Goal: Task Accomplishment & Management: Use online tool/utility

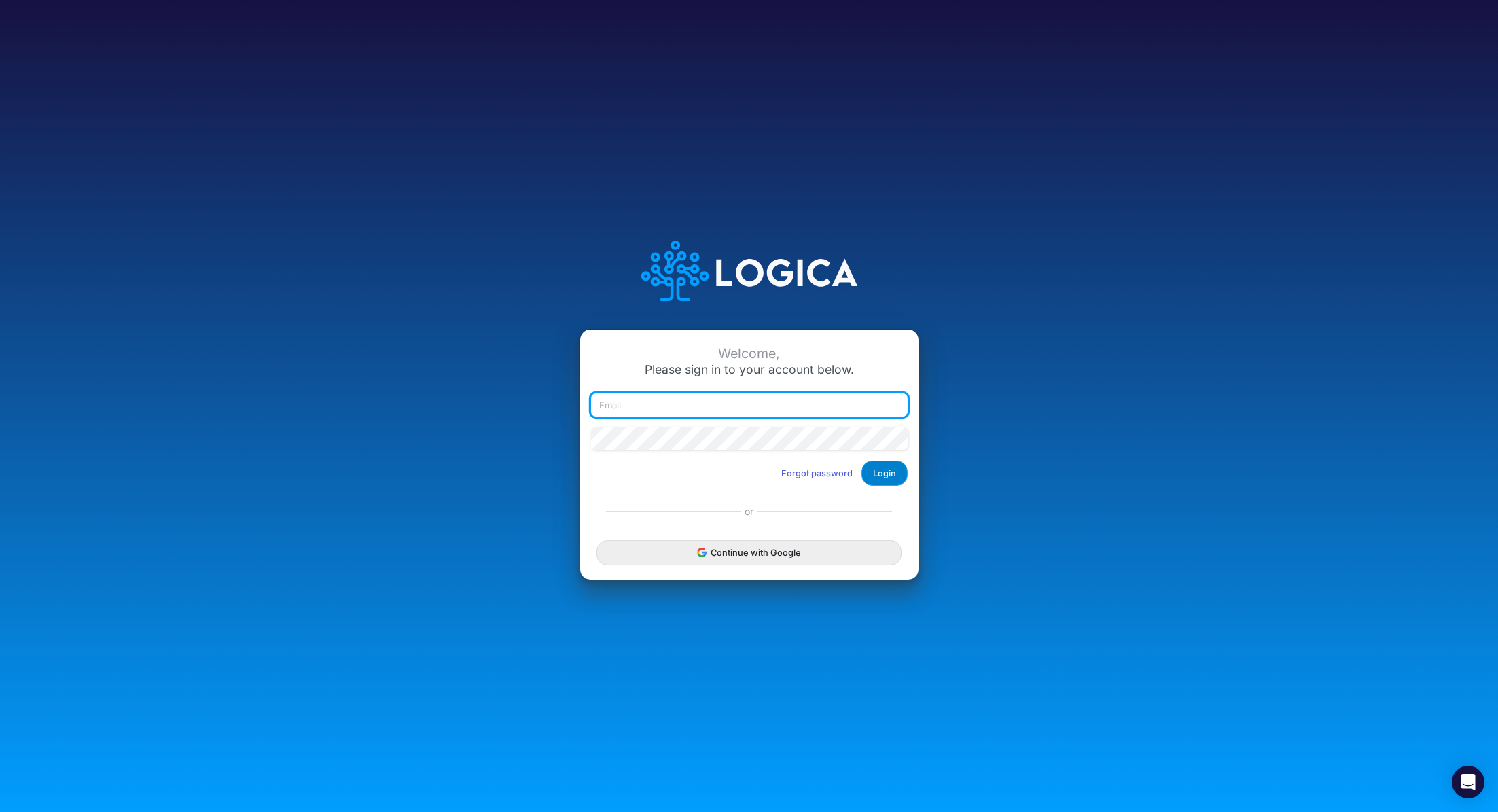
type input "[PERSON_NAME][EMAIL_ADDRESS][PERSON_NAME][DOMAIN_NAME]"
click at [897, 479] on button "Login" at bounding box center [884, 472] width 46 height 25
type input "[PERSON_NAME][EMAIL_ADDRESS][PERSON_NAME][DOMAIN_NAME]"
click at [898, 480] on button "Login" at bounding box center [884, 472] width 46 height 25
type input "[PERSON_NAME][EMAIL_ADDRESS][PERSON_NAME][DOMAIN_NAME]"
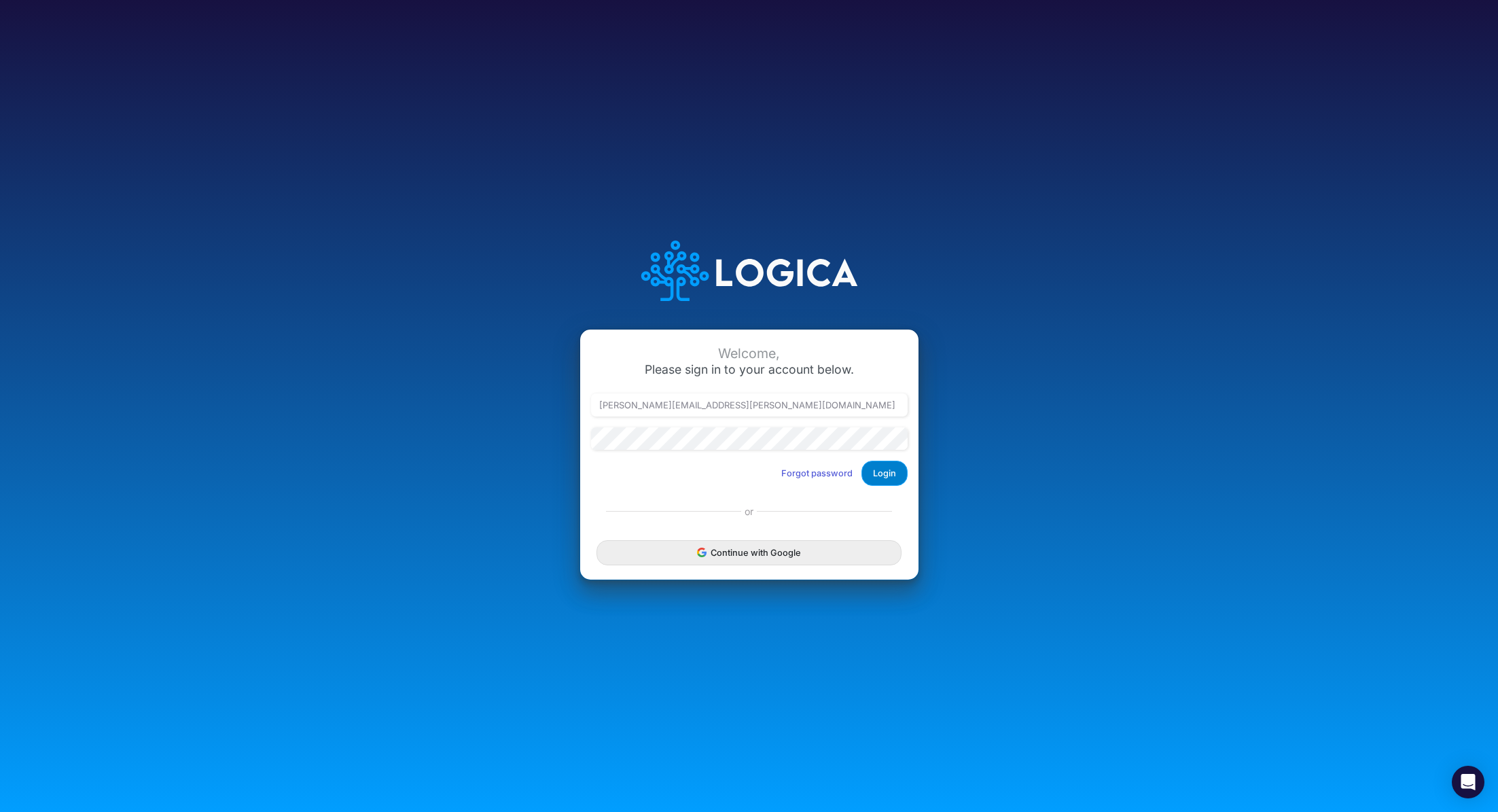
click at [899, 480] on button "Login" at bounding box center [884, 472] width 46 height 25
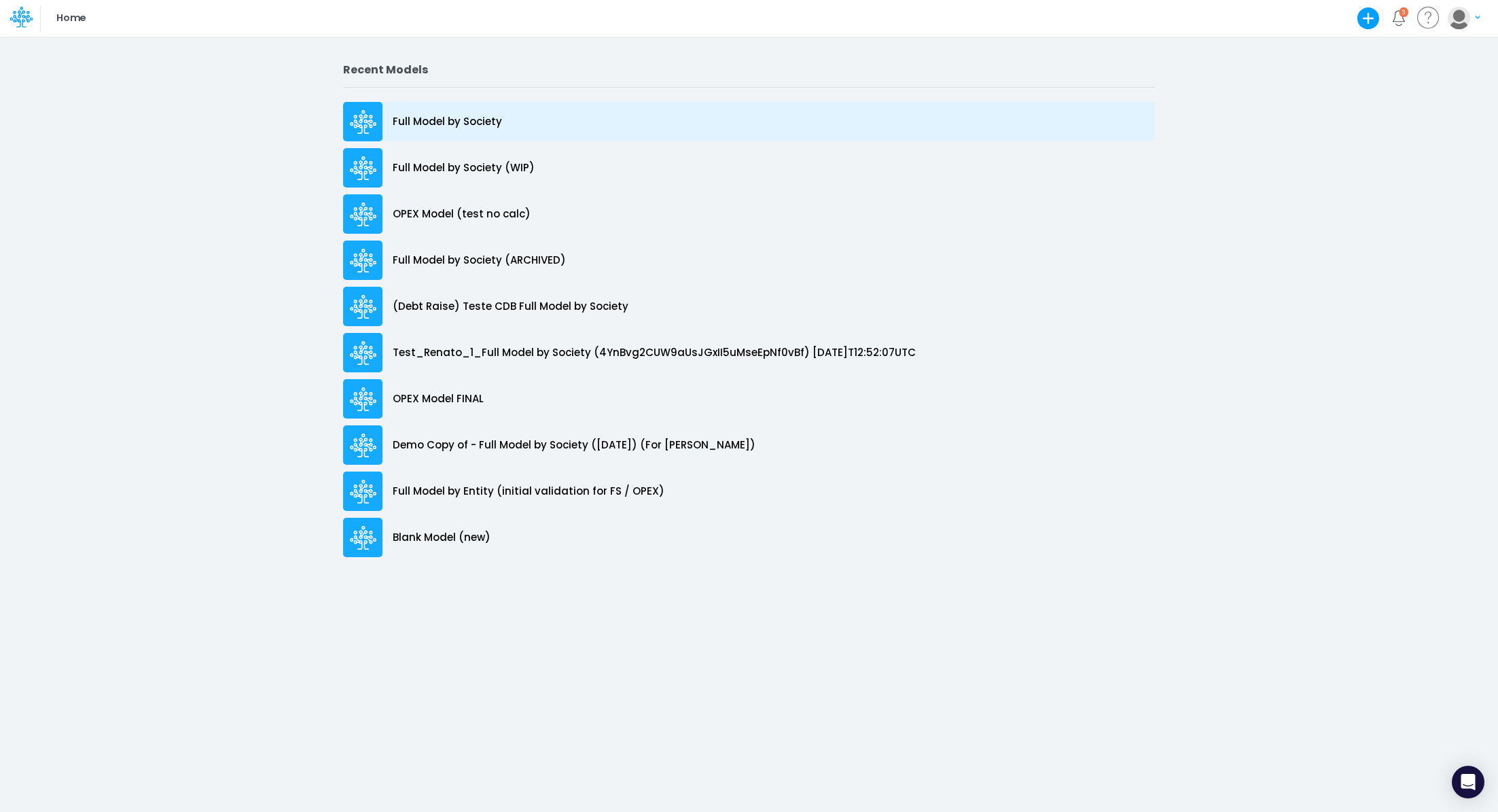
click at [448, 122] on p "Full Model by Society" at bounding box center [447, 122] width 109 height 16
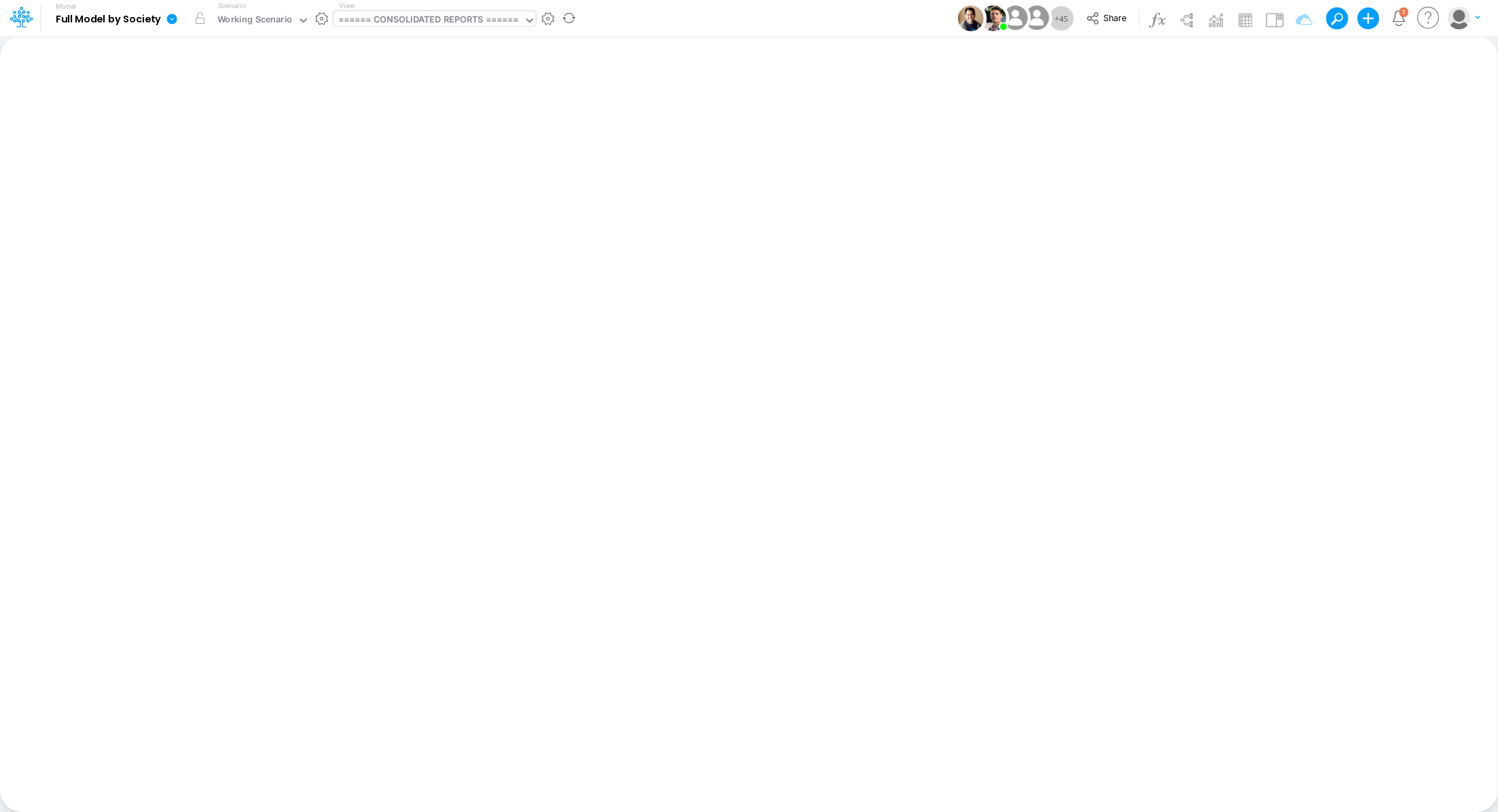
click at [434, 13] on div "====== CONSOLIDATED REPORTS ======" at bounding box center [429, 21] width 181 height 16
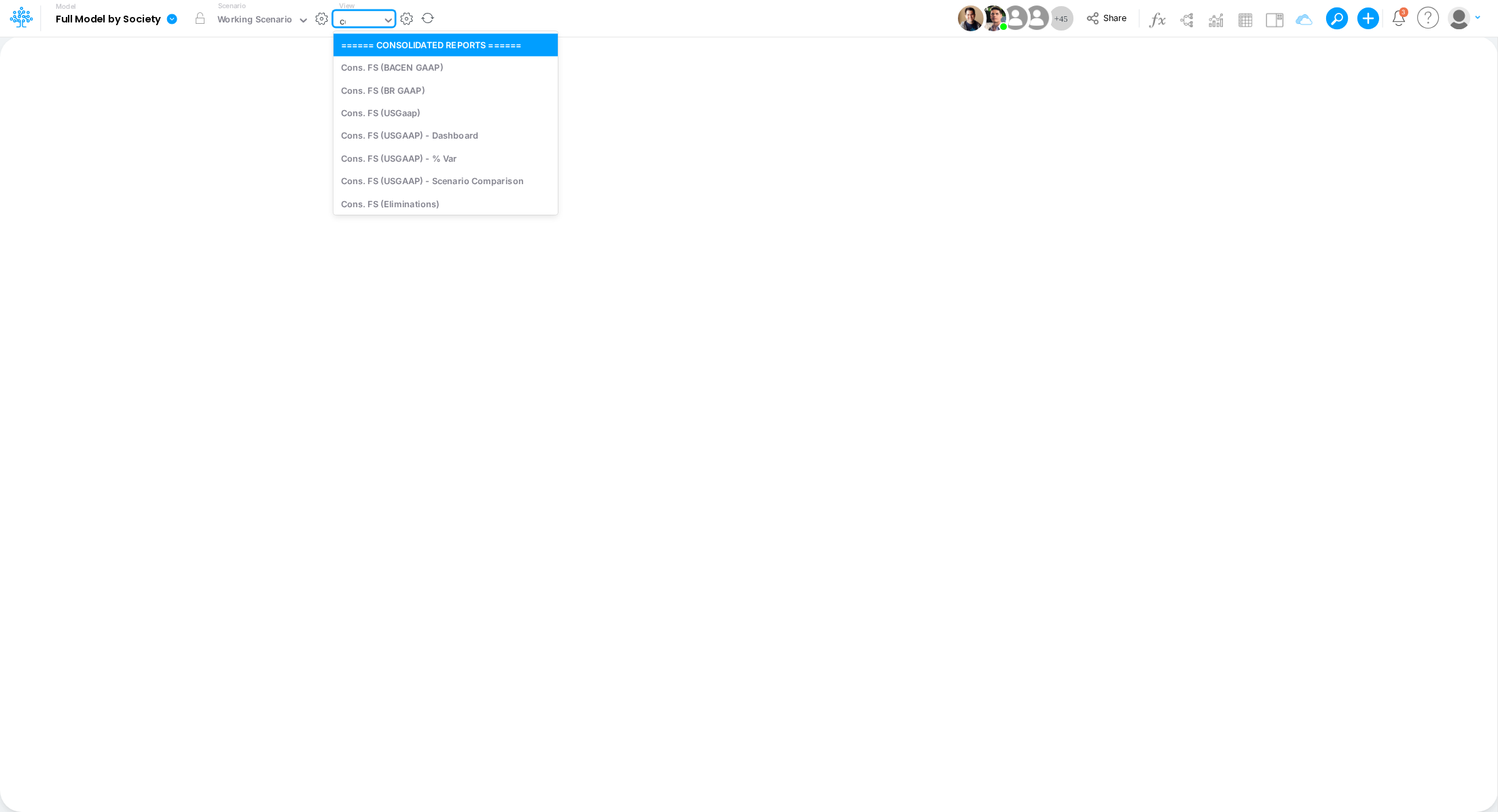
type input "con"
click at [427, 108] on div "Cons. FS (USGaap)" at bounding box center [444, 113] width 222 height 23
type input "Consolidated FS - USGAAP"
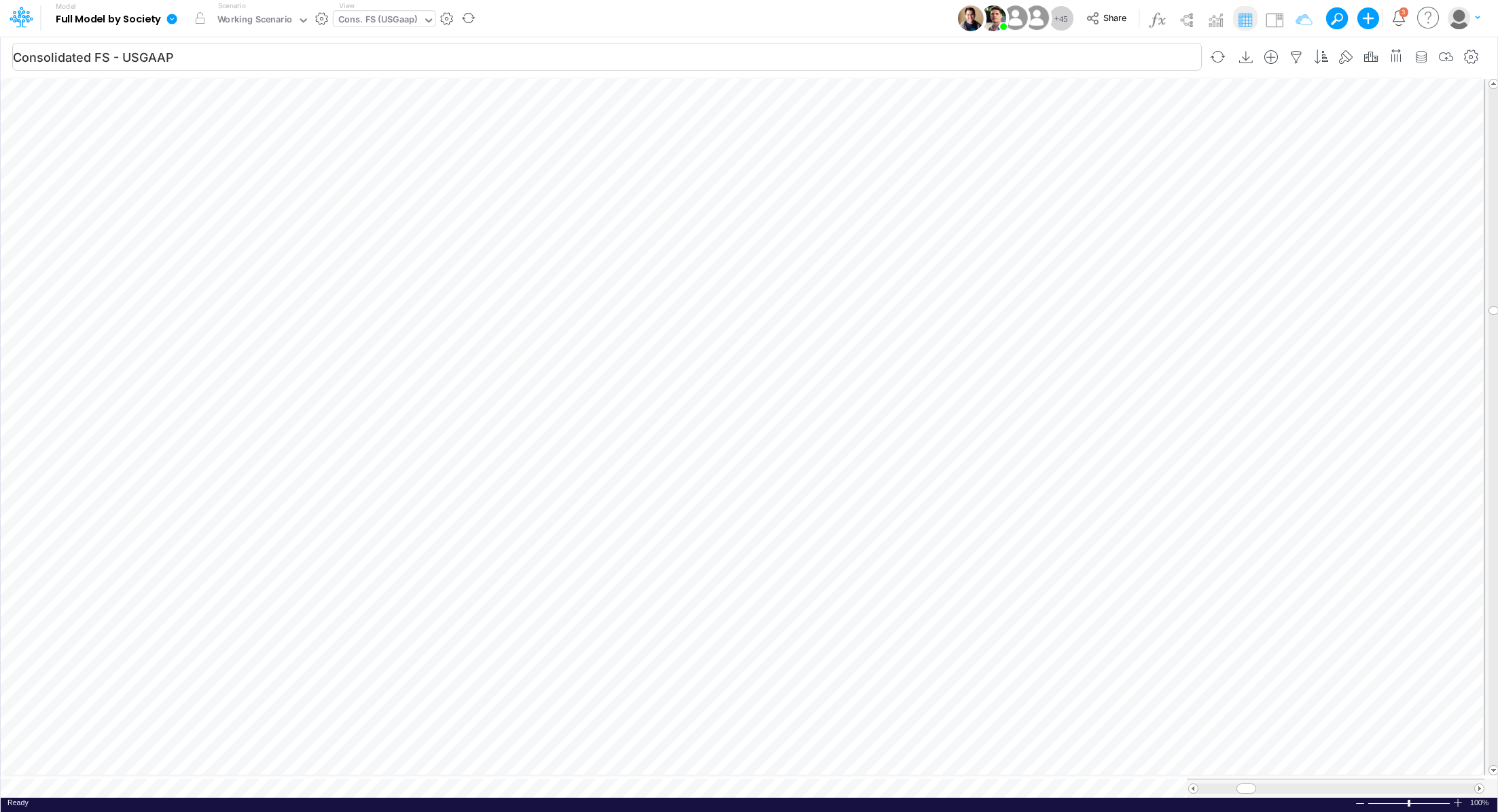
scroll to position [6, 2]
click at [363, 18] on div "Cons. FS (USGaap)" at bounding box center [378, 21] width 80 height 16
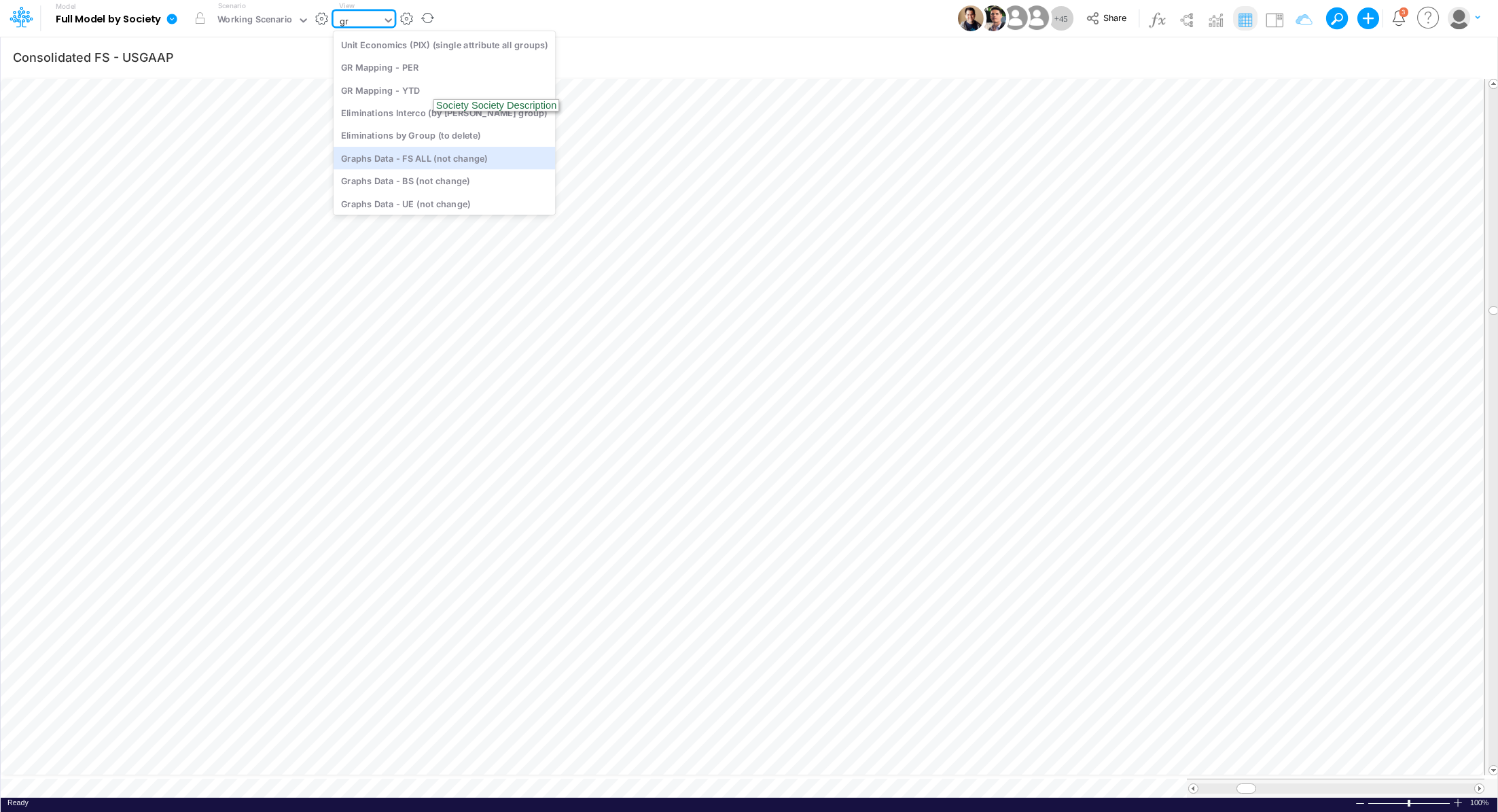
type input "g"
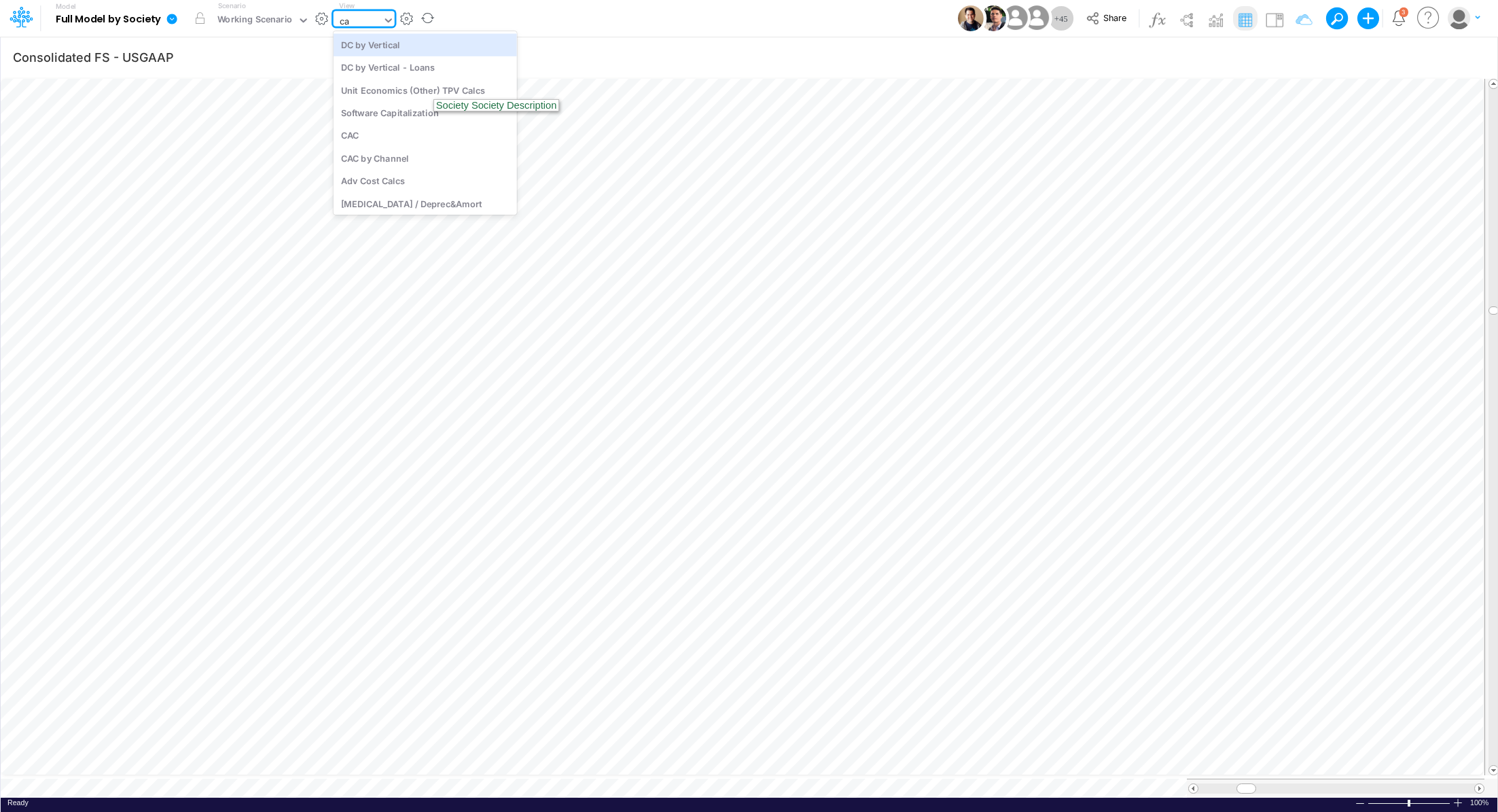
type input "cap"
click at [380, 71] on div "[MEDICAL_DATA] / Deprec&Amort" at bounding box center [425, 67] width 184 height 23
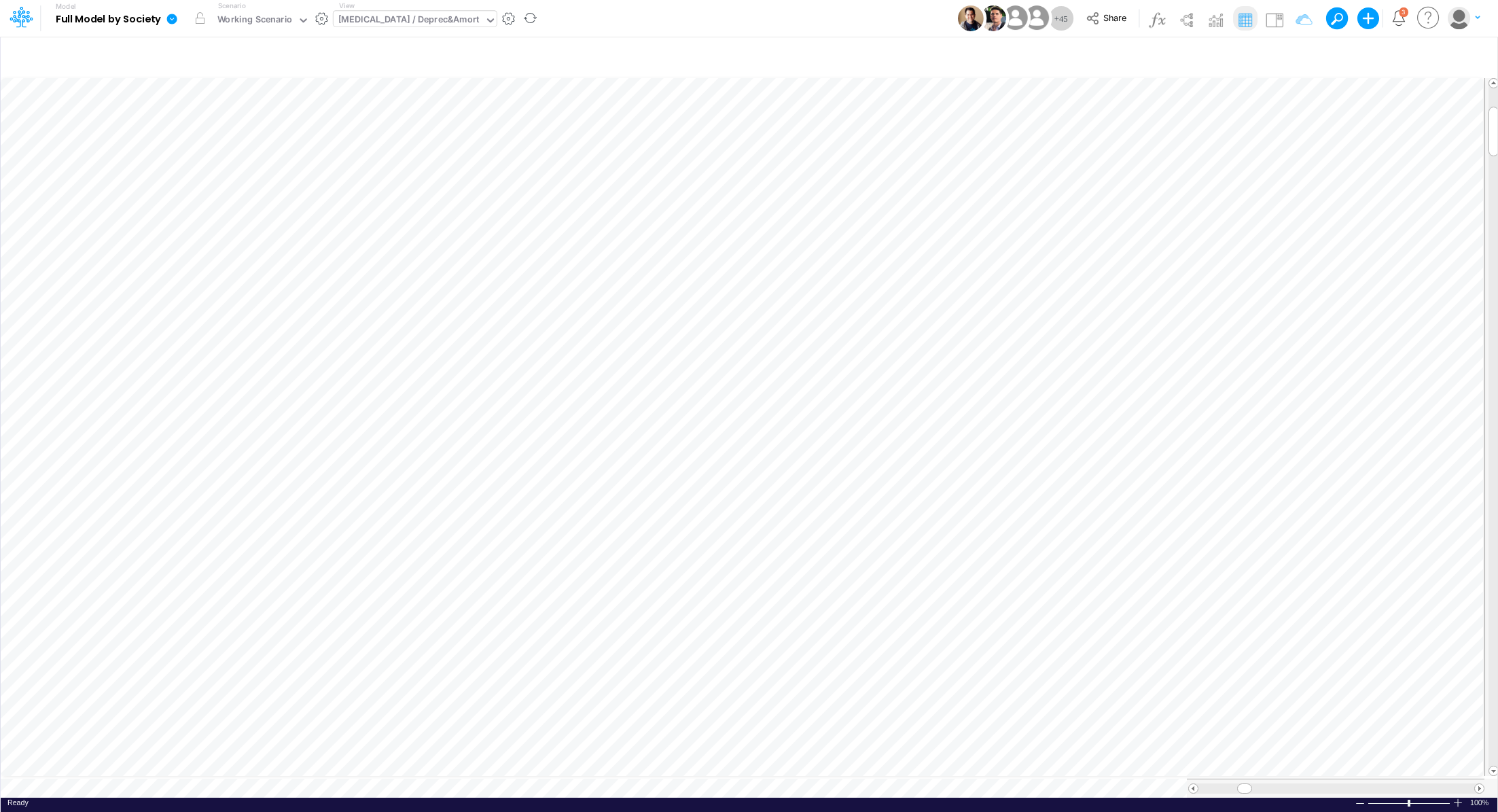
scroll to position [6, 2]
type input "Consolidated FS - USGAAP"
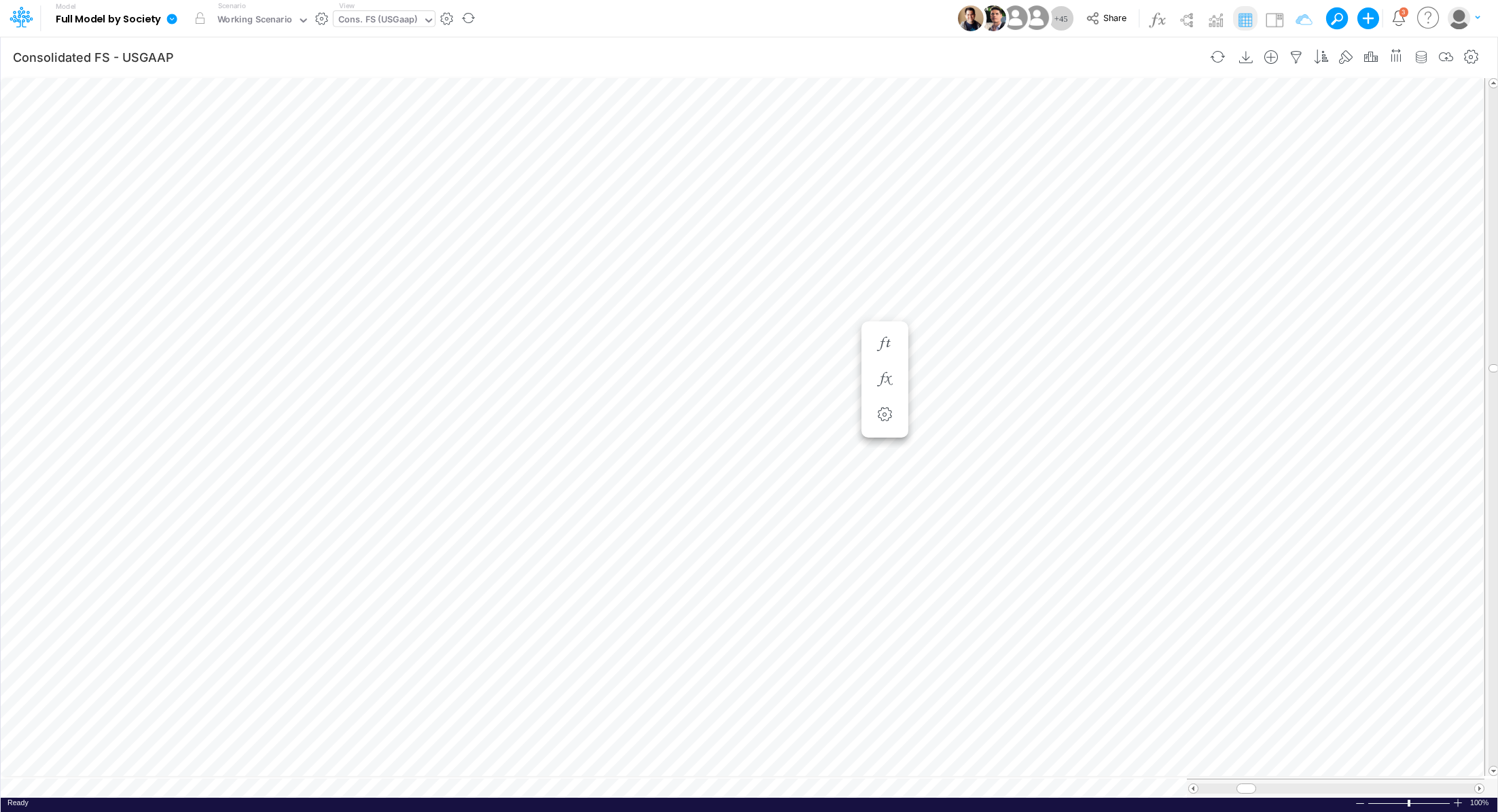
scroll to position [6, 2]
type input "Consolidated FS - USGAAP"
click at [348, 21] on div "Cons. FS (USGaap)" at bounding box center [378, 21] width 80 height 16
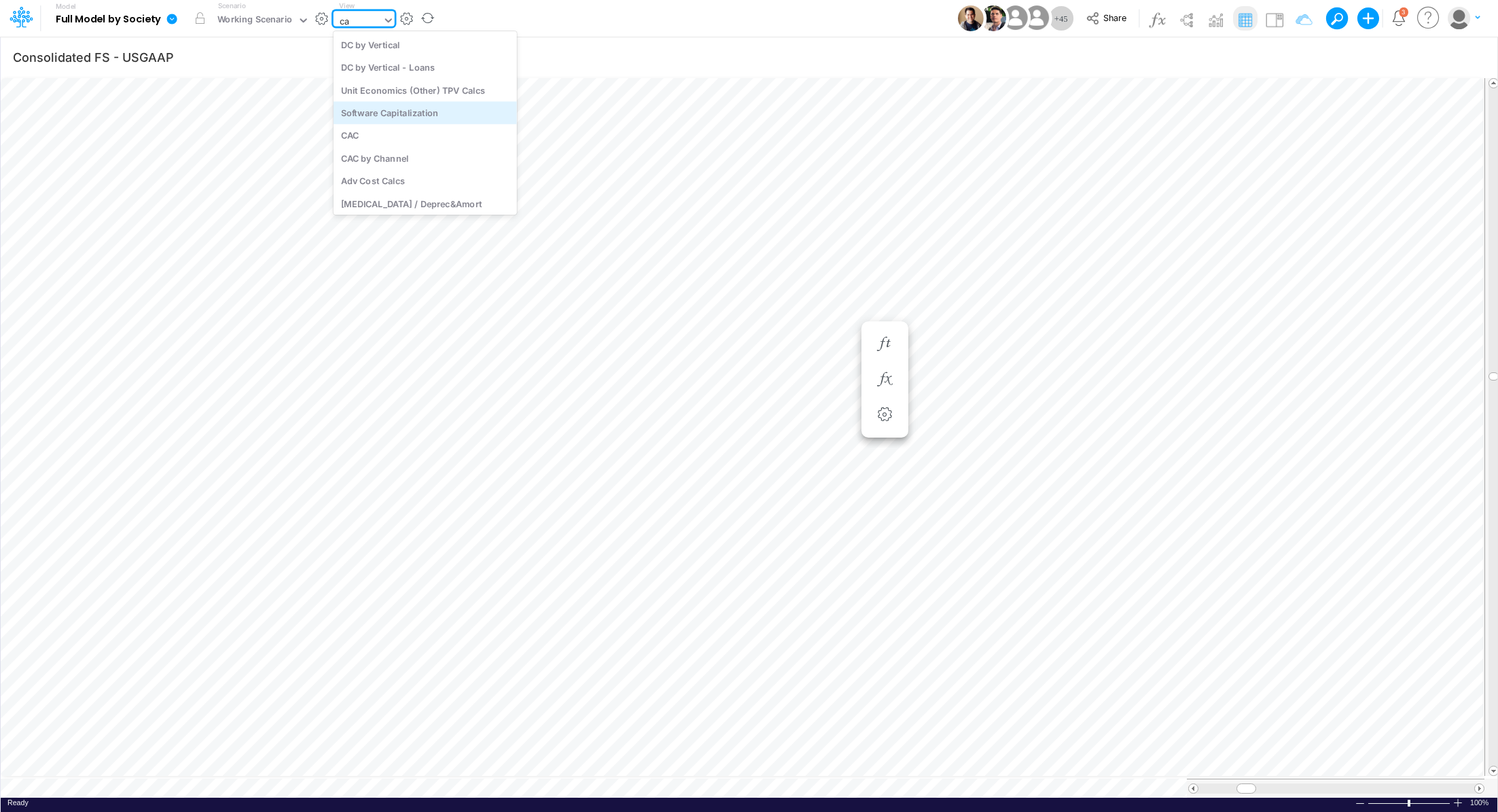
type input "c"
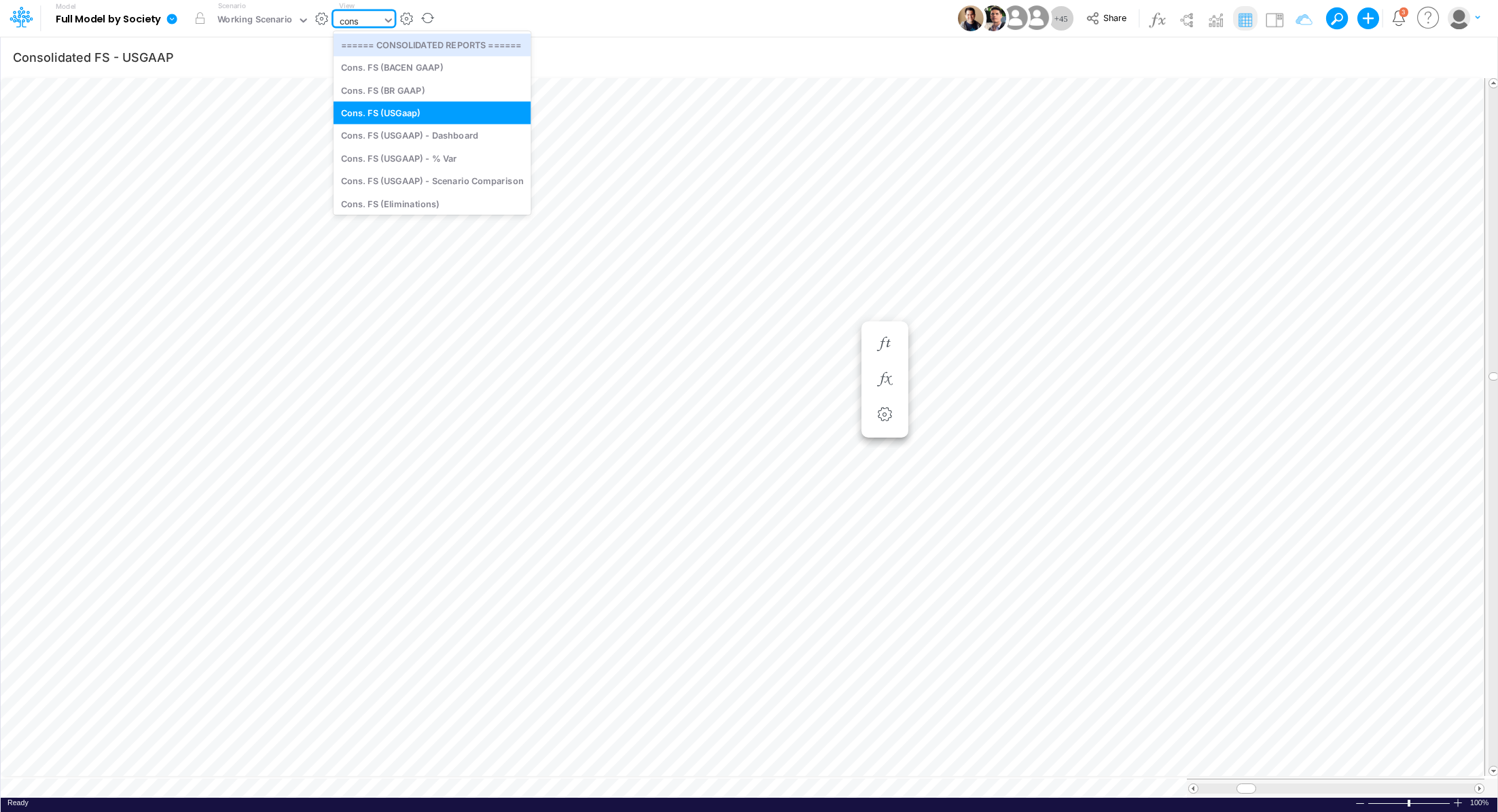
type input "conso"
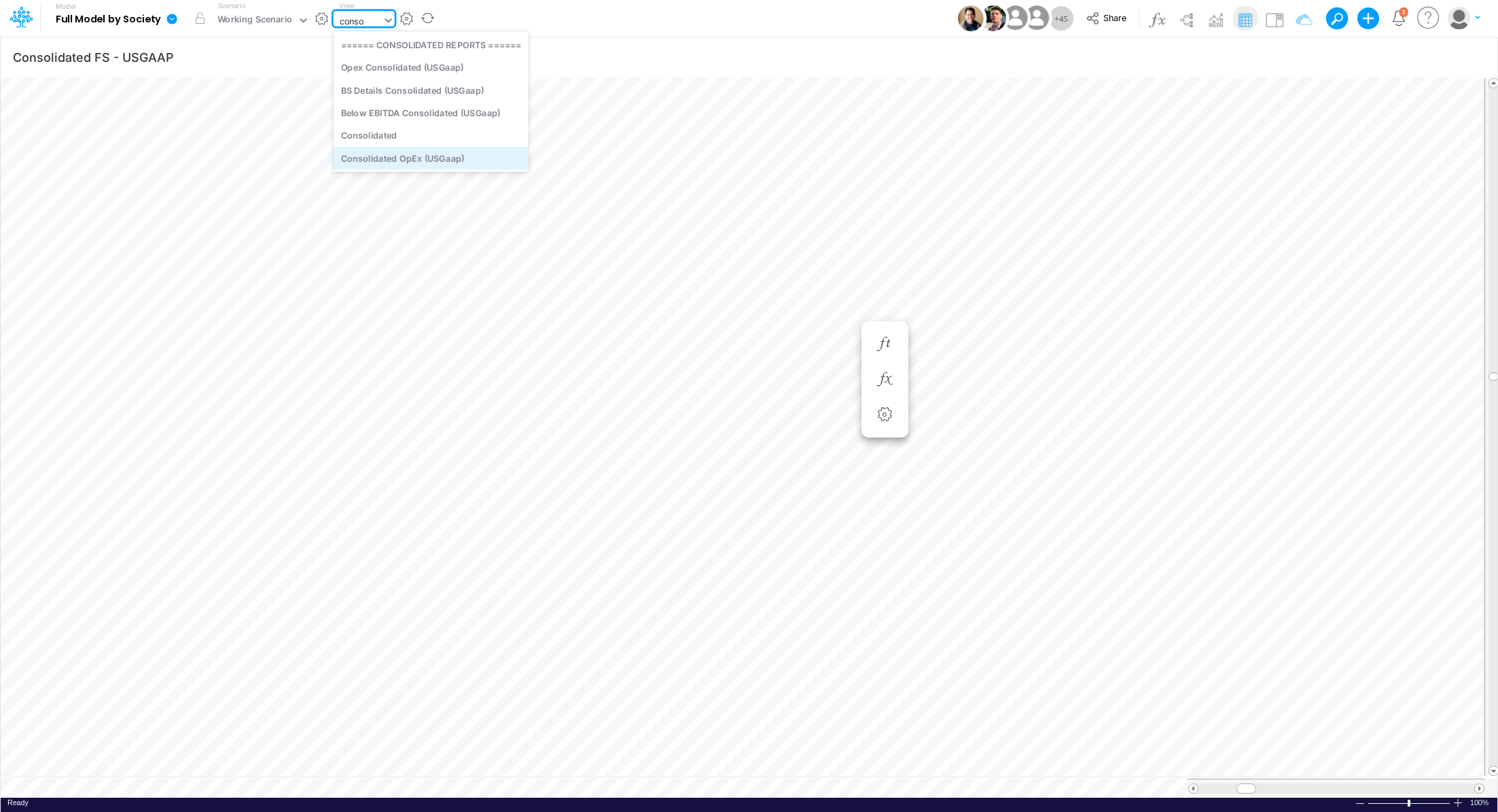
click at [400, 162] on div "Consolidated OpEx (USGaap)" at bounding box center [430, 158] width 195 height 23
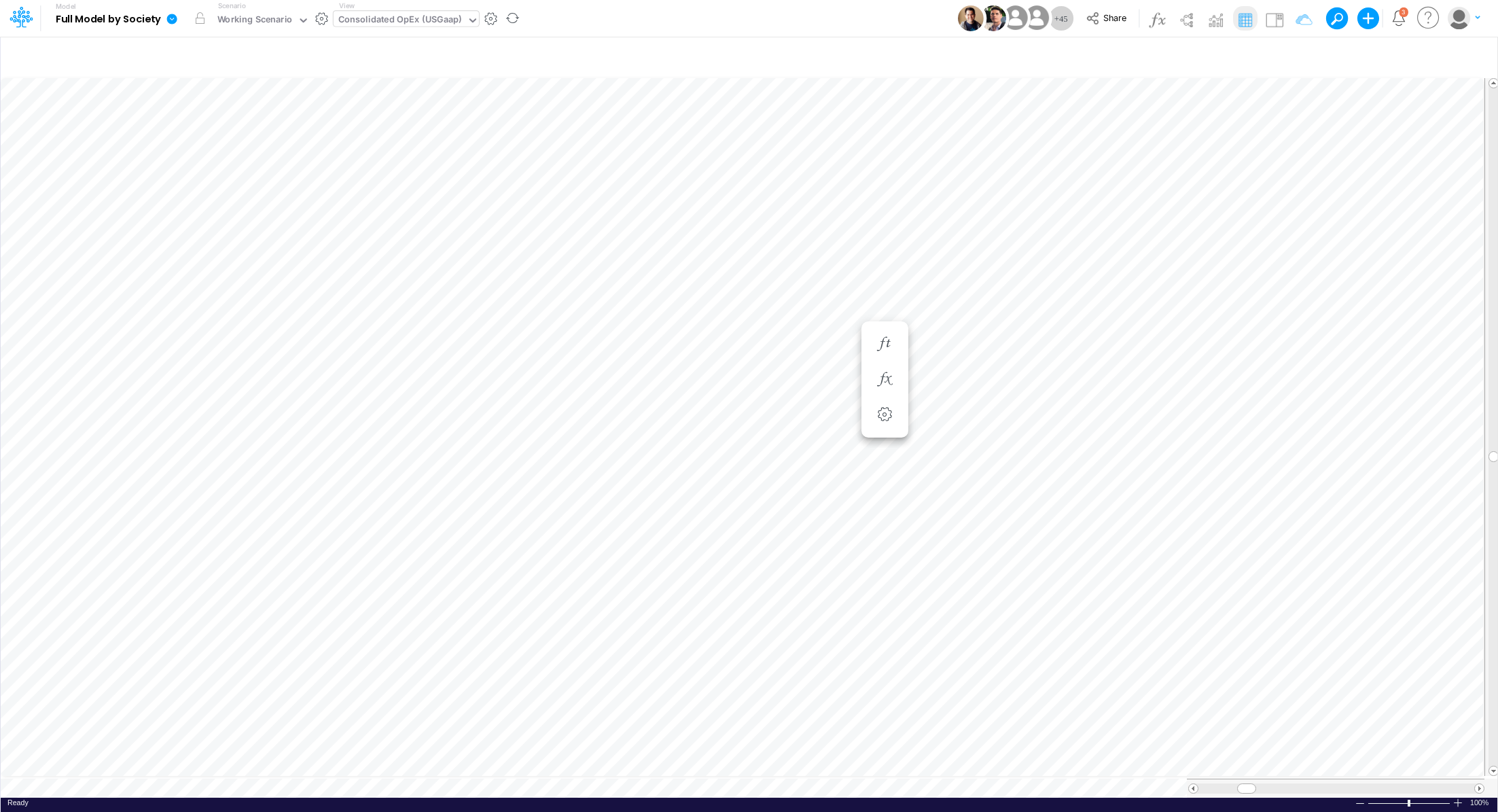
scroll to position [6, 2]
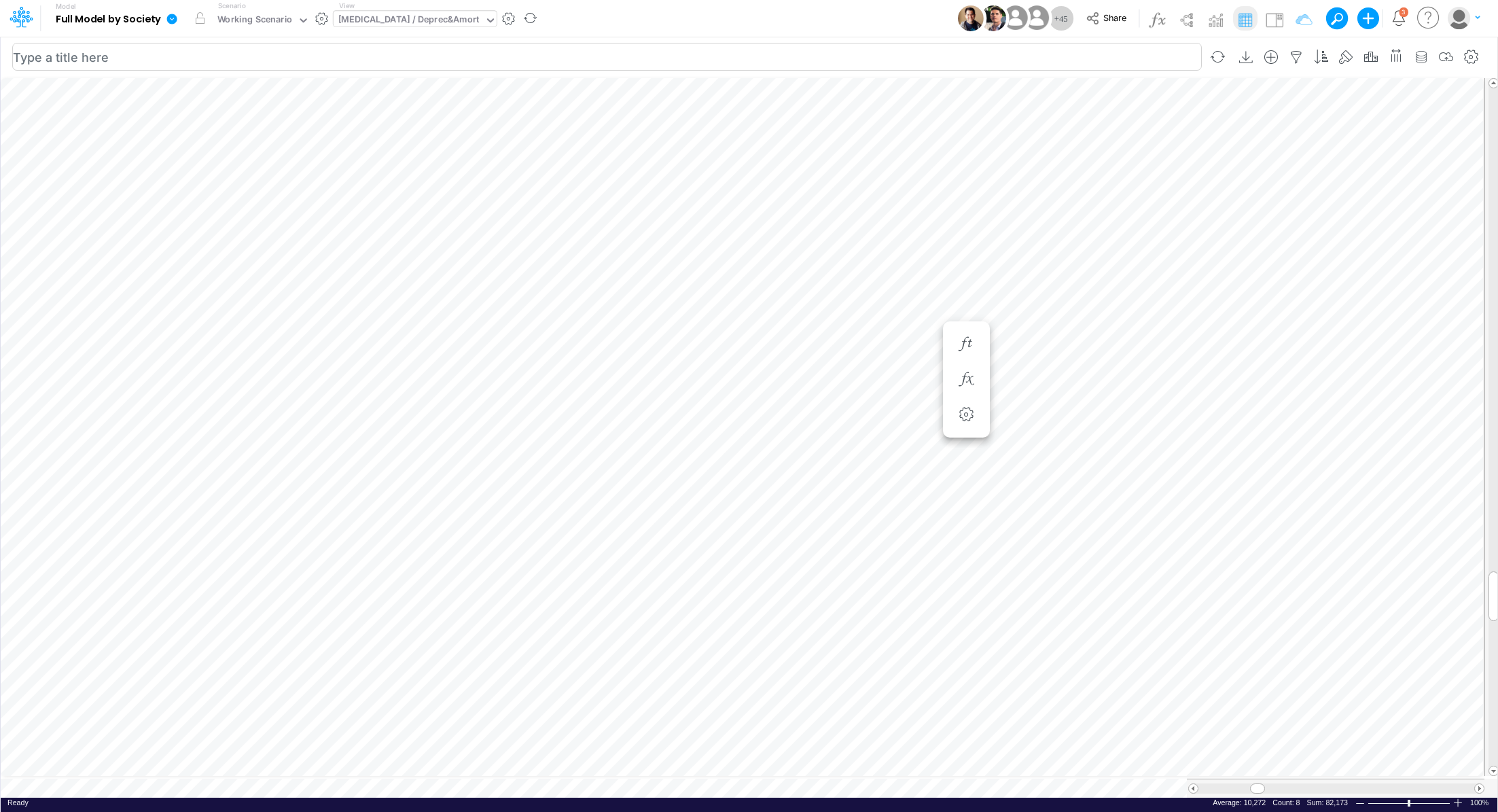
scroll to position [6, 2]
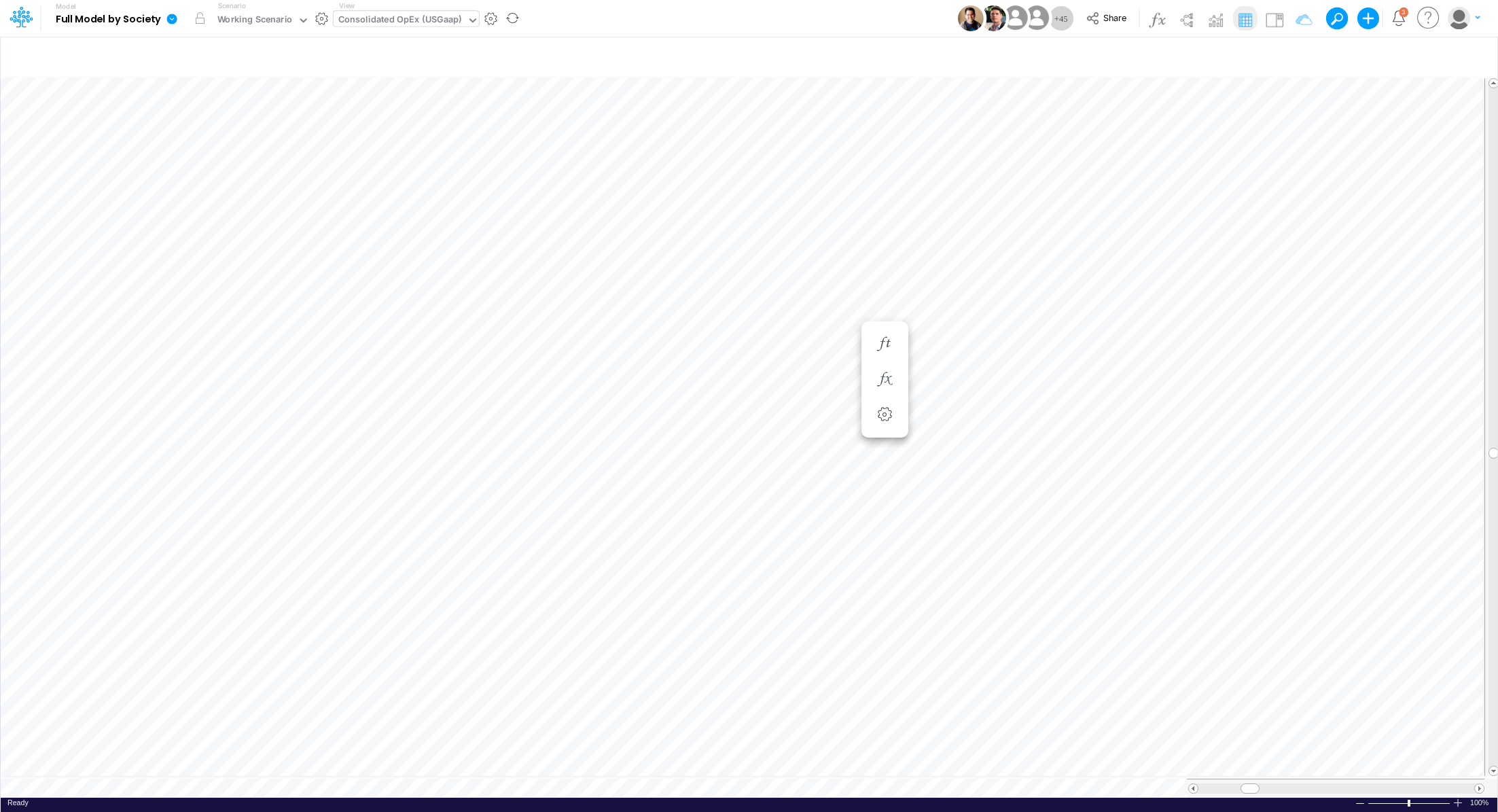
scroll to position [6, 2]
click at [1469, 60] on icon "button" at bounding box center [1471, 57] width 20 height 14
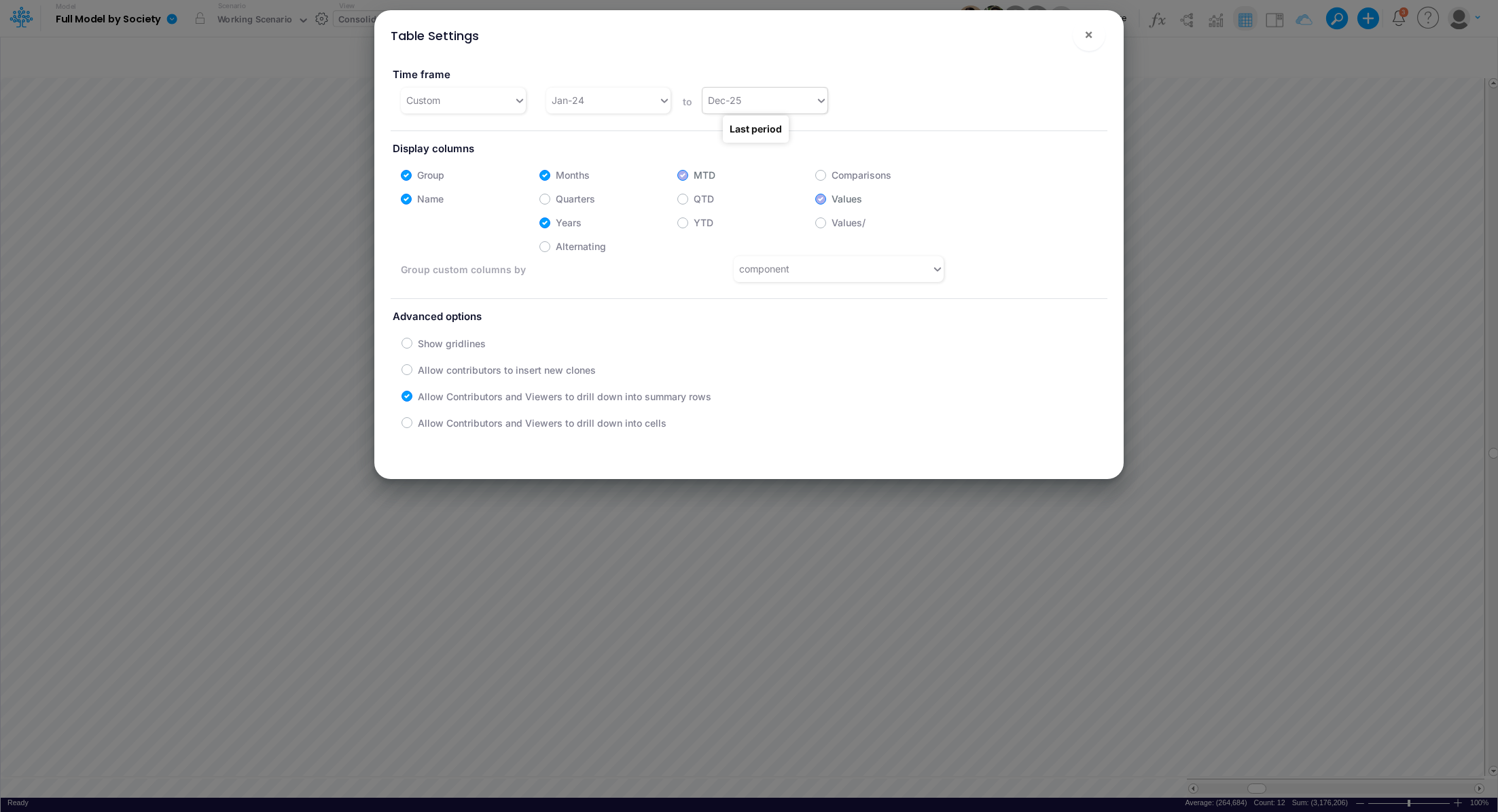
click at [788, 100] on div "Dec-25" at bounding box center [759, 101] width 112 height 23
click at [761, 303] on div "Dec-34" at bounding box center [761, 309] width 123 height 25
click at [1190, 108] on div "Table Settings × Time frame Custom Jan-24 to Dec-34 Display columns Group Month…" at bounding box center [749, 406] width 1498 height 812
click at [1206, 154] on div "Table Settings × Time frame Custom Jan-24 to Dec-34 Display columns Group Month…" at bounding box center [749, 406] width 1498 height 812
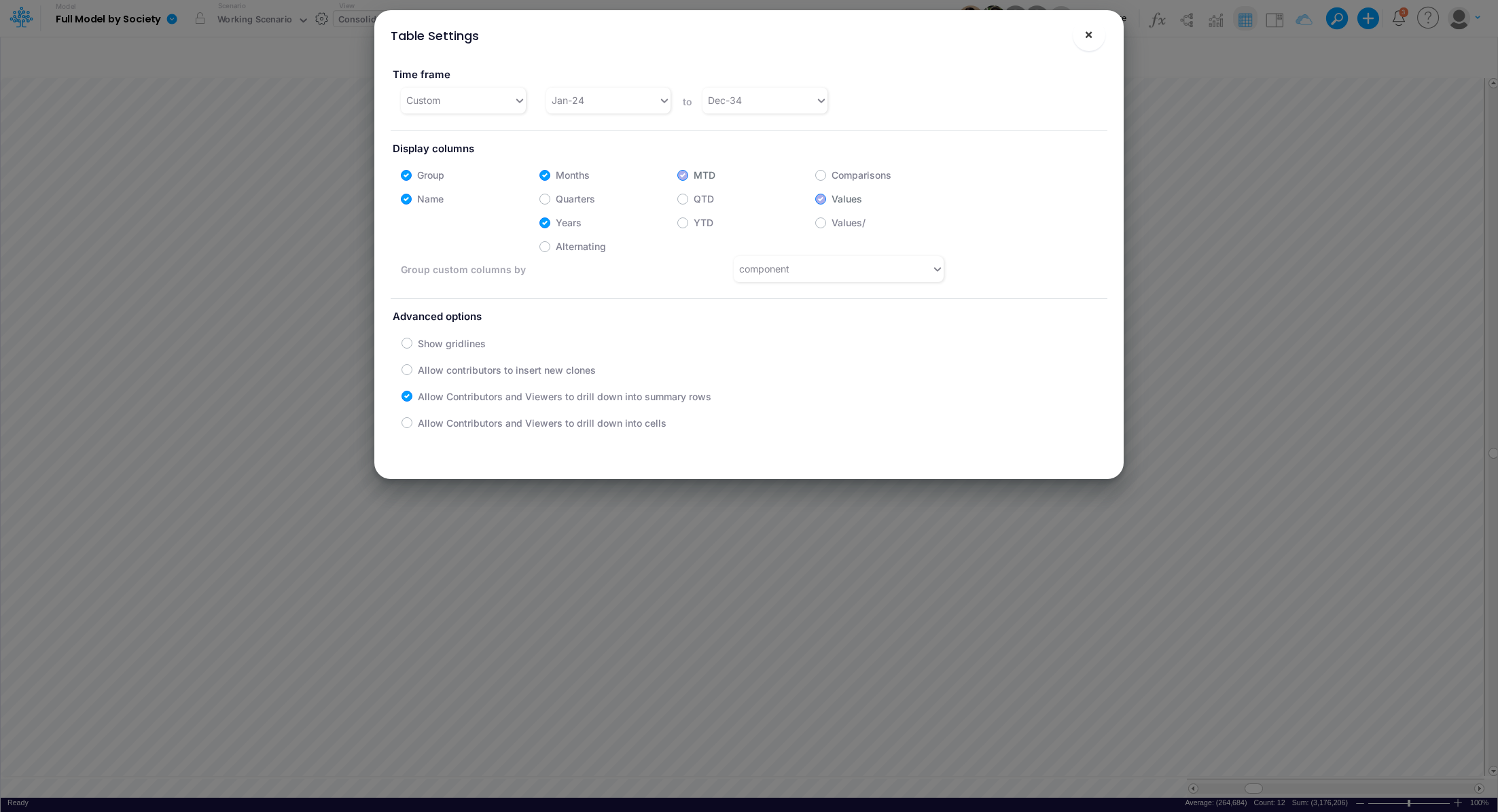
click at [1088, 38] on span "×" at bounding box center [1088, 34] width 9 height 17
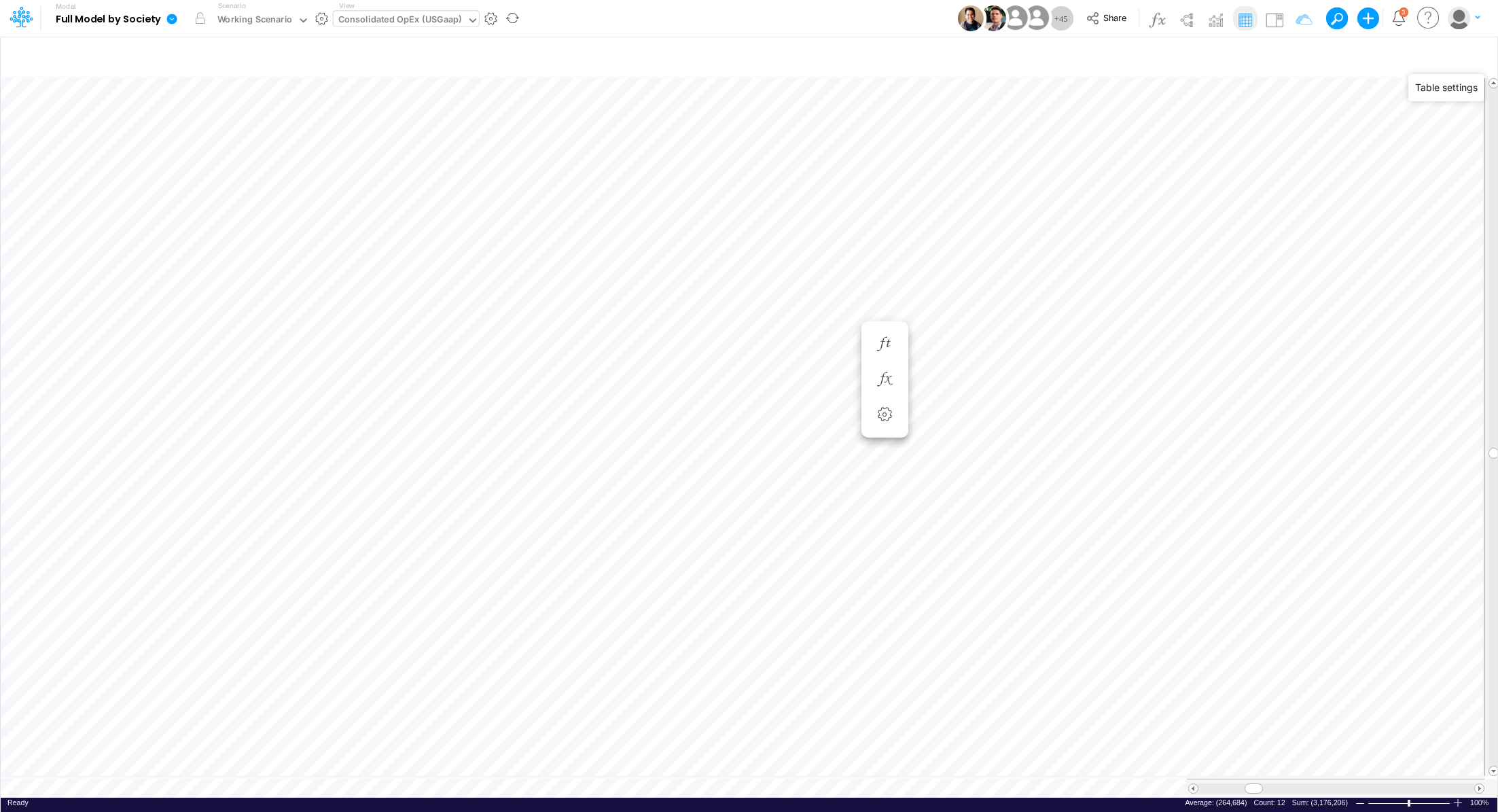
type input "Consolidated FS - USGAAP"
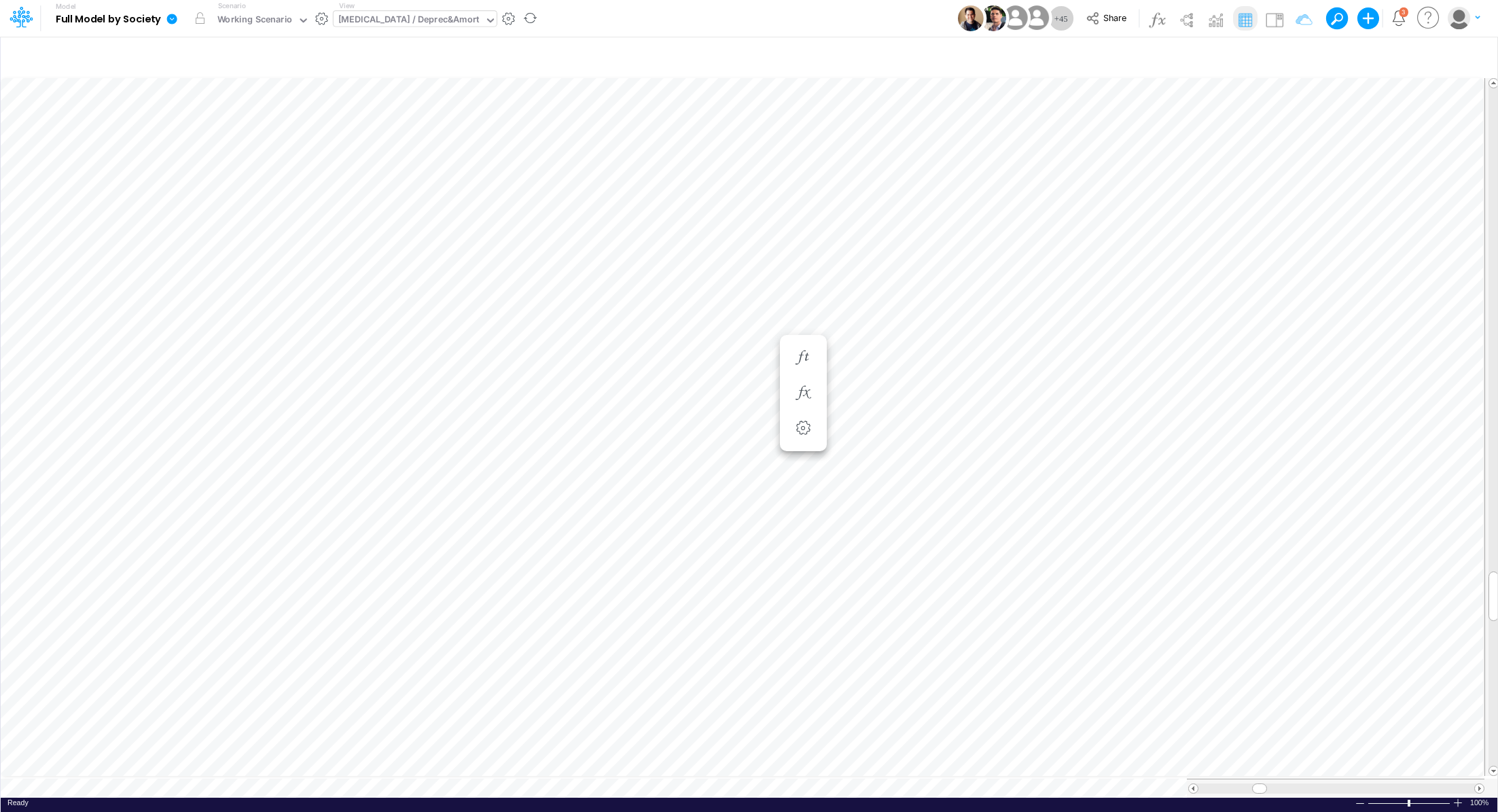
scroll to position [6, 2]
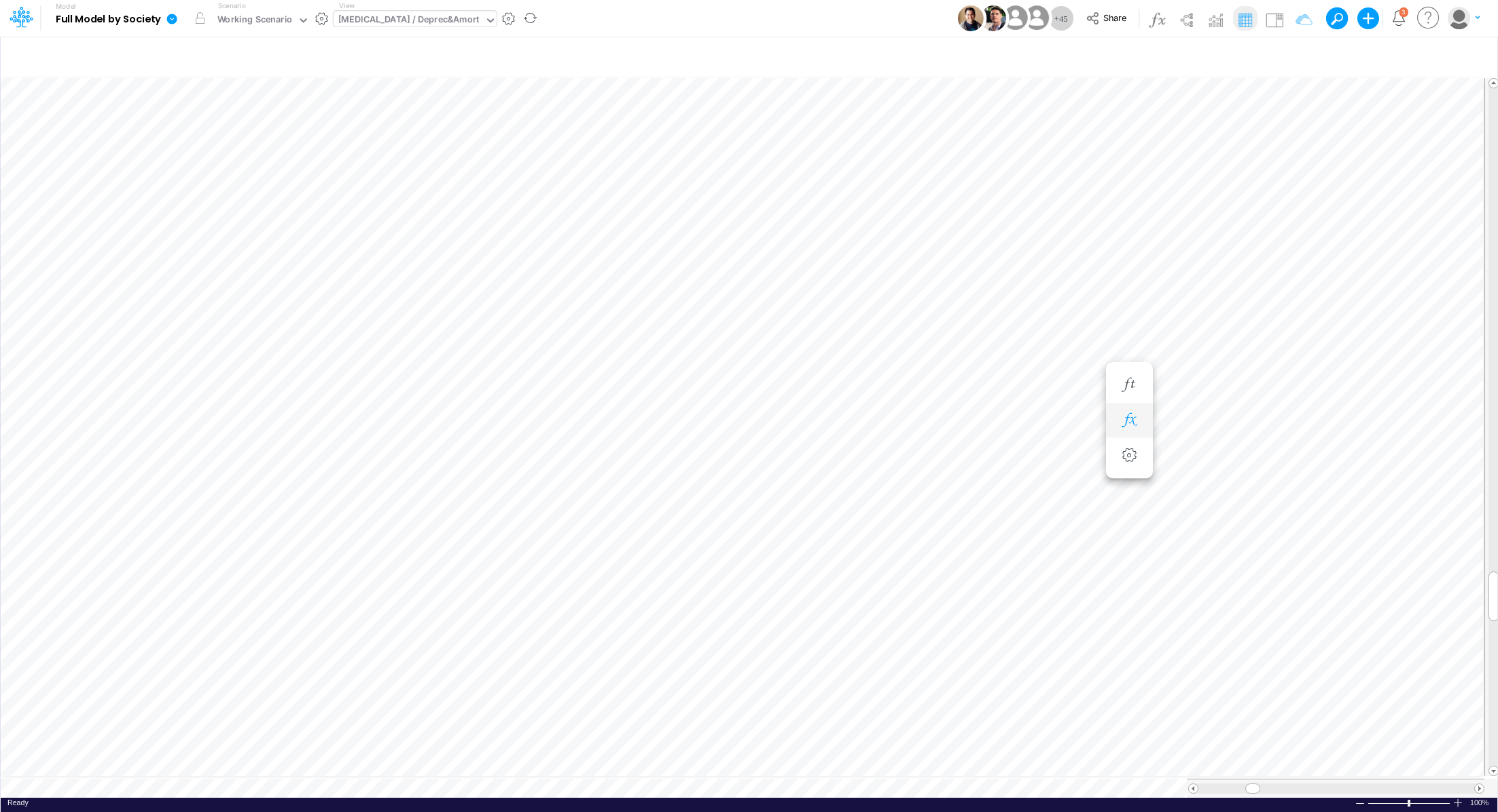
click at [1129, 413] on icon "button" at bounding box center [1129, 420] width 20 height 14
click at [1135, 389] on icon "button" at bounding box center [1129, 385] width 20 height 14
click at [1132, 375] on icon "button" at bounding box center [1129, 371] width 20 height 14
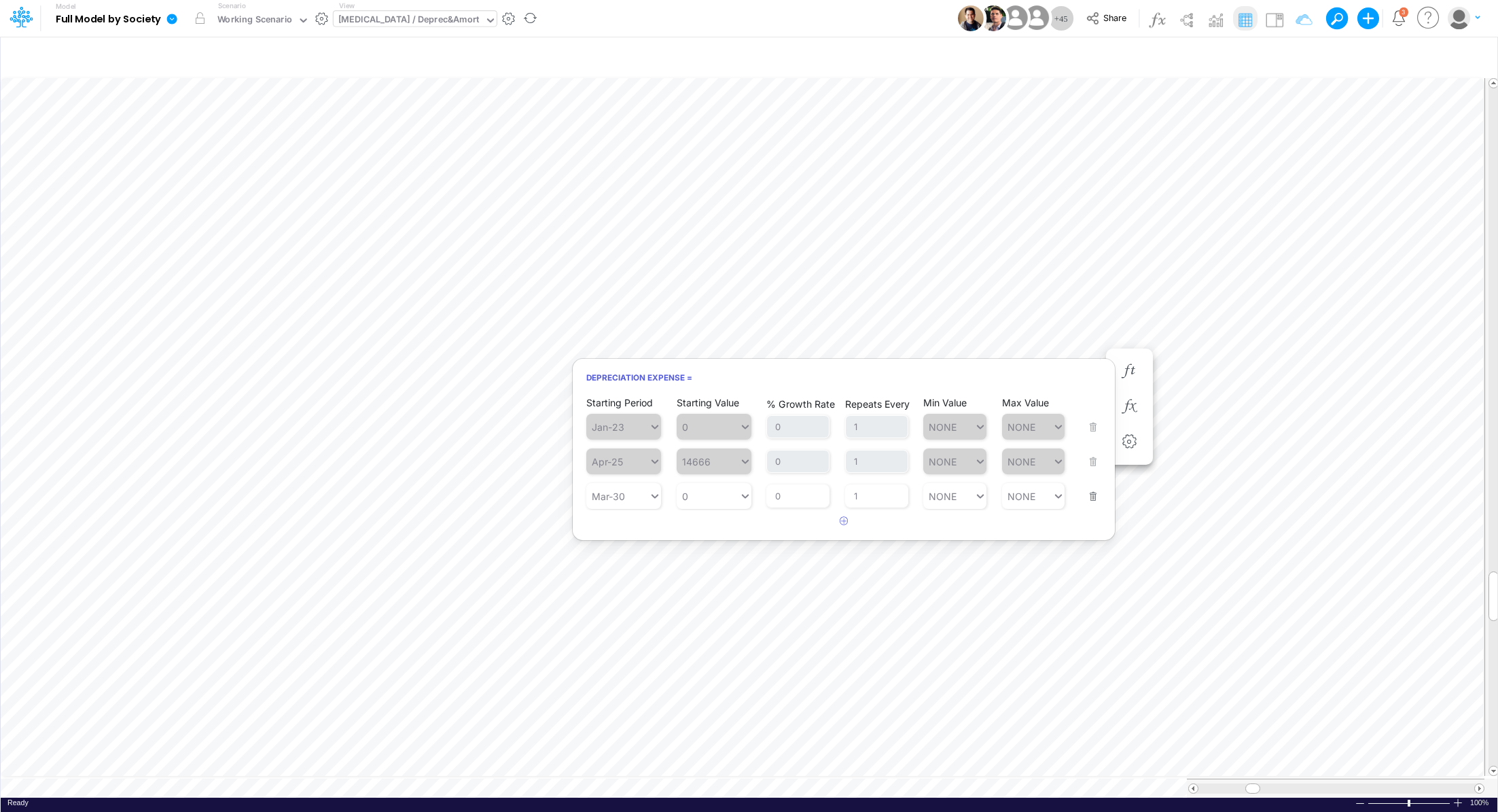
scroll to position [6, 2]
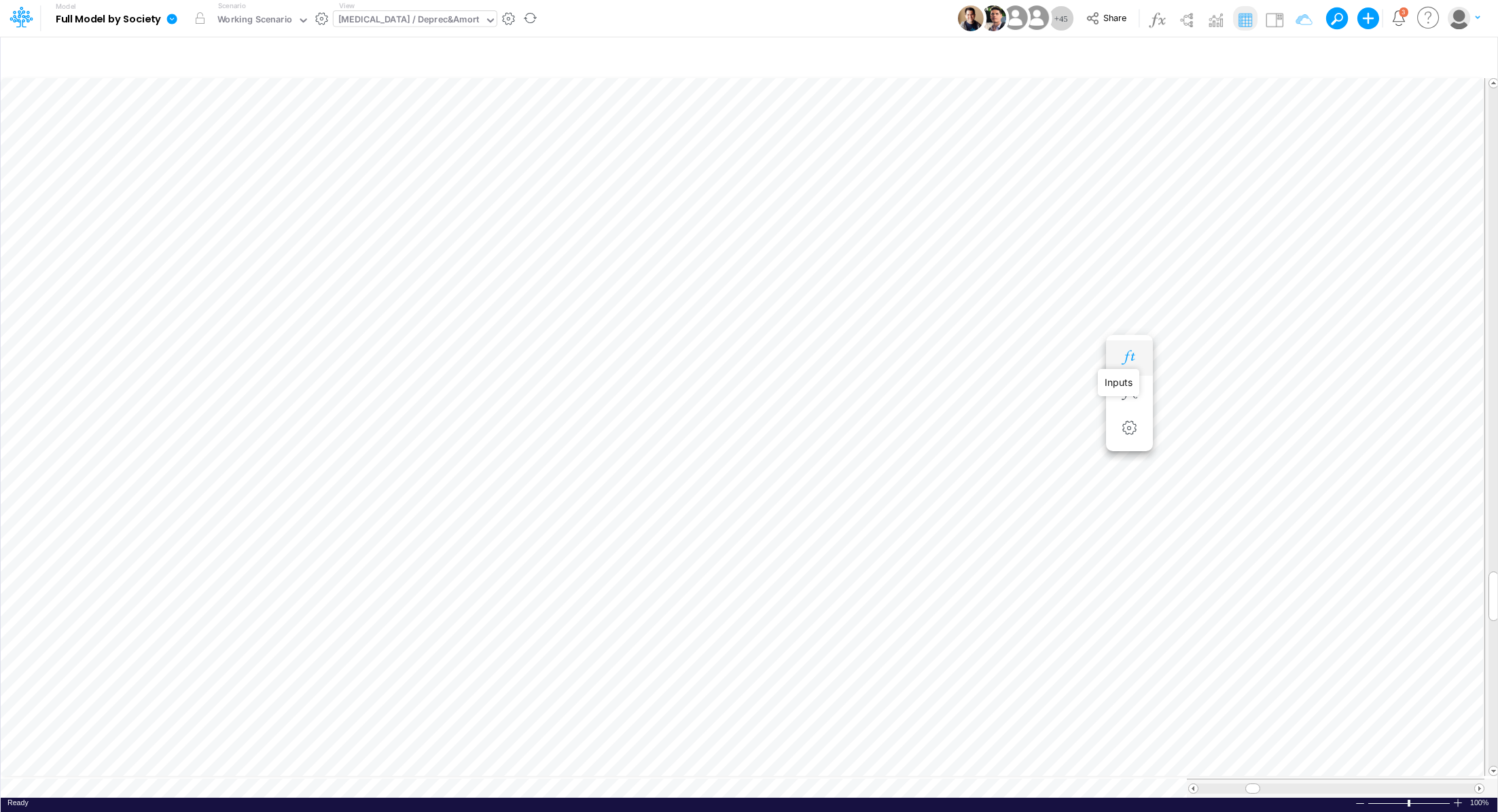
click at [1138, 352] on icon "button" at bounding box center [1129, 358] width 20 height 14
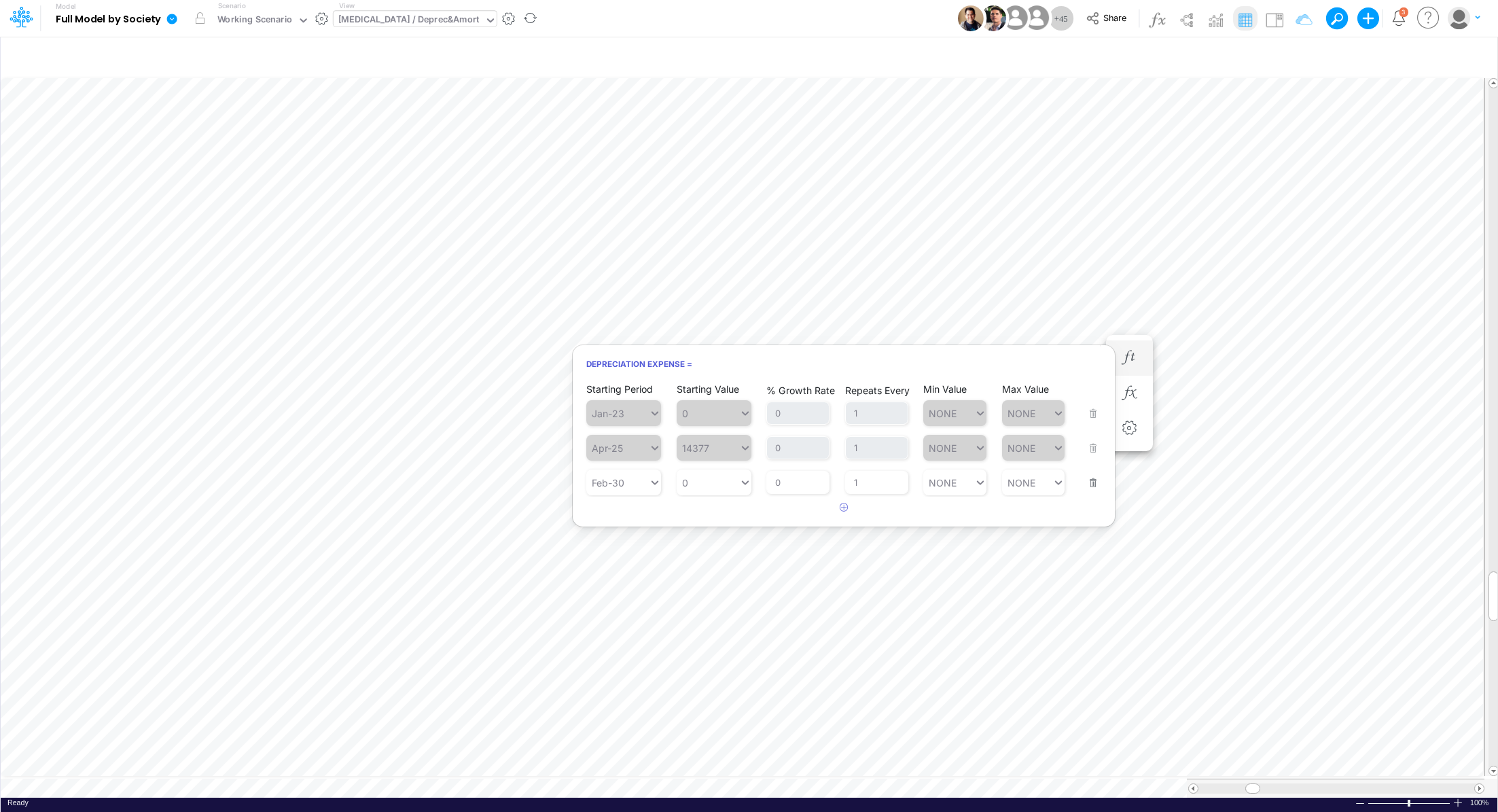
scroll to position [6, 2]
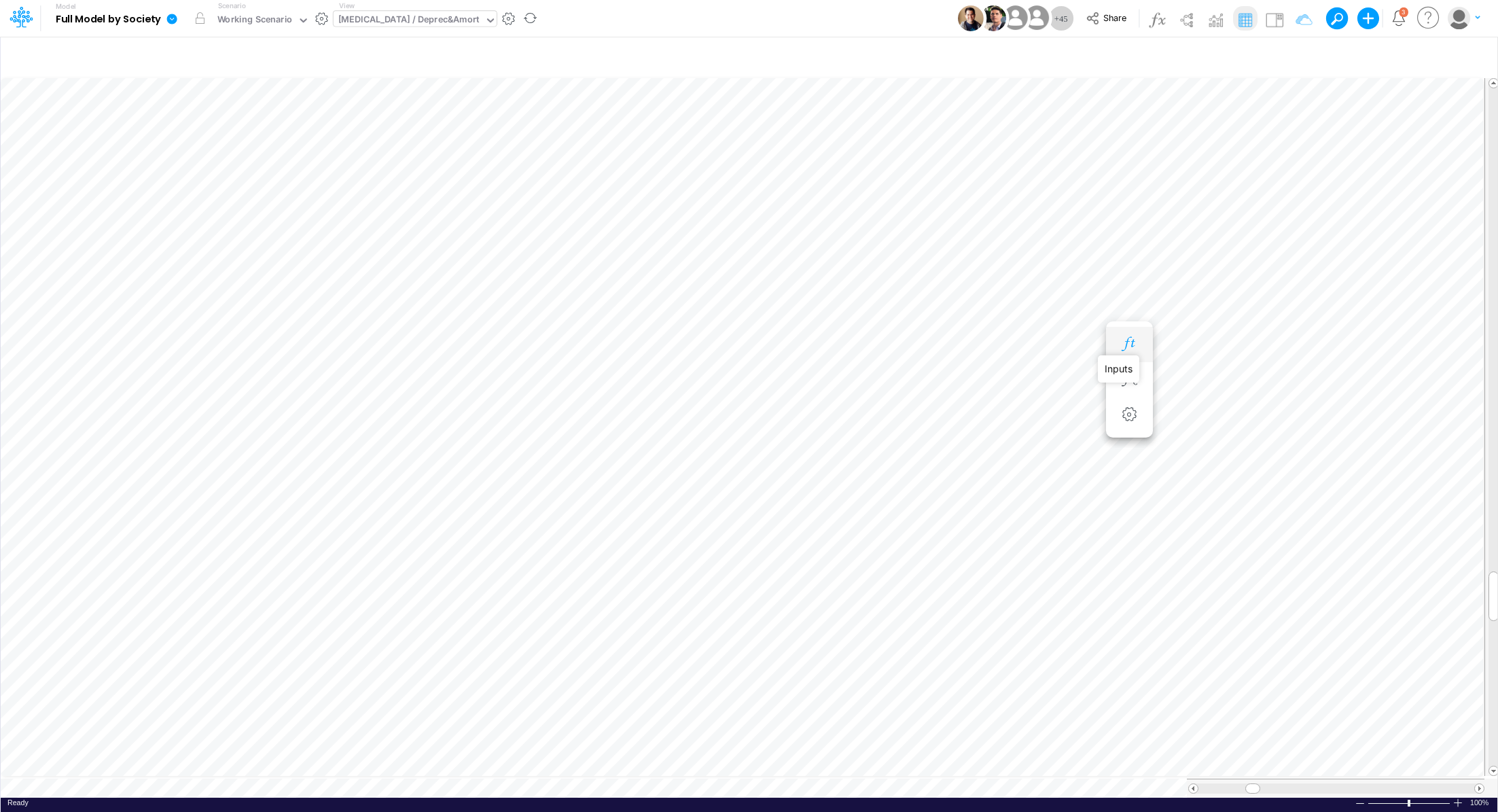
click at [1124, 345] on icon "button" at bounding box center [1129, 344] width 20 height 14
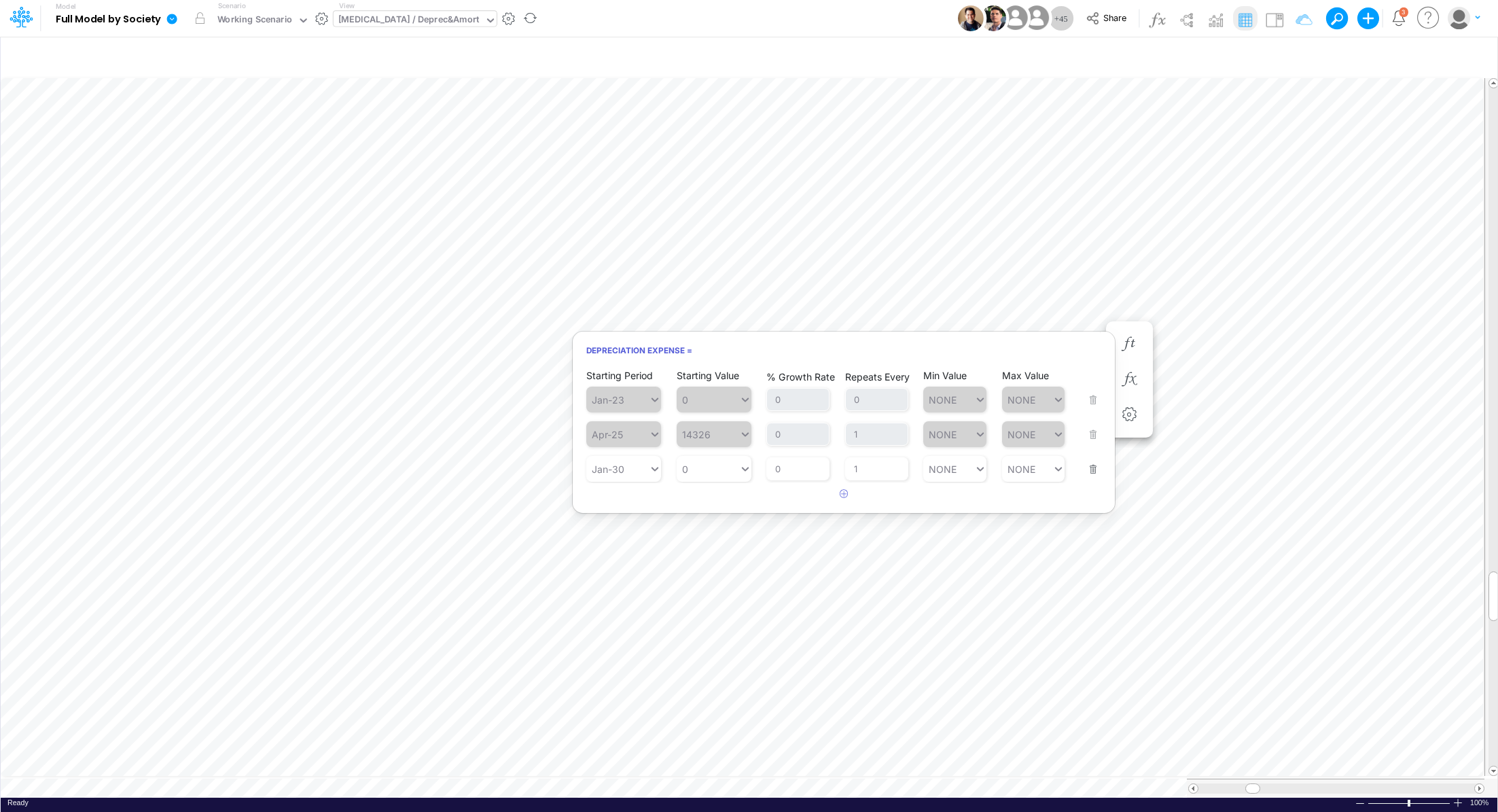
scroll to position [6, 2]
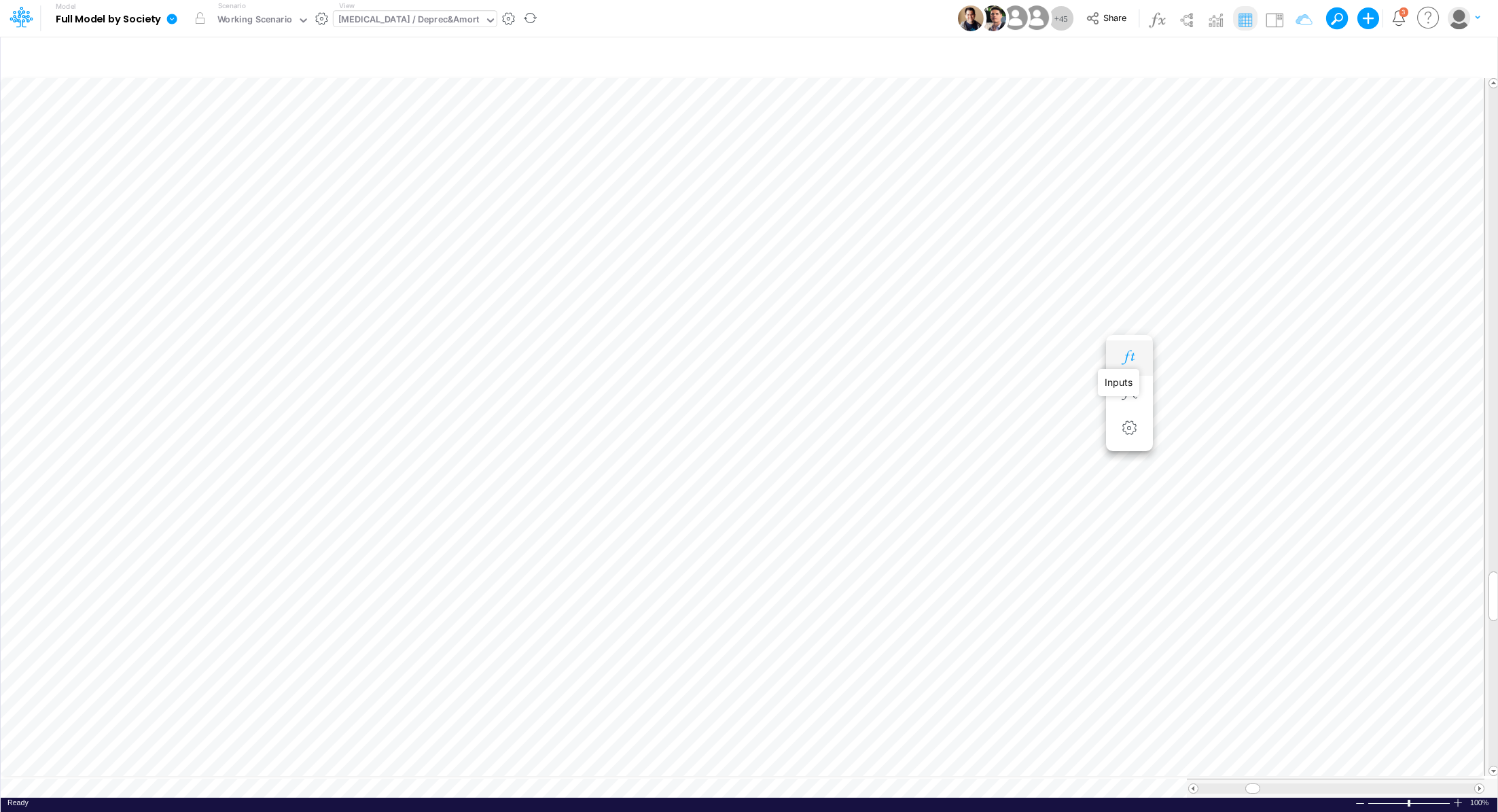
click at [1129, 356] on icon "button" at bounding box center [1129, 358] width 20 height 14
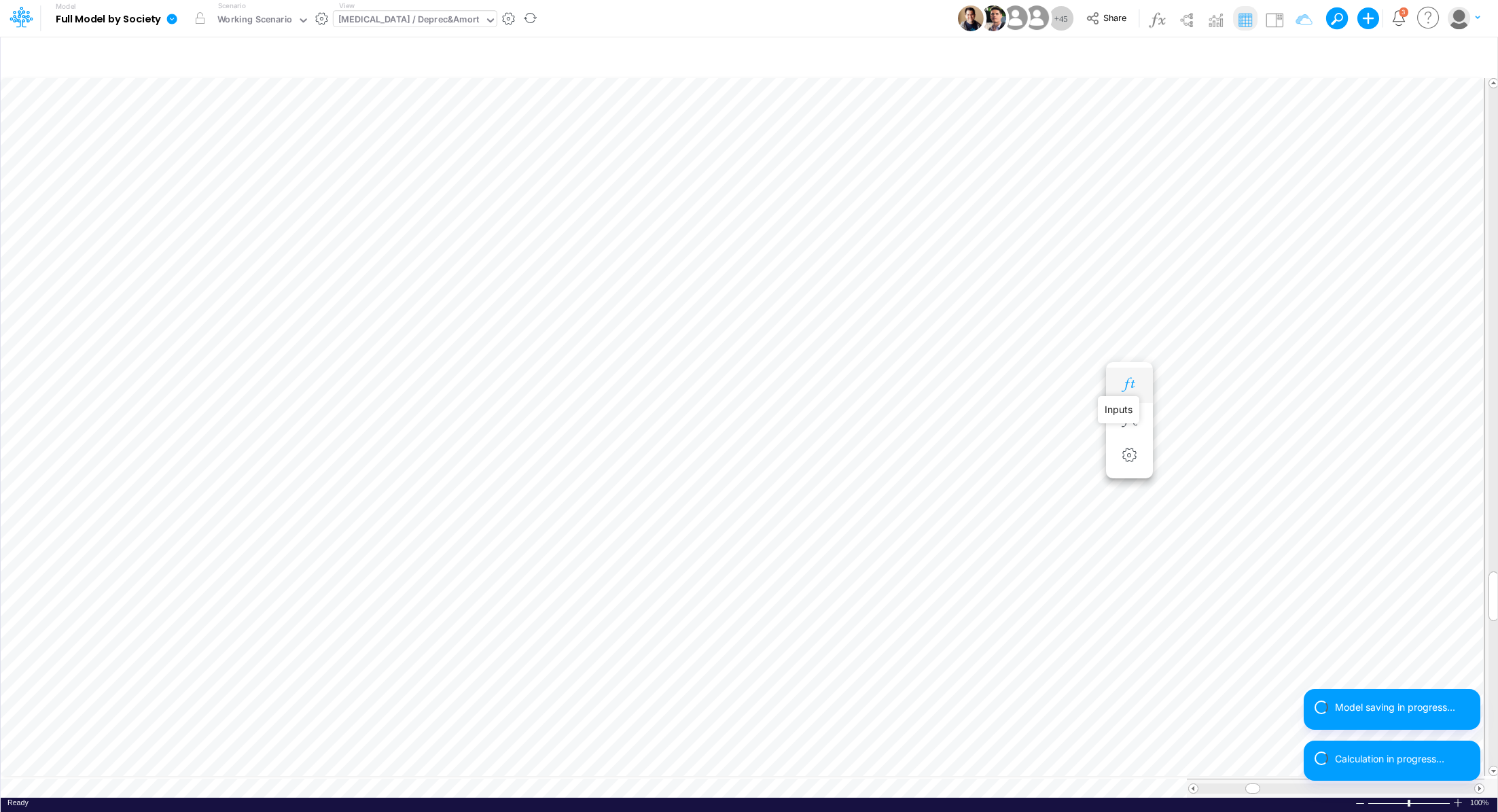
click at [1123, 384] on icon "button" at bounding box center [1129, 385] width 20 height 14
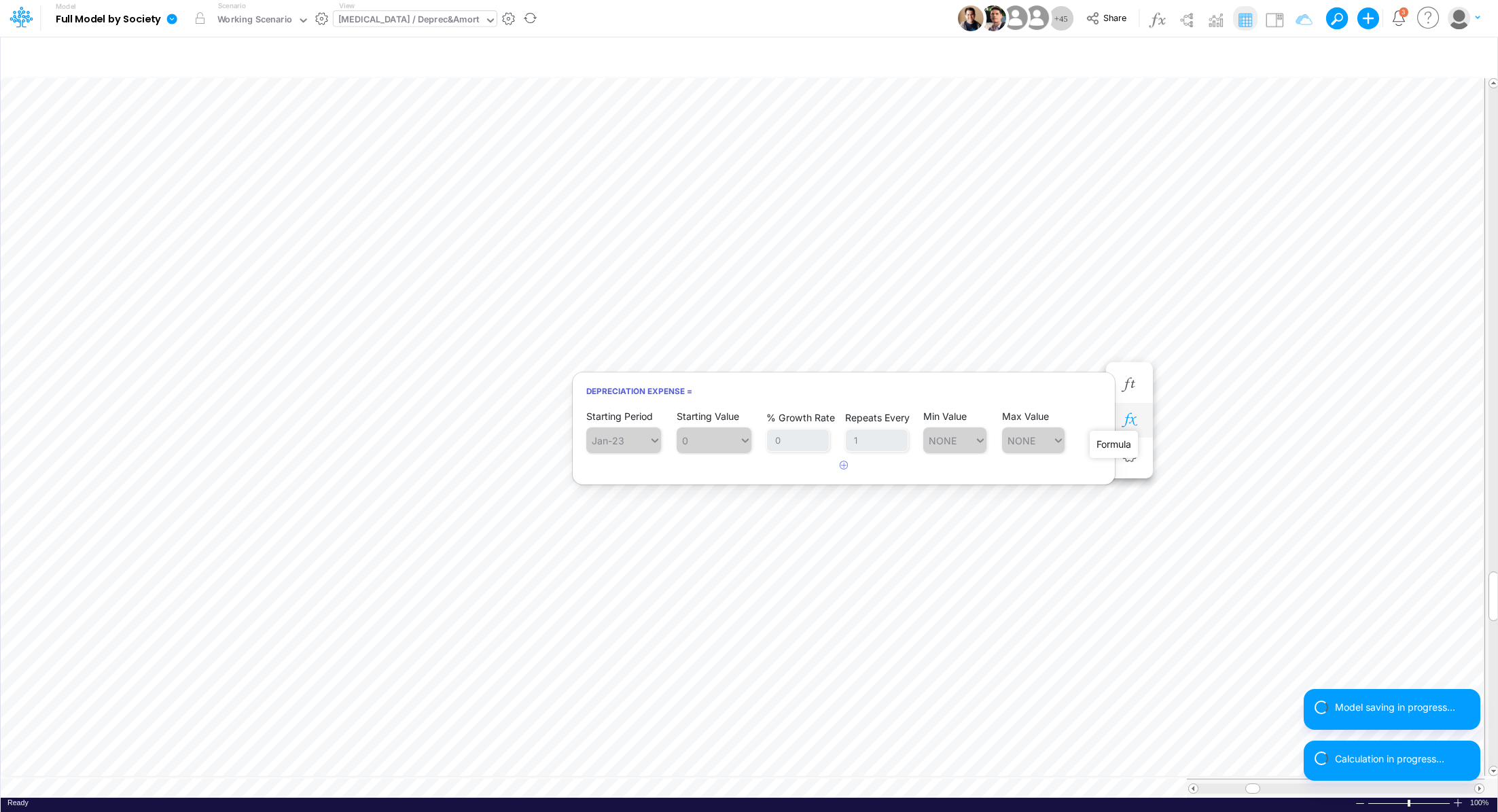
click at [1129, 421] on icon "button" at bounding box center [1129, 420] width 20 height 14
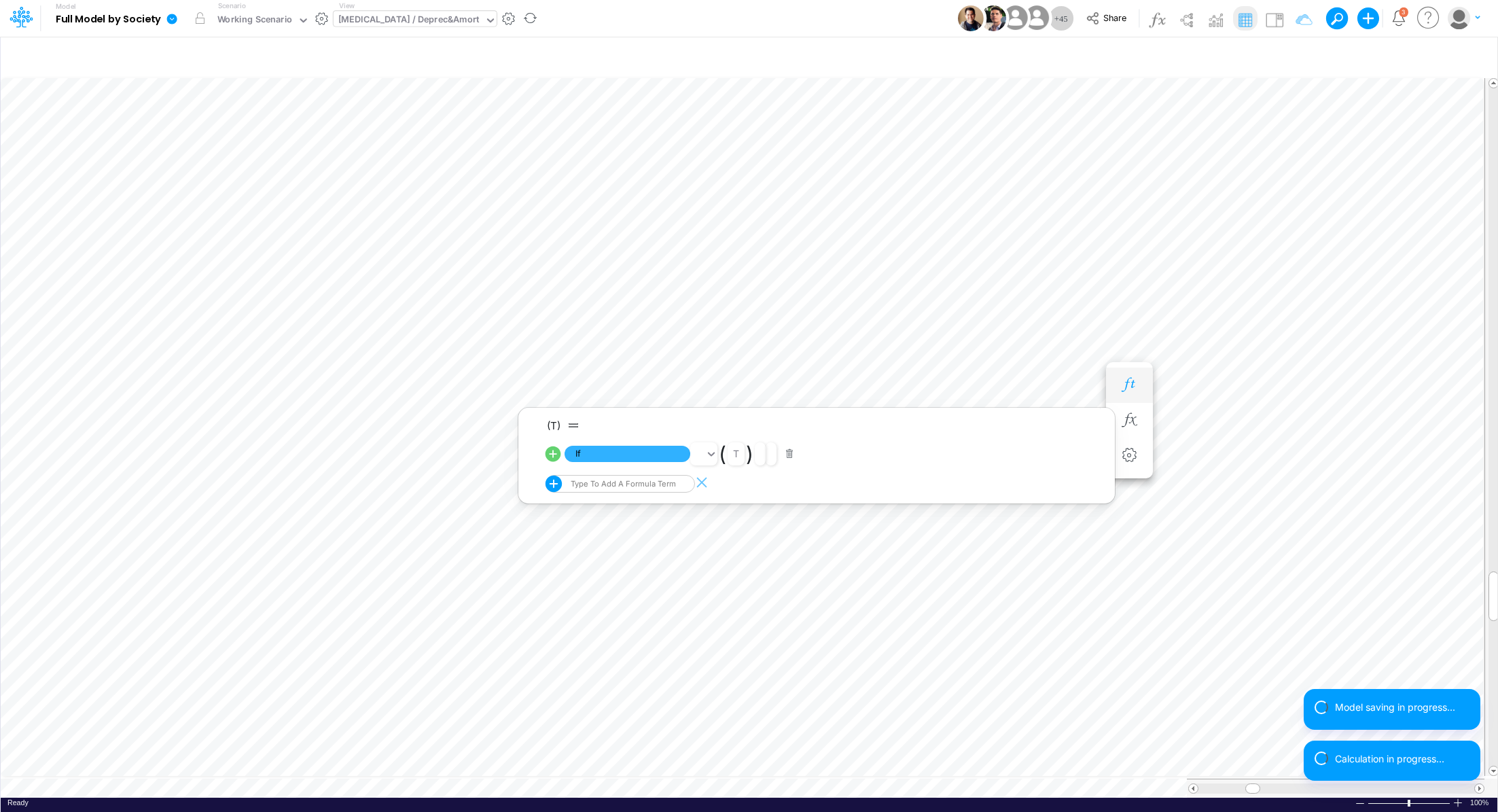
click at [1132, 390] on icon "button" at bounding box center [1129, 385] width 20 height 14
click at [1131, 367] on icon "button" at bounding box center [1129, 371] width 20 height 14
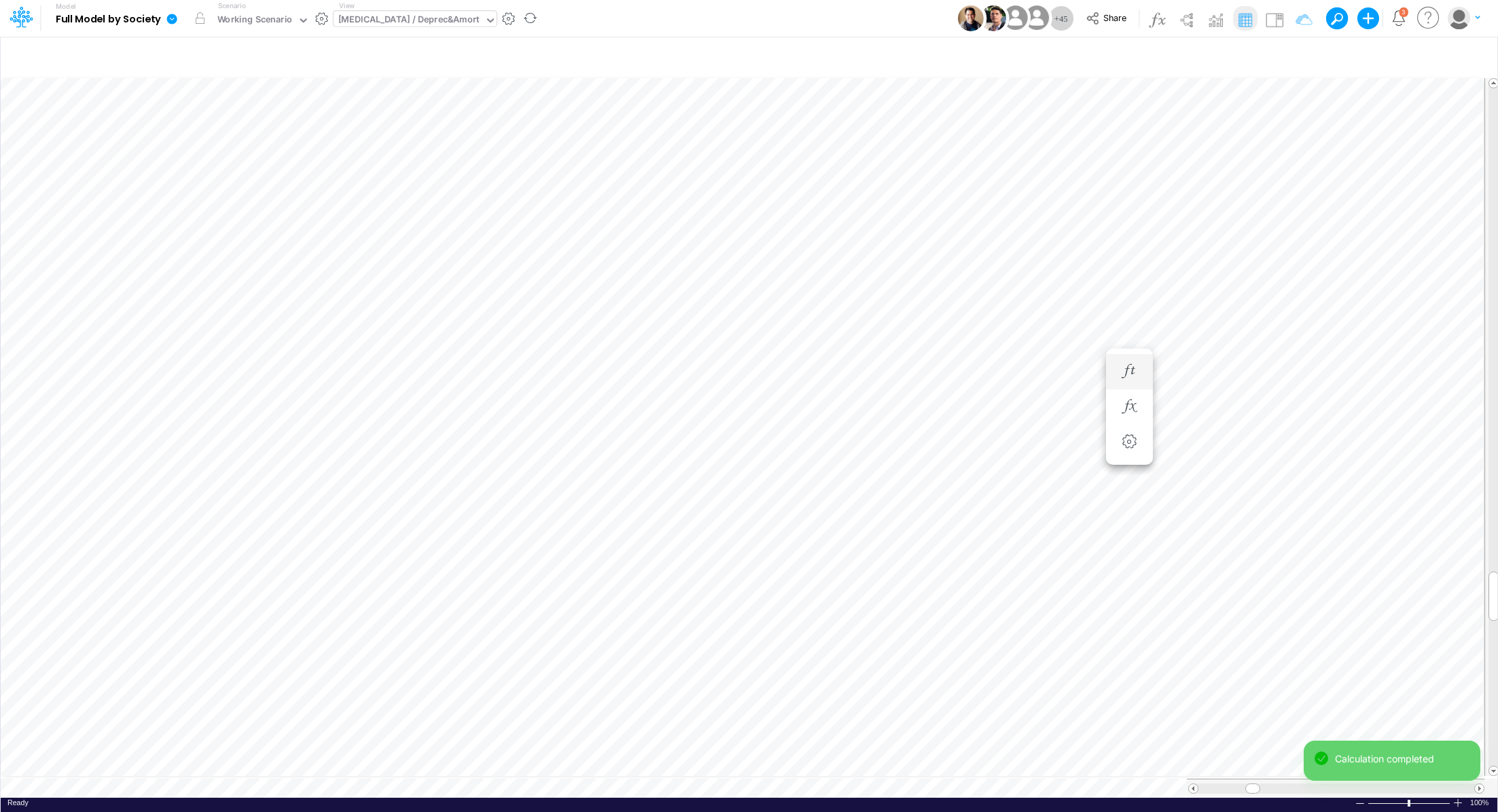
scroll to position [6, 2]
click at [1132, 383] on icon "button" at bounding box center [1129, 385] width 20 height 14
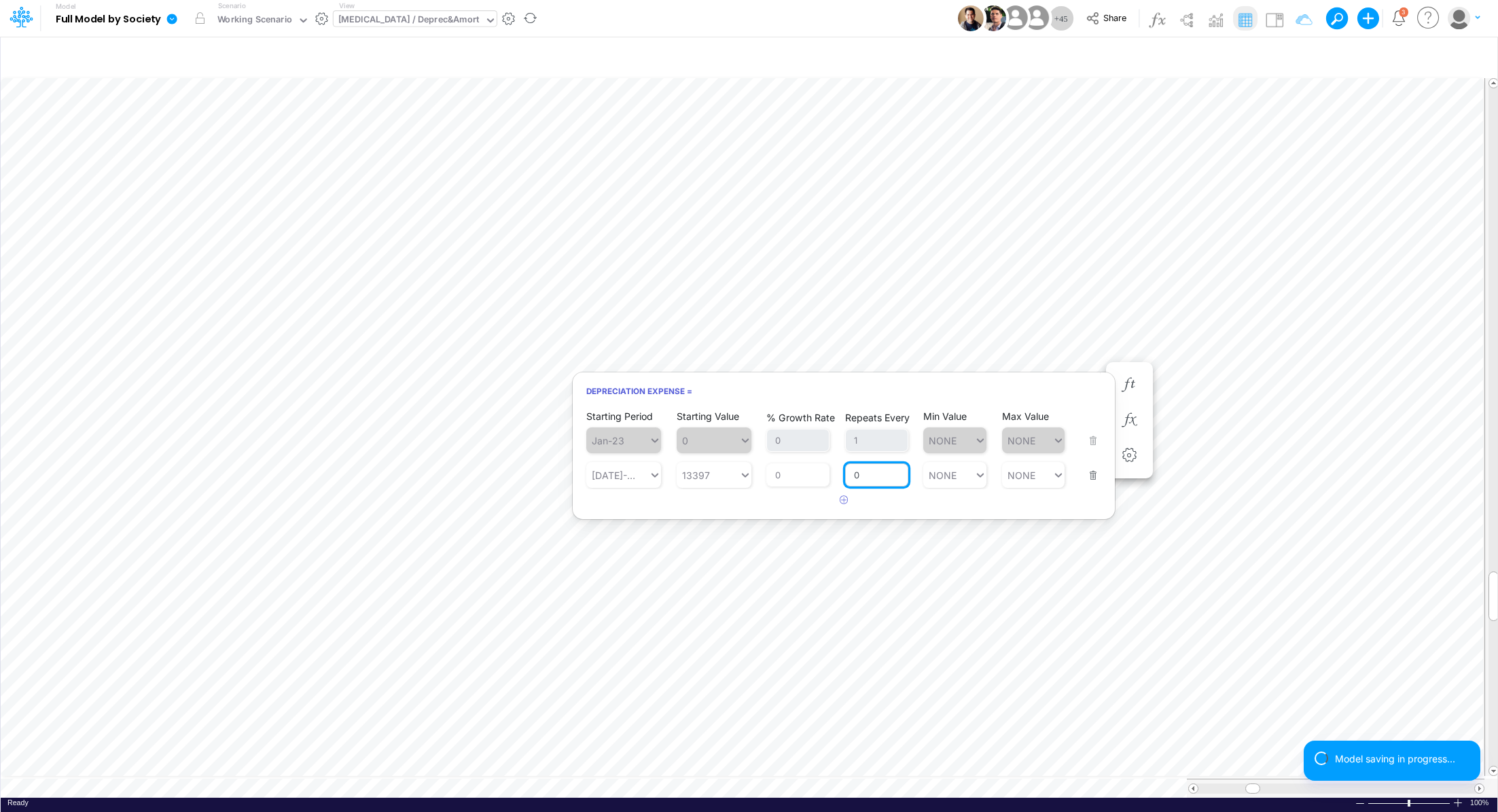
drag, startPoint x: 890, startPoint y: 478, endPoint x: 849, endPoint y: 474, distance: 41.2
click at [849, 474] on input "0" at bounding box center [877, 475] width 63 height 23
type input "1"
click at [844, 503] on div "Starting Period Jan-23 Starting Value 0 % Growth Rate 0 Repeats Every 1 Min Val…" at bounding box center [844, 460] width 542 height 103
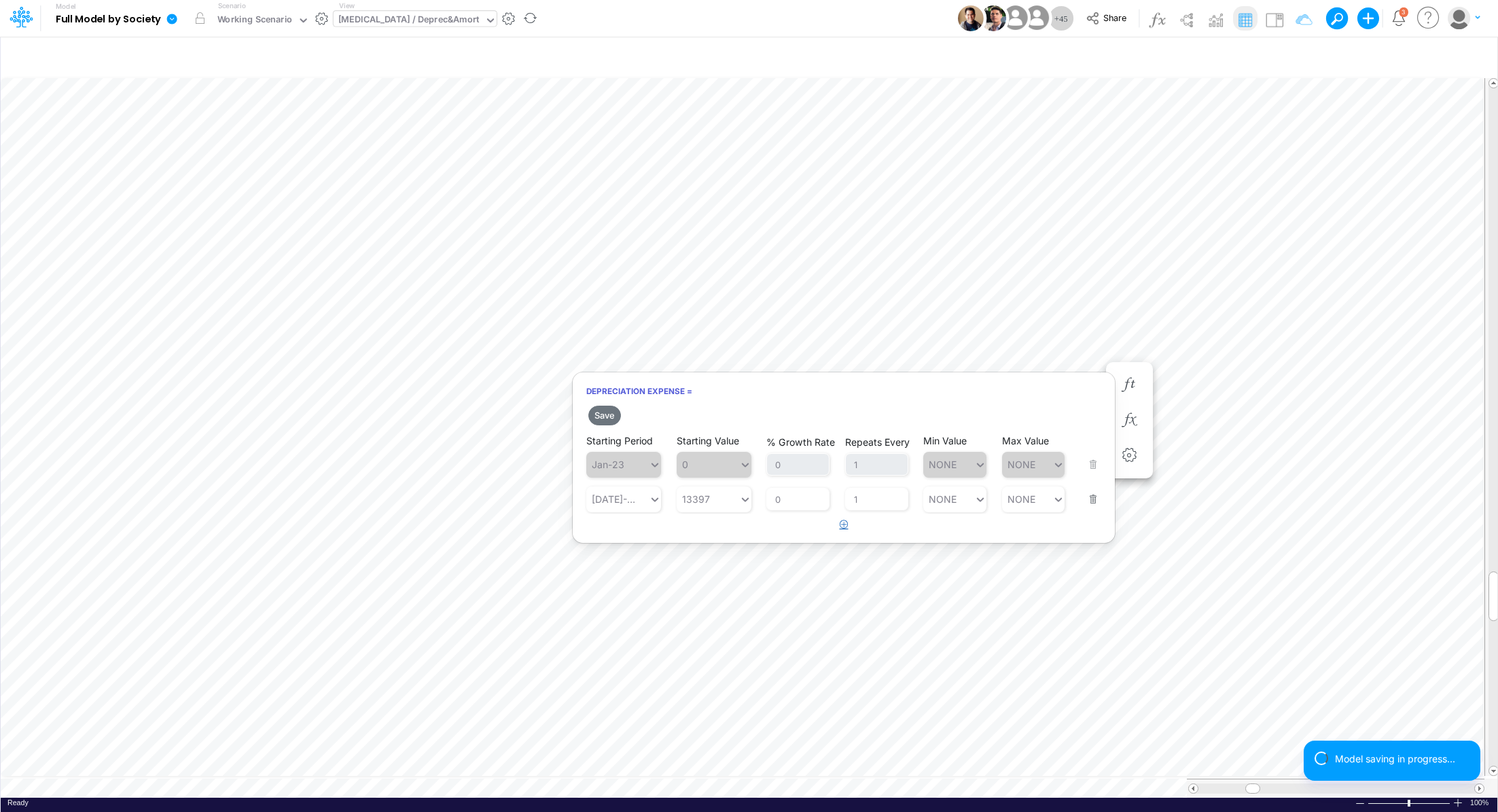
click at [844, 524] on icon "button" at bounding box center [844, 524] width 9 height 9
click at [608, 539] on div "Type to search..." at bounding box center [630, 533] width 74 height 11
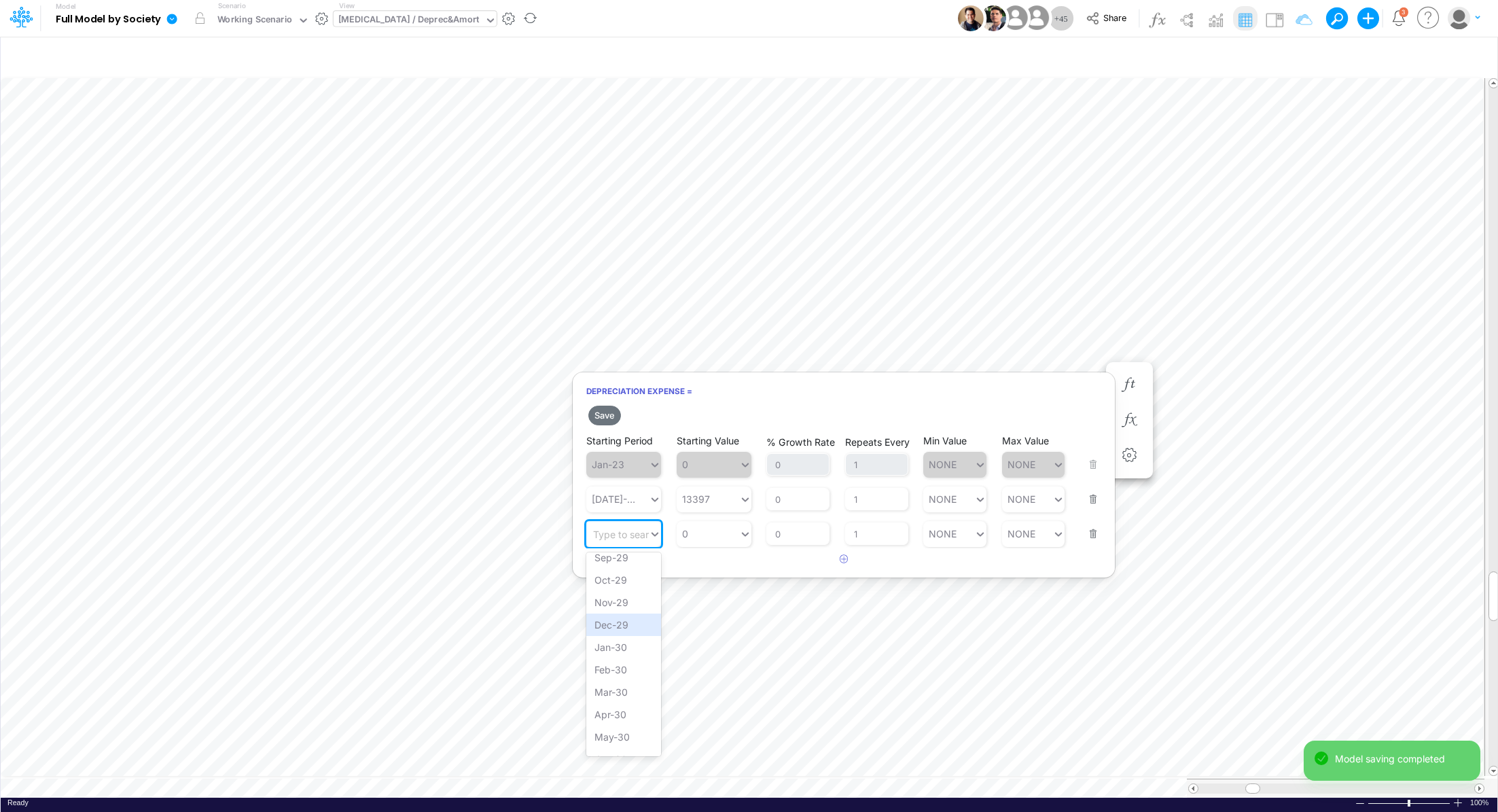
scroll to position [1159, 0]
click at [627, 711] on div "Apr-30" at bounding box center [623, 707] width 74 height 23
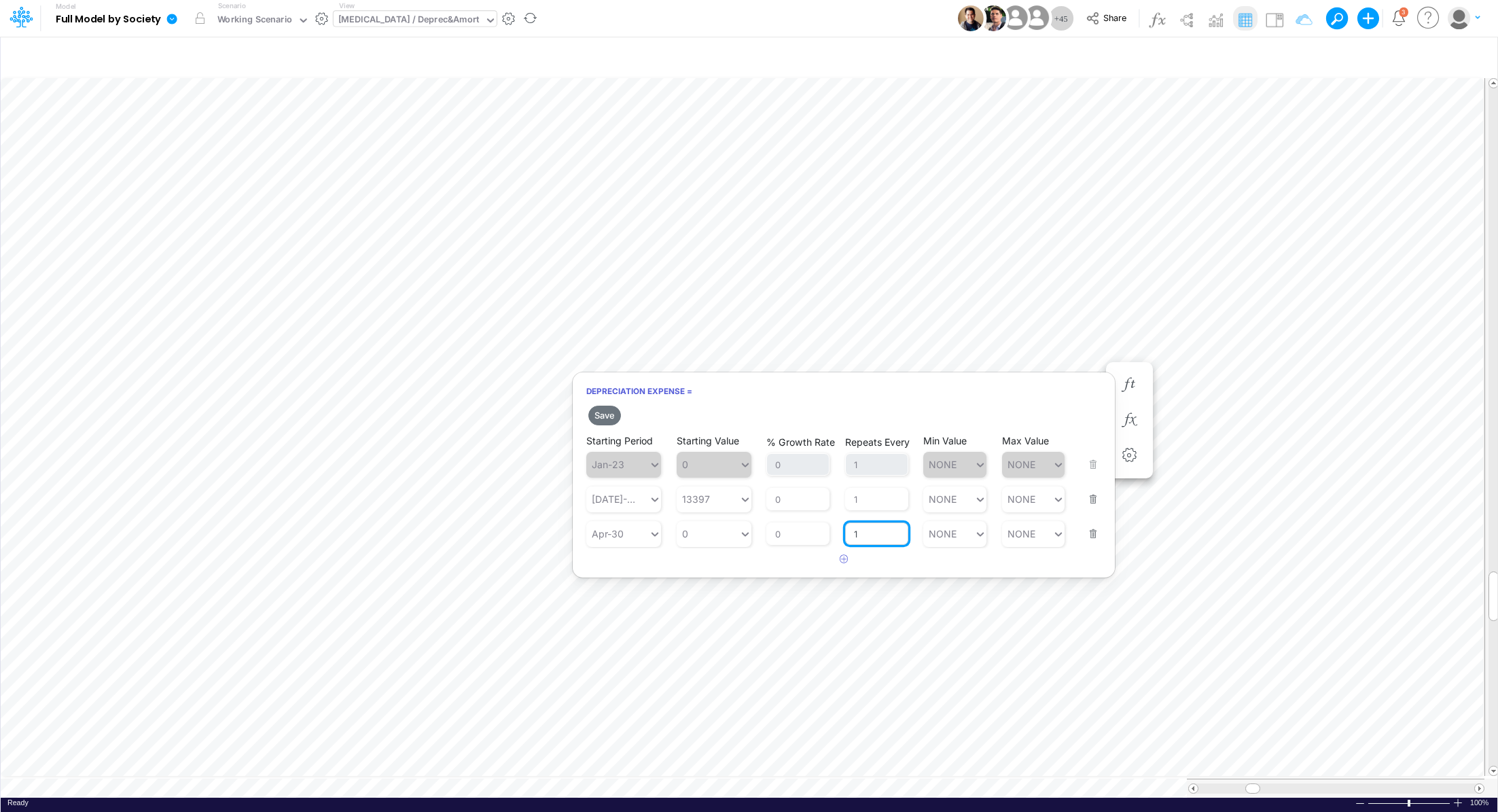
click at [871, 537] on input "1" at bounding box center [877, 534] width 63 height 23
click at [616, 416] on button "Save" at bounding box center [604, 416] width 32 height 20
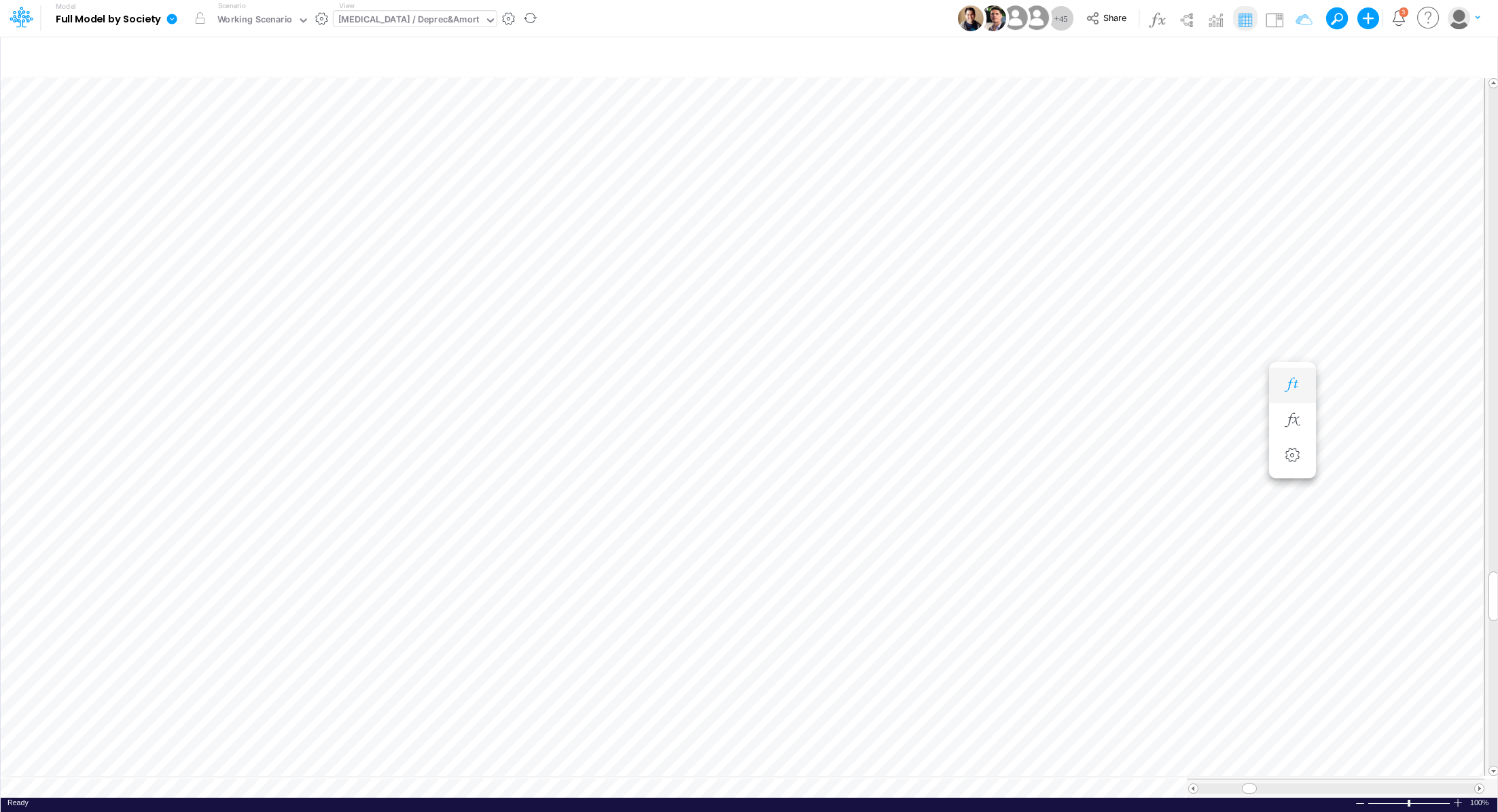
scroll to position [6, 2]
click at [1287, 375] on icon "button" at bounding box center [1292, 371] width 20 height 14
click at [1299, 378] on icon "button" at bounding box center [1292, 385] width 20 height 14
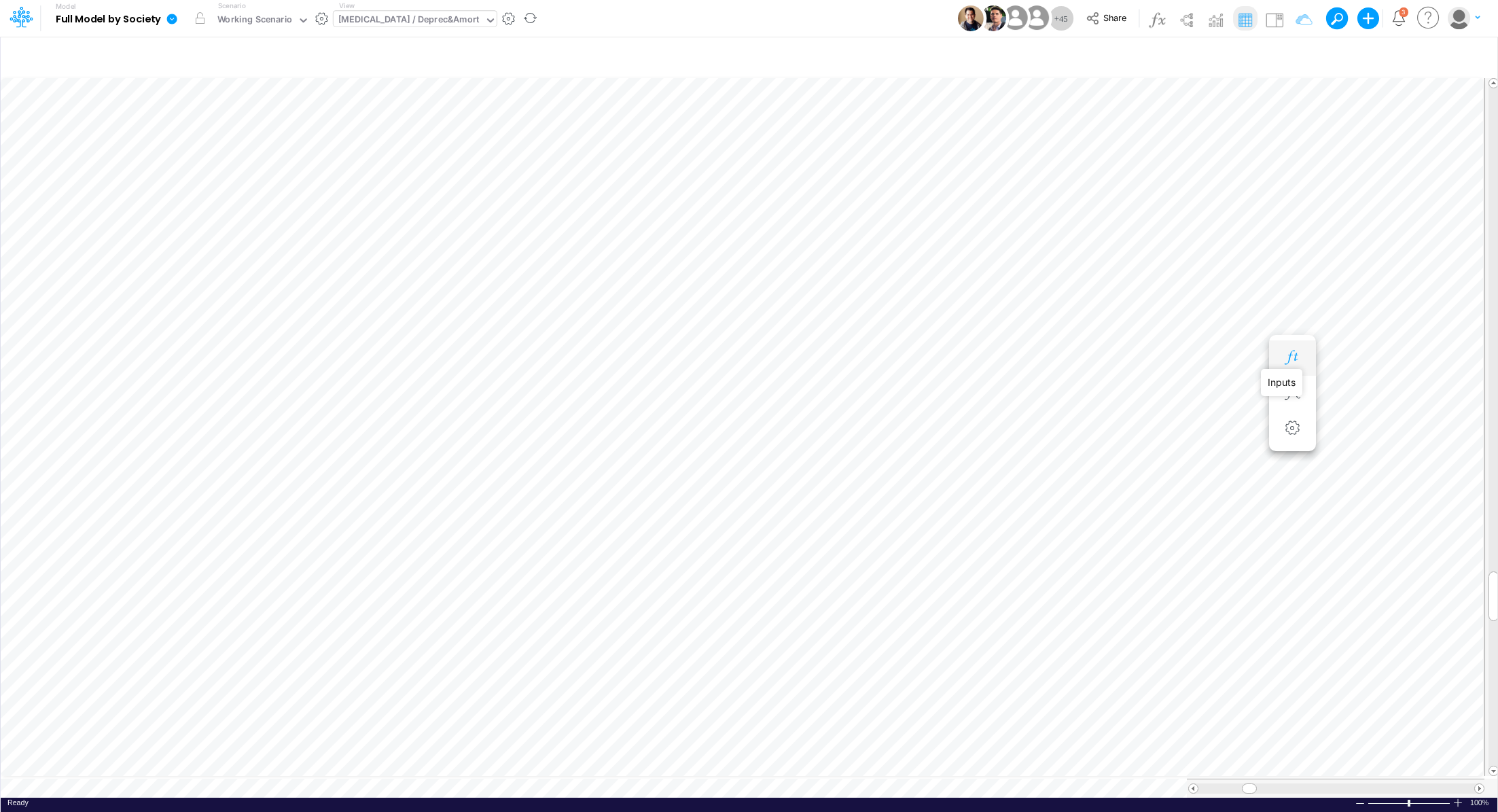
click at [1293, 362] on icon "button" at bounding box center [1292, 358] width 20 height 14
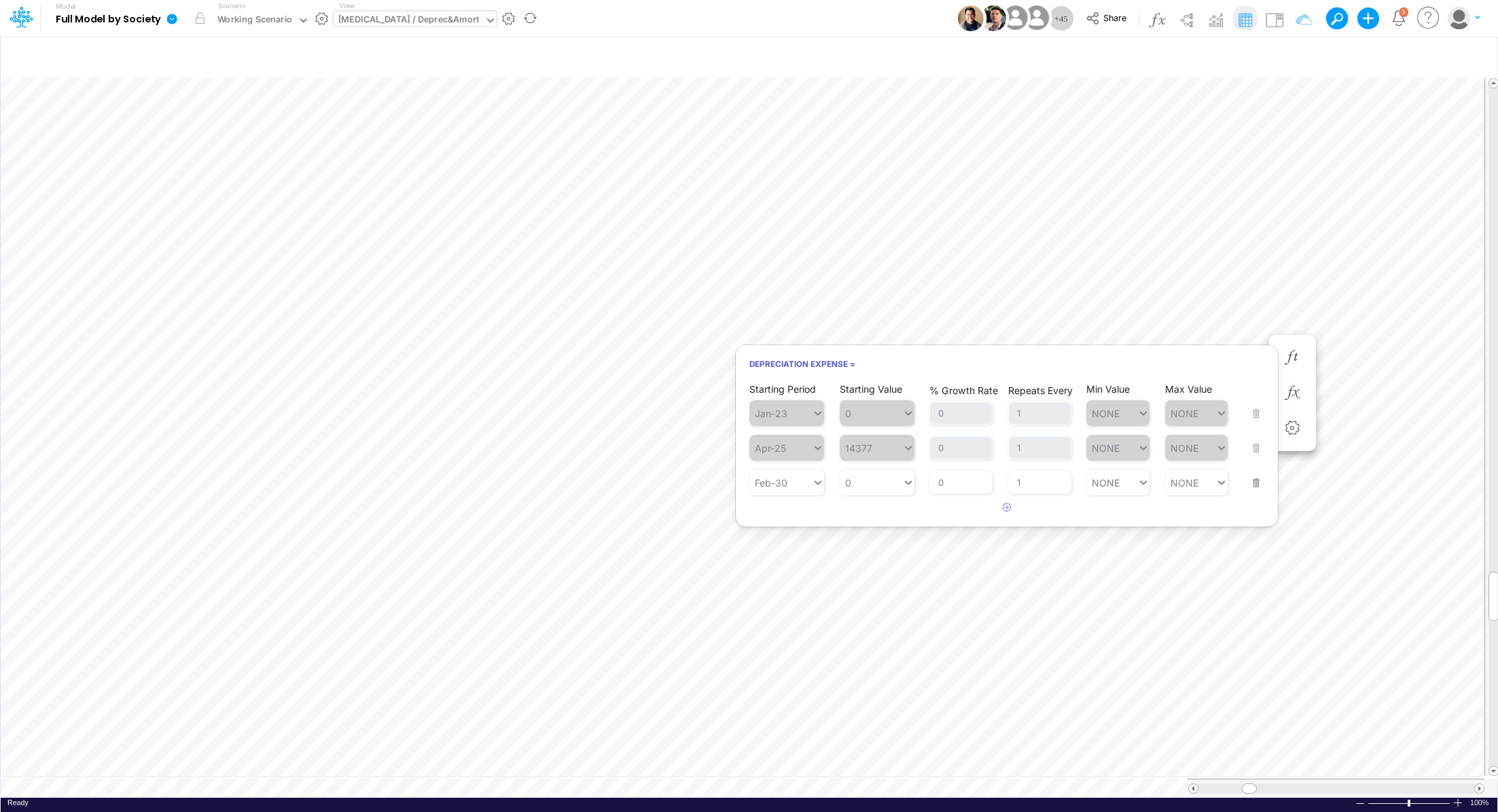
scroll to position [6, 2]
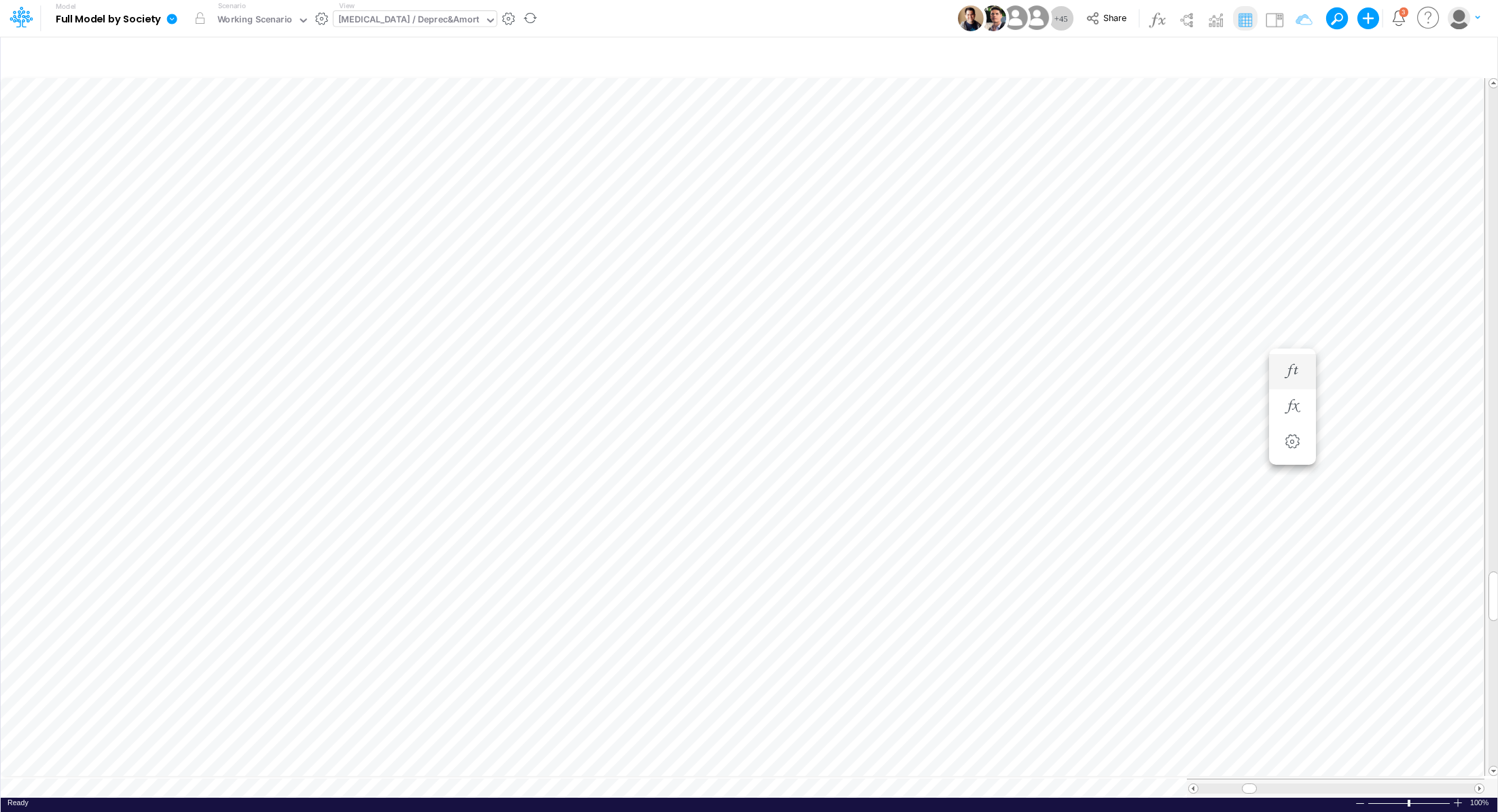
scroll to position [6, 2]
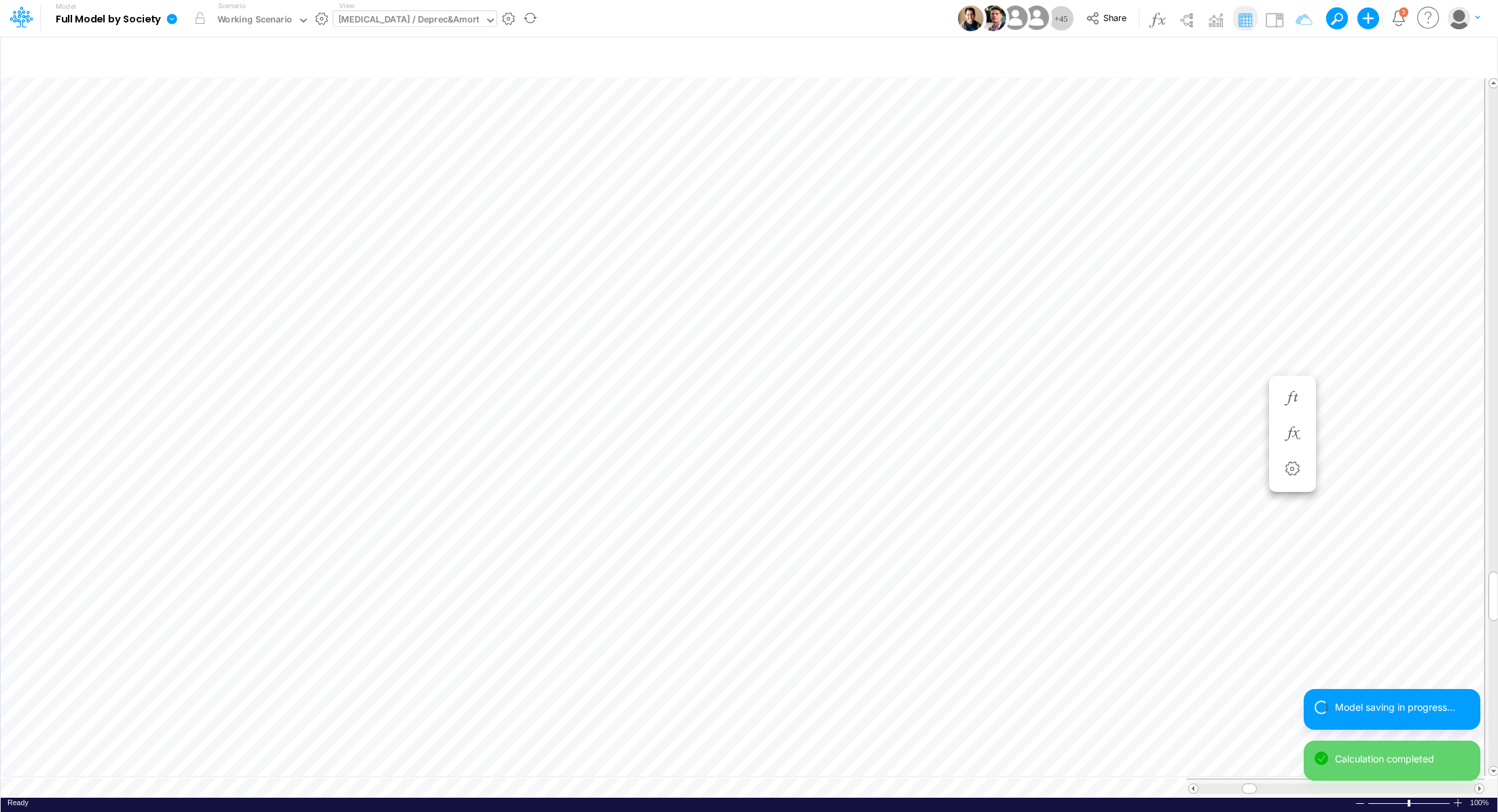
scroll to position [6, 2]
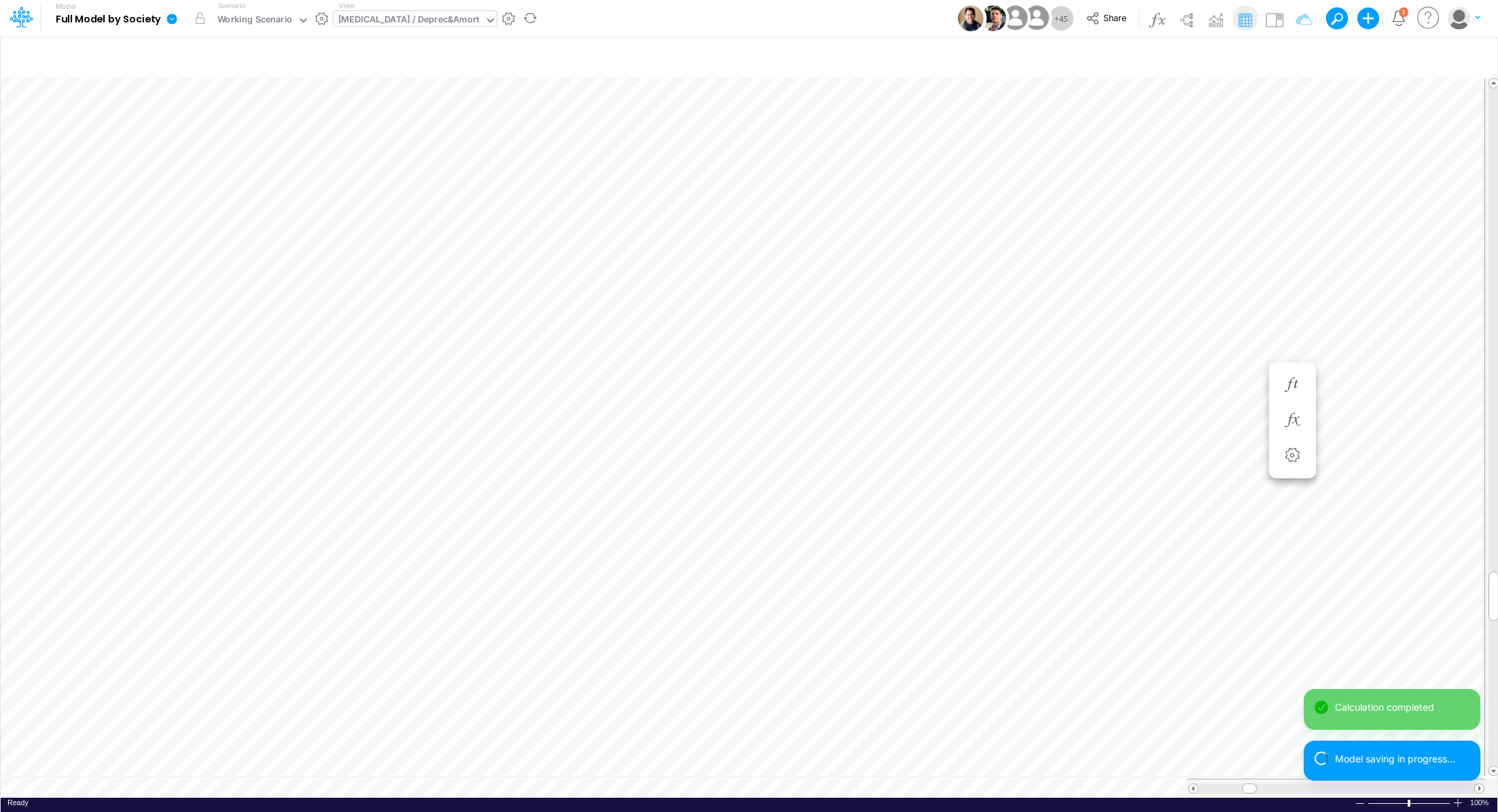
scroll to position [6, 2]
click at [1292, 384] on li "Depreciation Expense =" at bounding box center [1292, 399] width 47 height 35
click at [1295, 402] on icon "button" at bounding box center [1292, 398] width 20 height 14
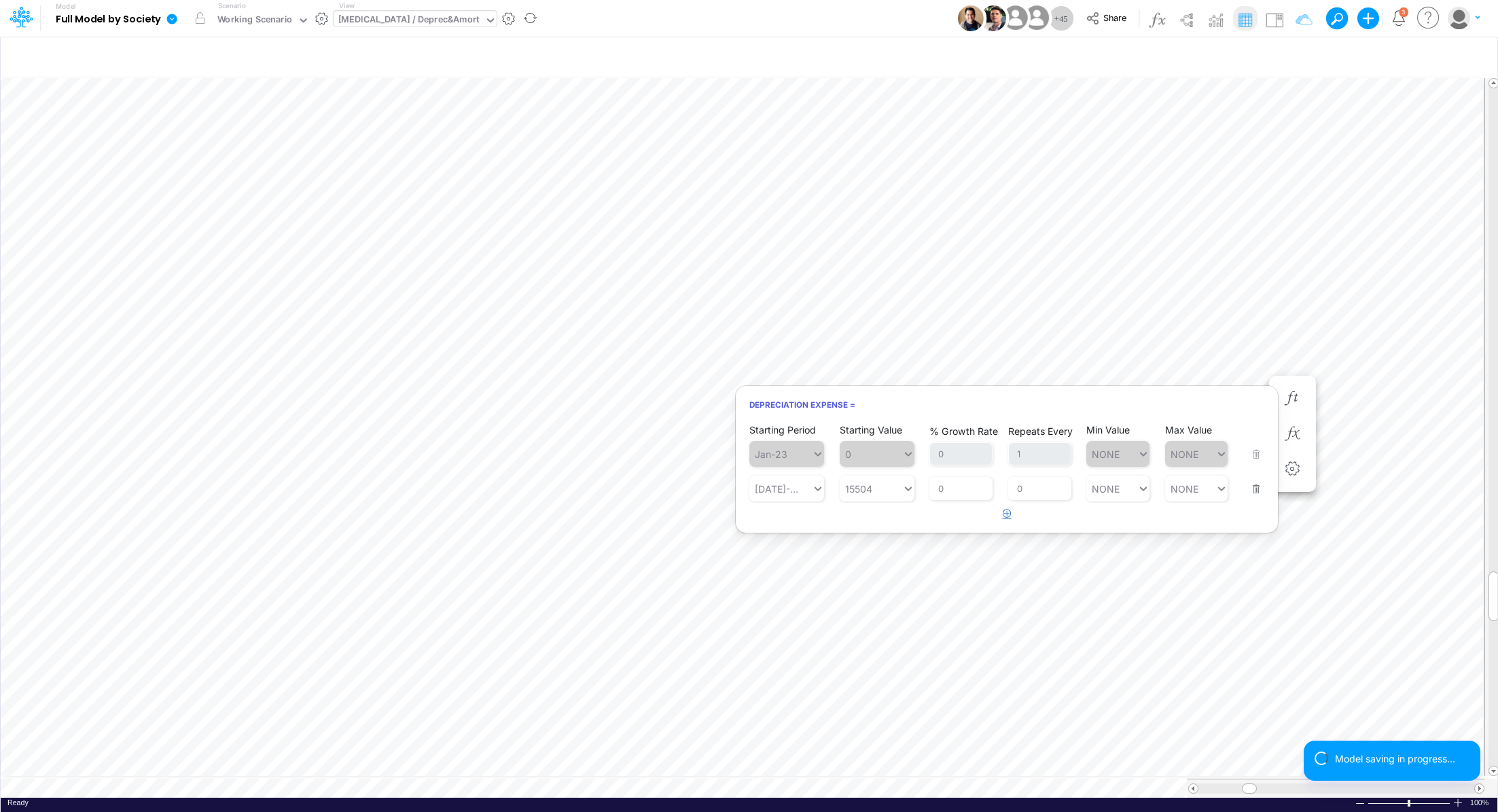
click at [1009, 512] on icon "button" at bounding box center [1007, 514] width 9 height 9
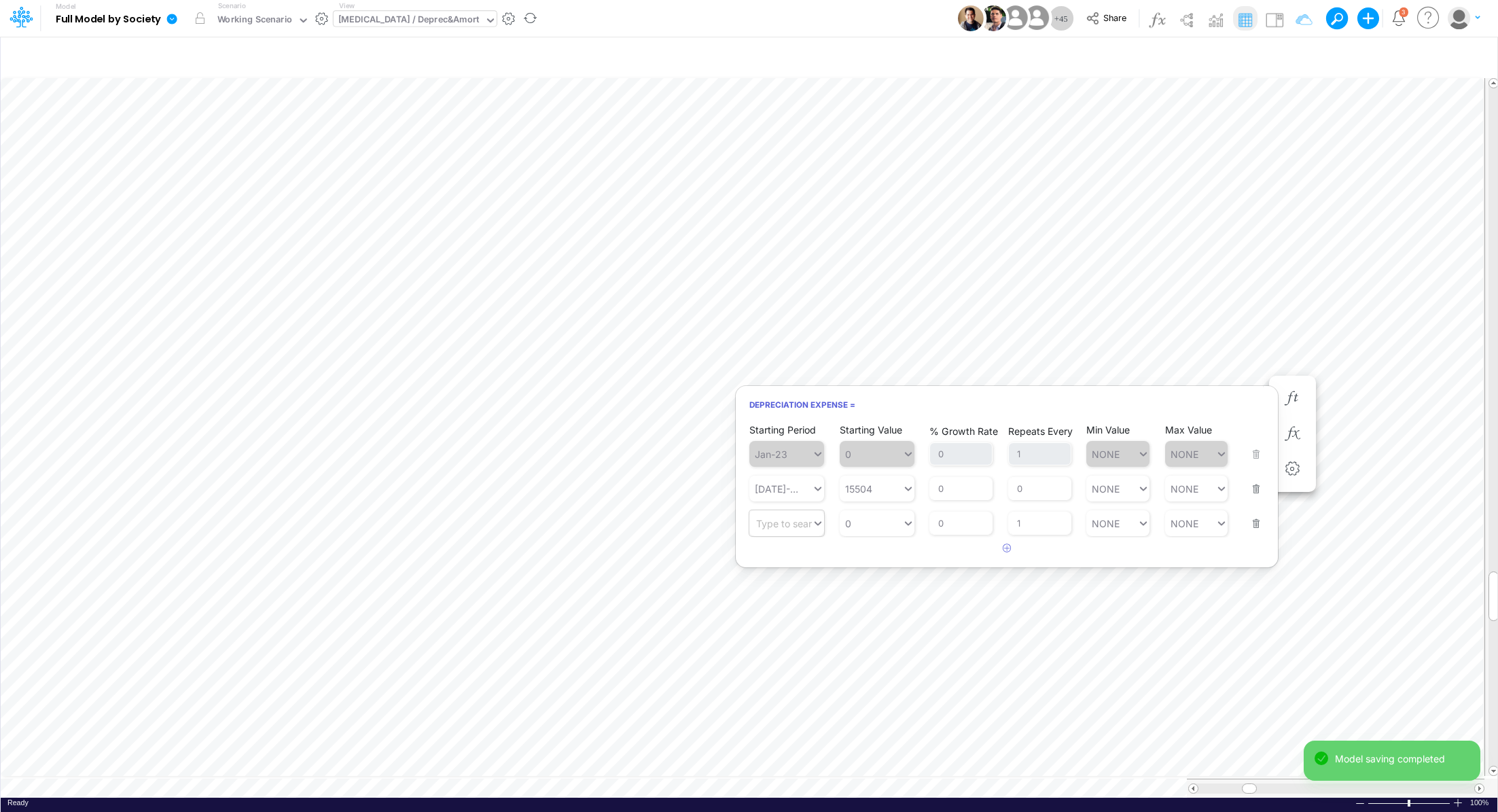
click at [808, 527] on div "Type to search..." at bounding box center [793, 523] width 74 height 11
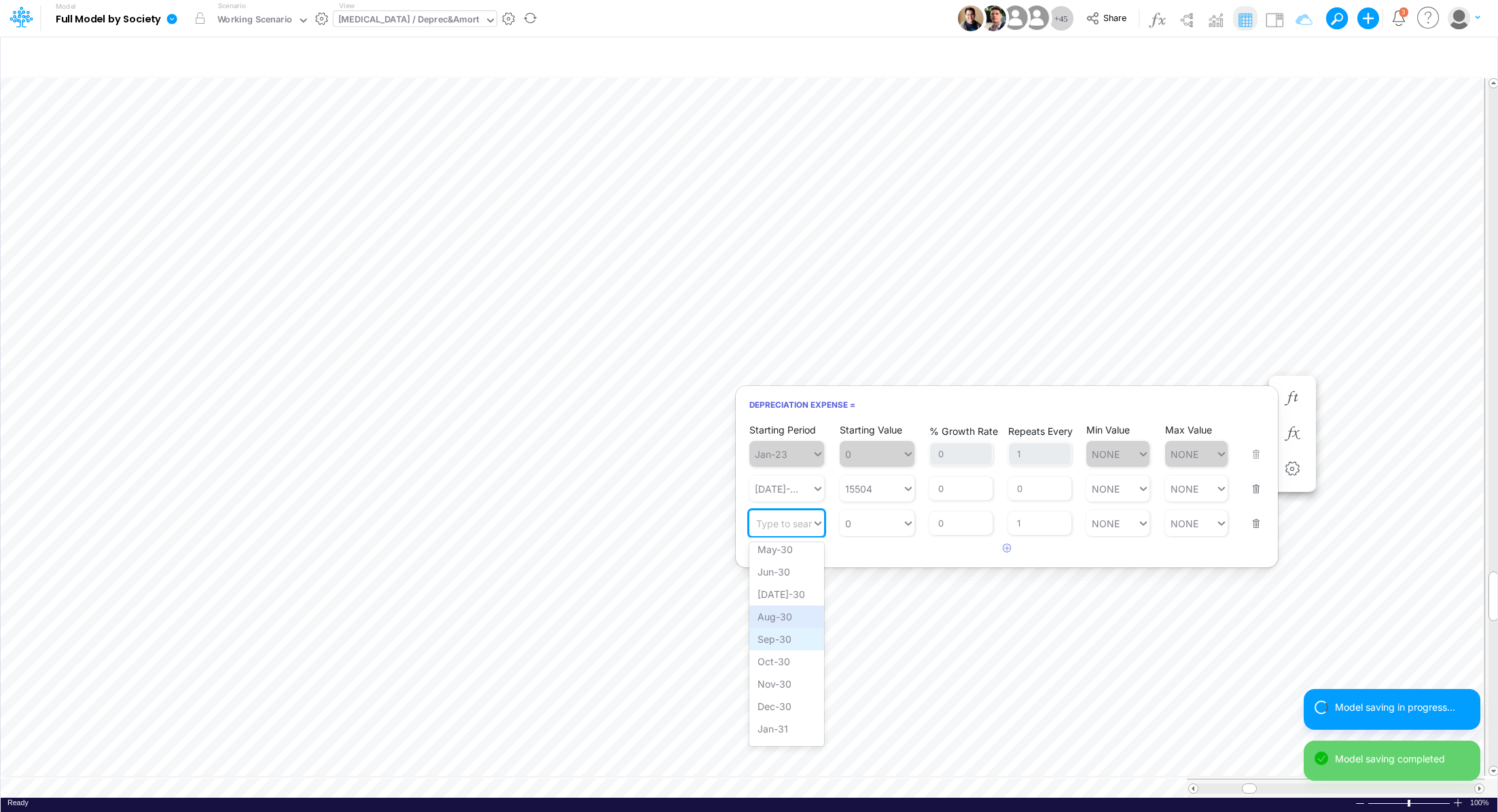
scroll to position [1314, 0]
click at [780, 576] on div "May-30" at bounding box center [786, 565] width 74 height 23
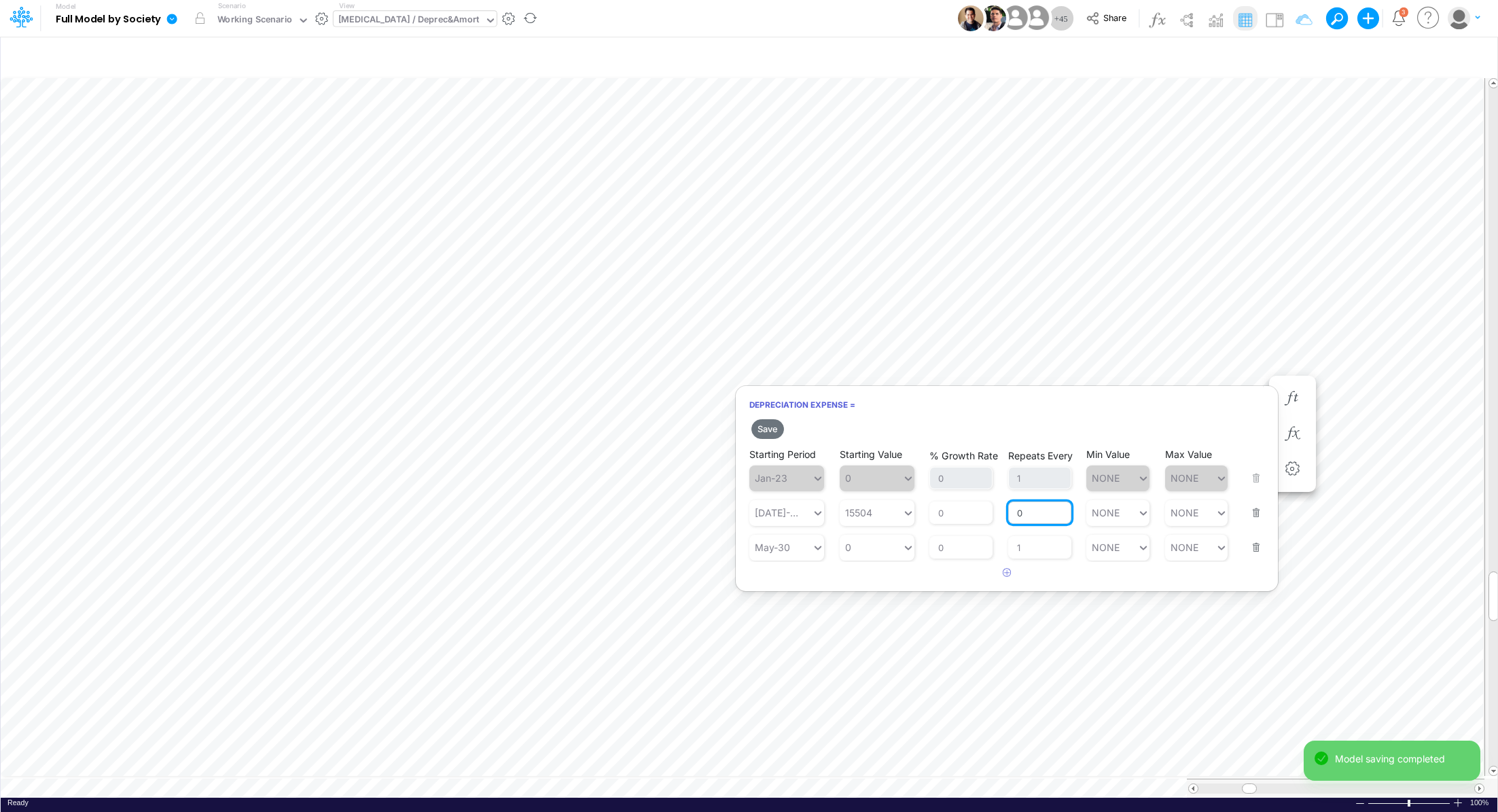
drag, startPoint x: 1046, startPoint y: 515, endPoint x: 1011, endPoint y: 513, distance: 35.1
click at [1011, 513] on input "0" at bounding box center [1040, 513] width 63 height 23
type input "1"
click at [760, 425] on button "Save" at bounding box center [767, 429] width 32 height 20
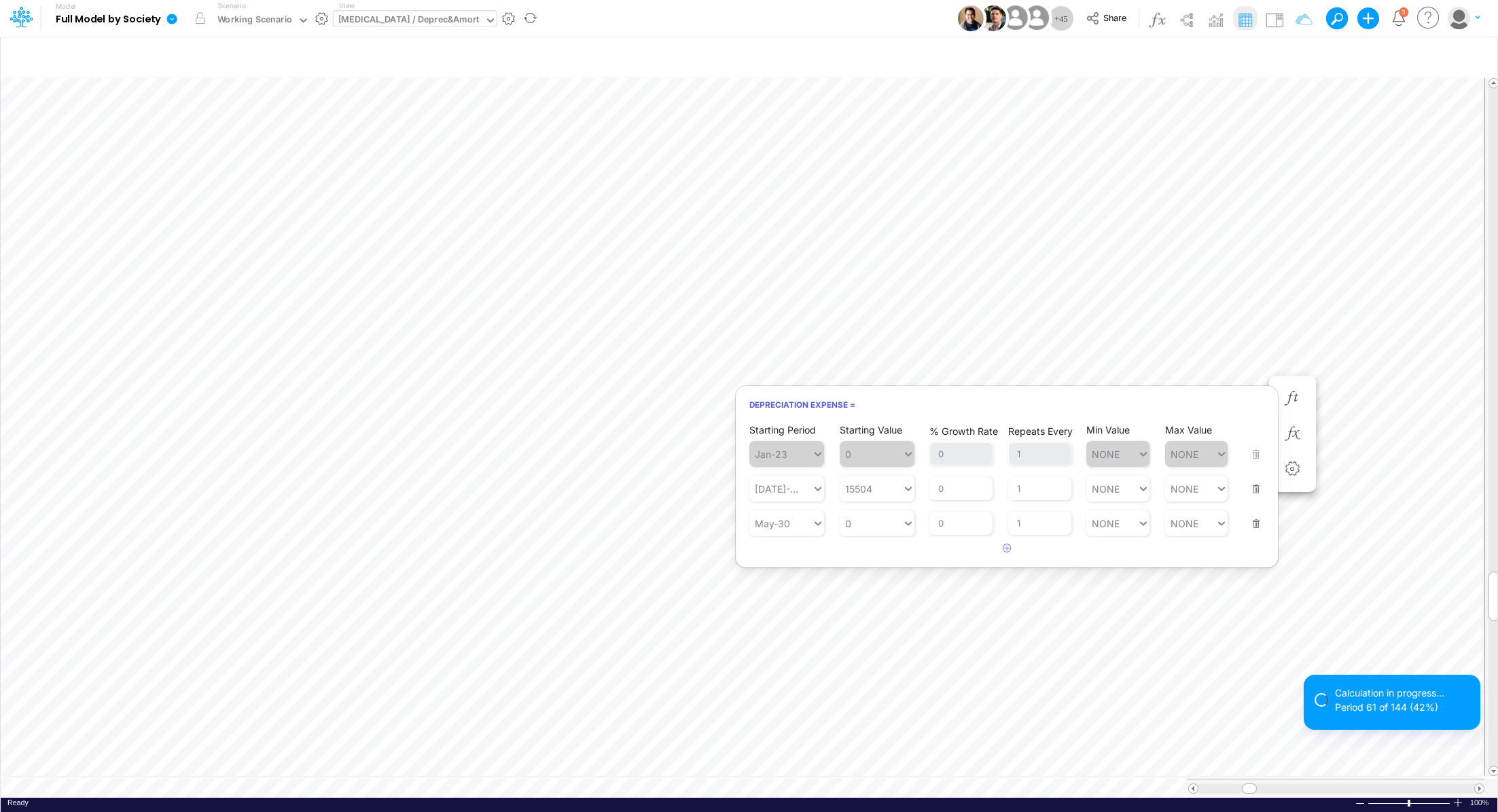
scroll to position [6, 2]
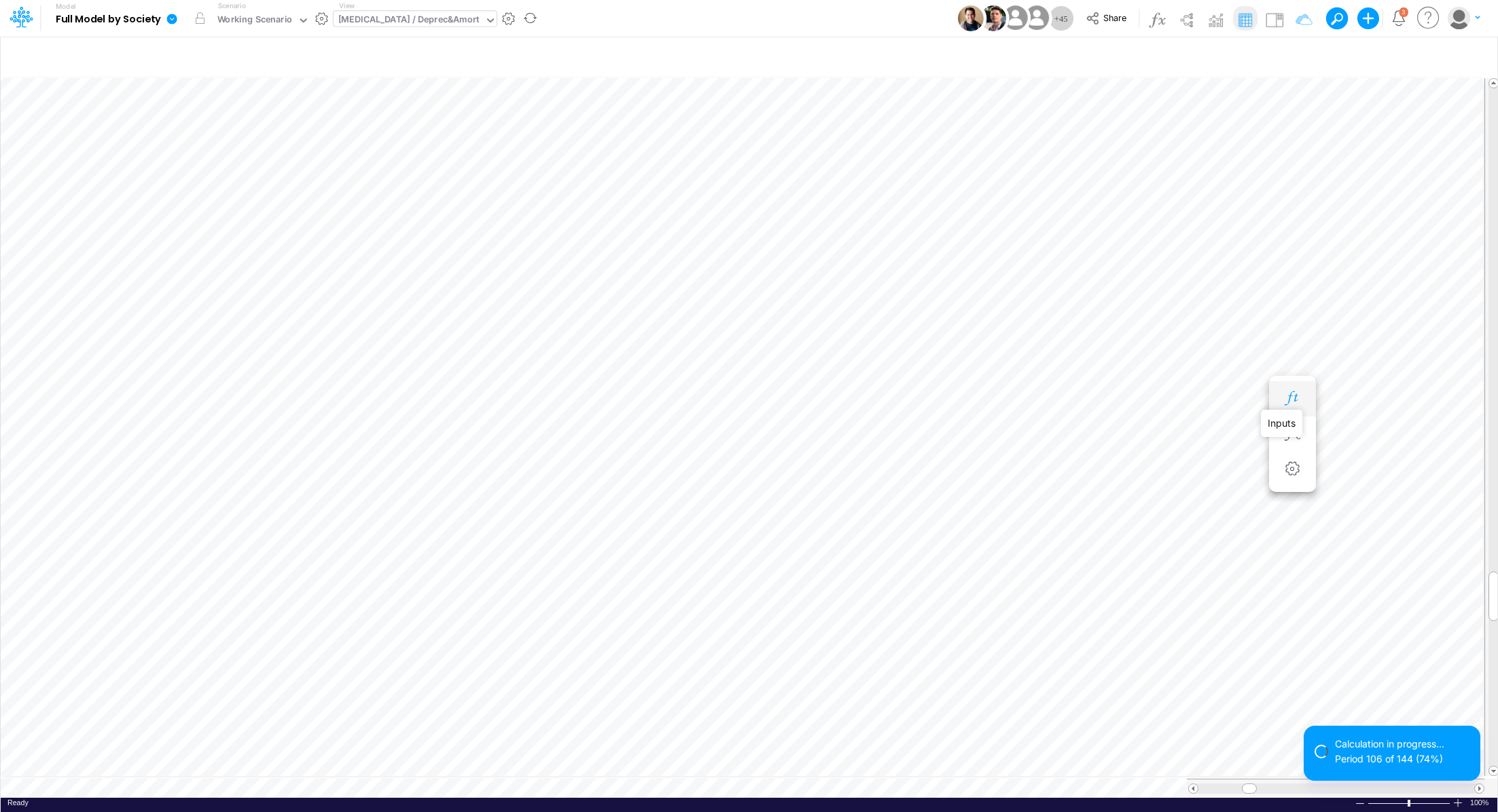
click at [1300, 395] on icon "button" at bounding box center [1292, 398] width 20 height 14
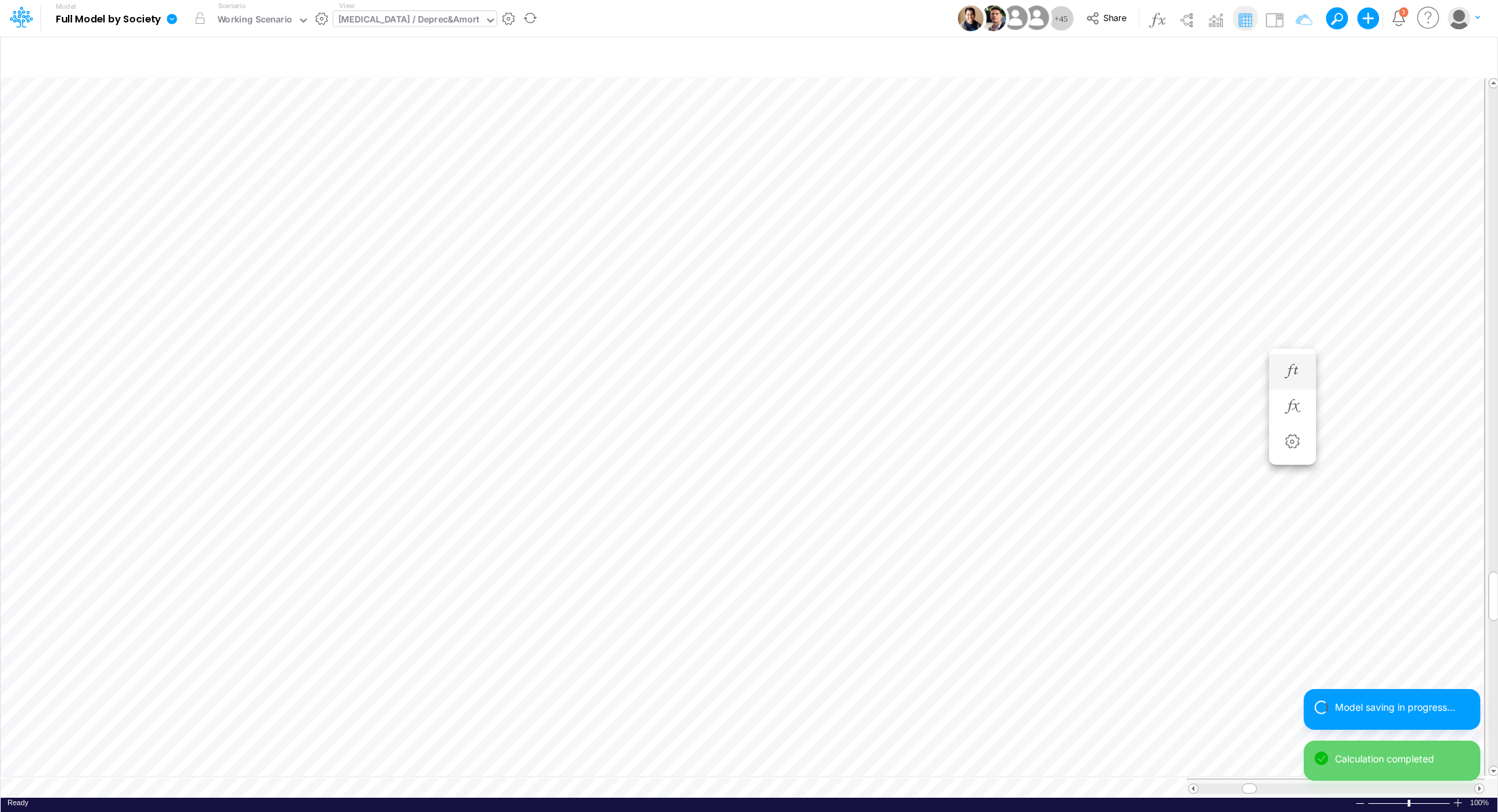
scroll to position [6, 2]
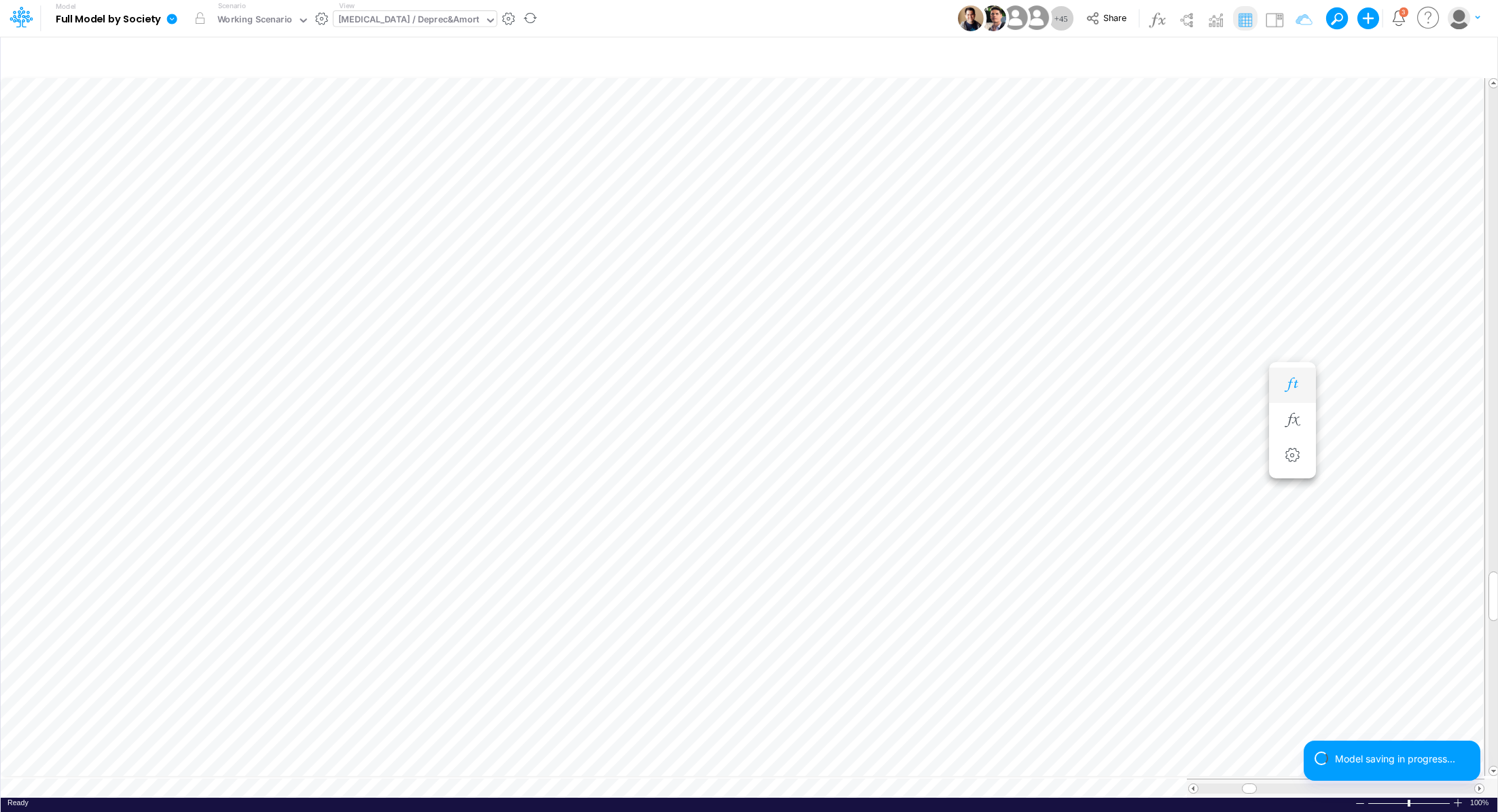
click at [1302, 382] on button "button" at bounding box center [1292, 385] width 25 height 27
click at [1289, 396] on icon "button" at bounding box center [1292, 398] width 20 height 14
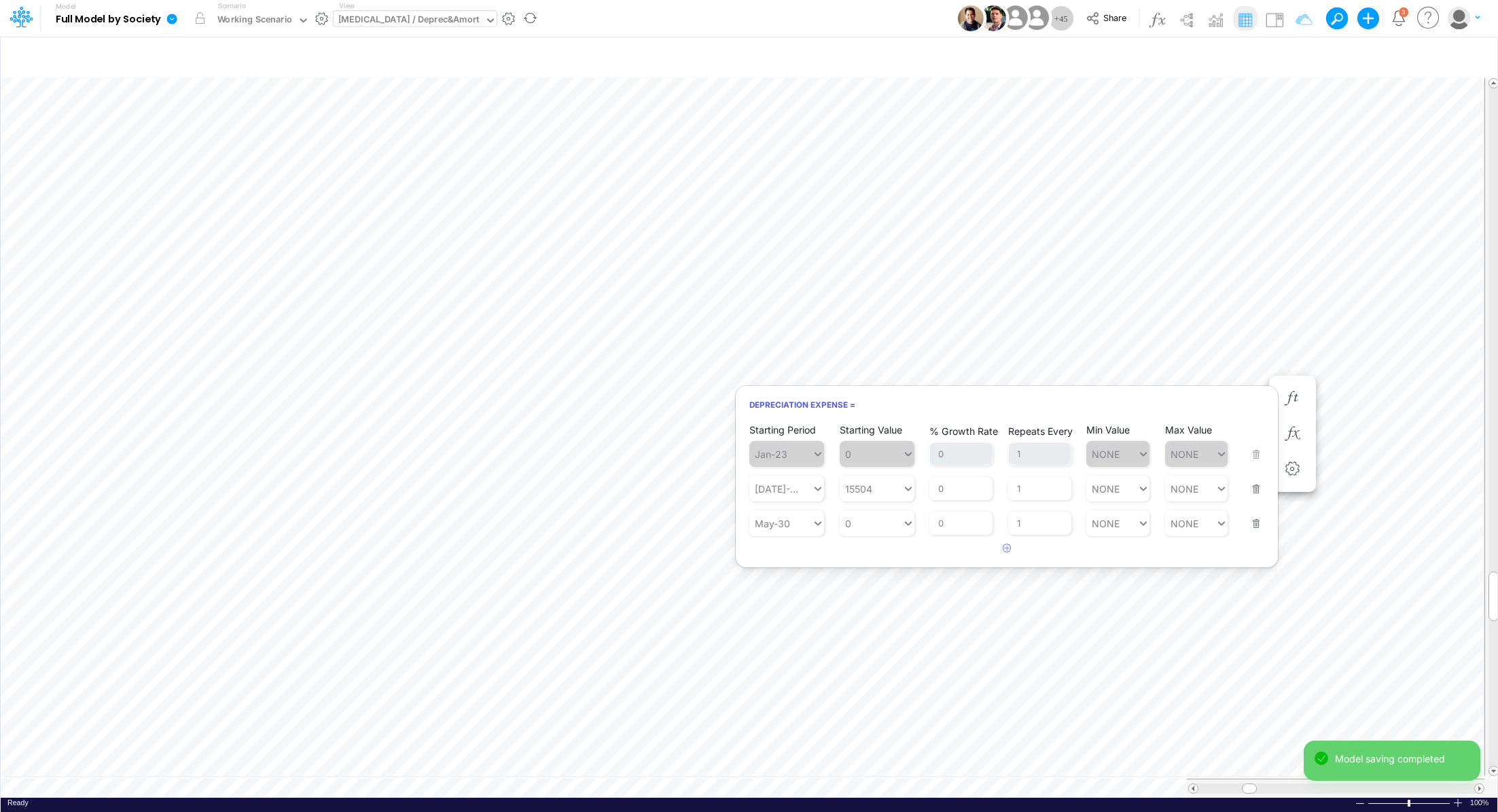
scroll to position [6, 2]
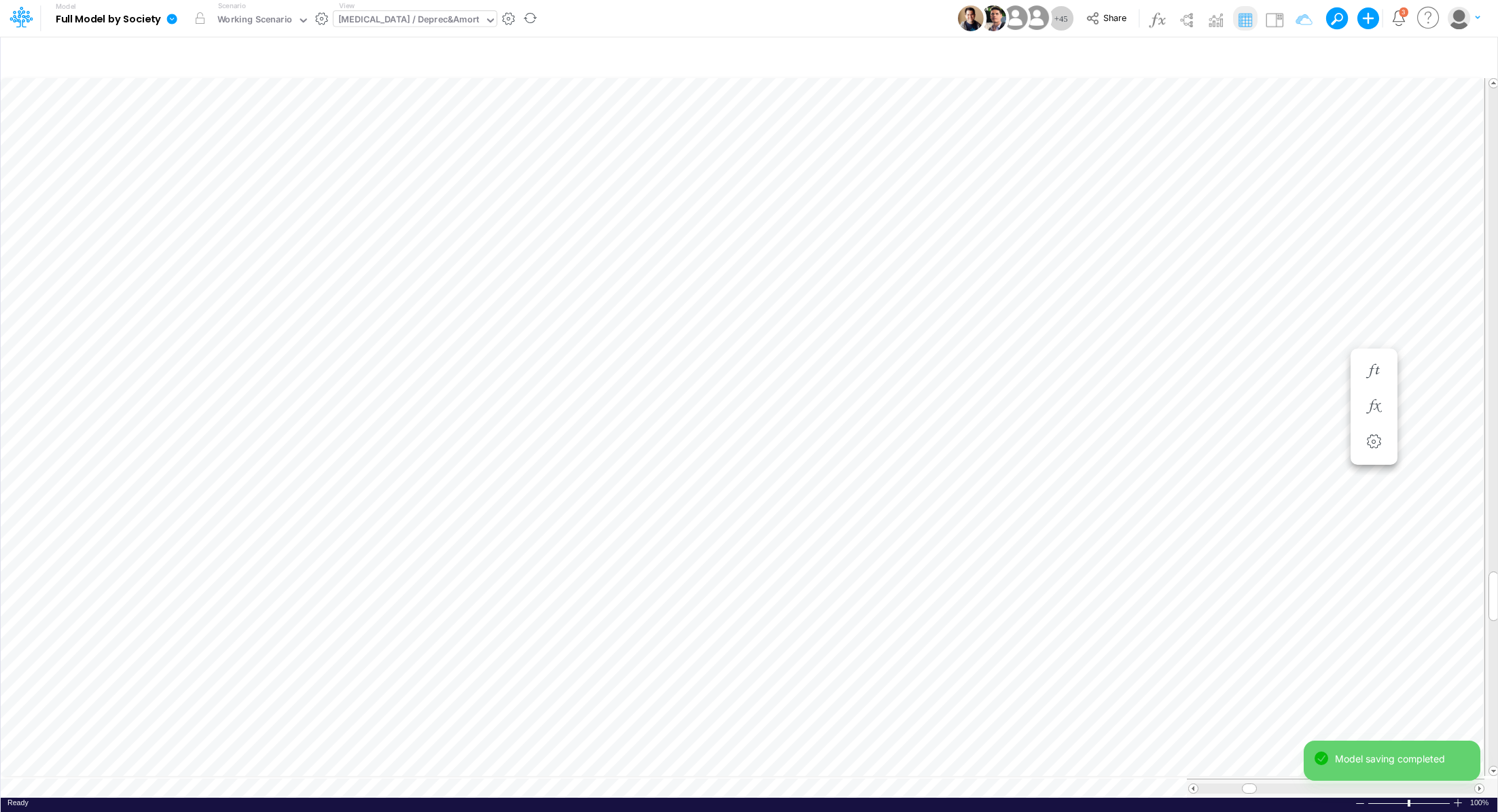
scroll to position [6, 2]
click at [1295, 412] on icon "button" at bounding box center [1292, 412] width 20 height 14
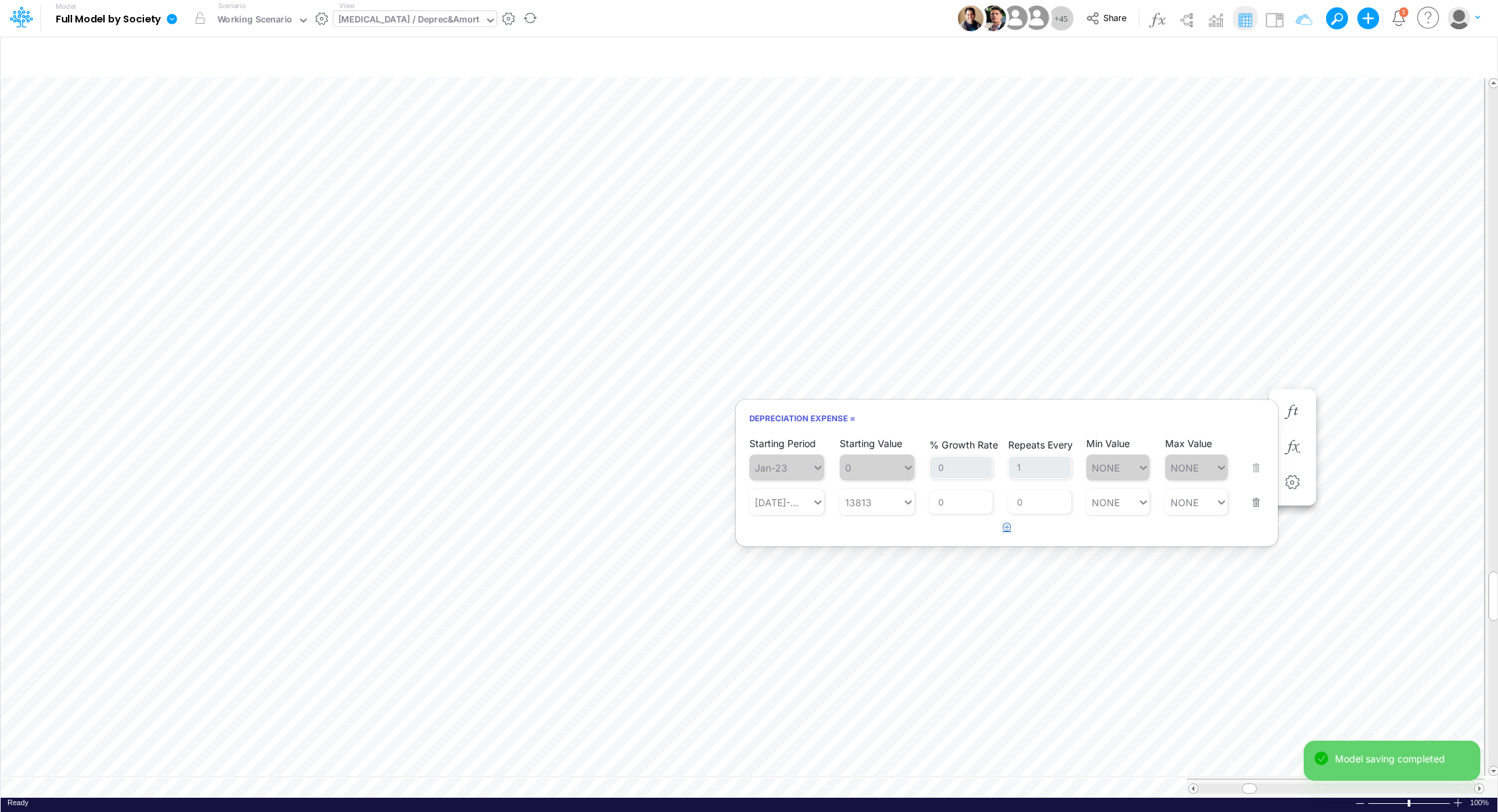
click at [1019, 524] on button "button" at bounding box center [1007, 528] width 26 height 23
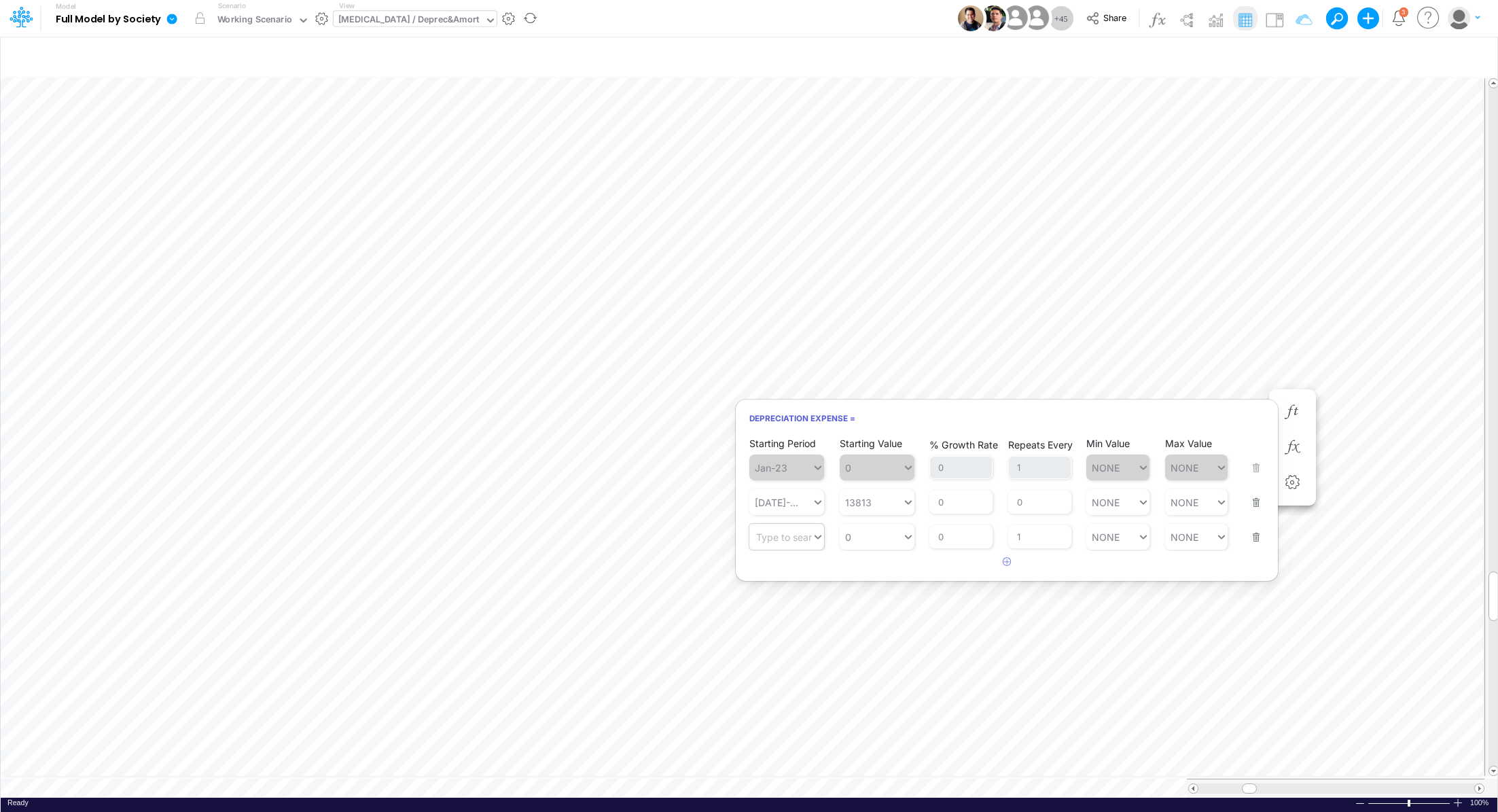
click at [792, 543] on div "Type to search..." at bounding box center [780, 536] width 62 height 20
click at [800, 653] on div "Jun-30" at bounding box center [786, 644] width 74 height 23
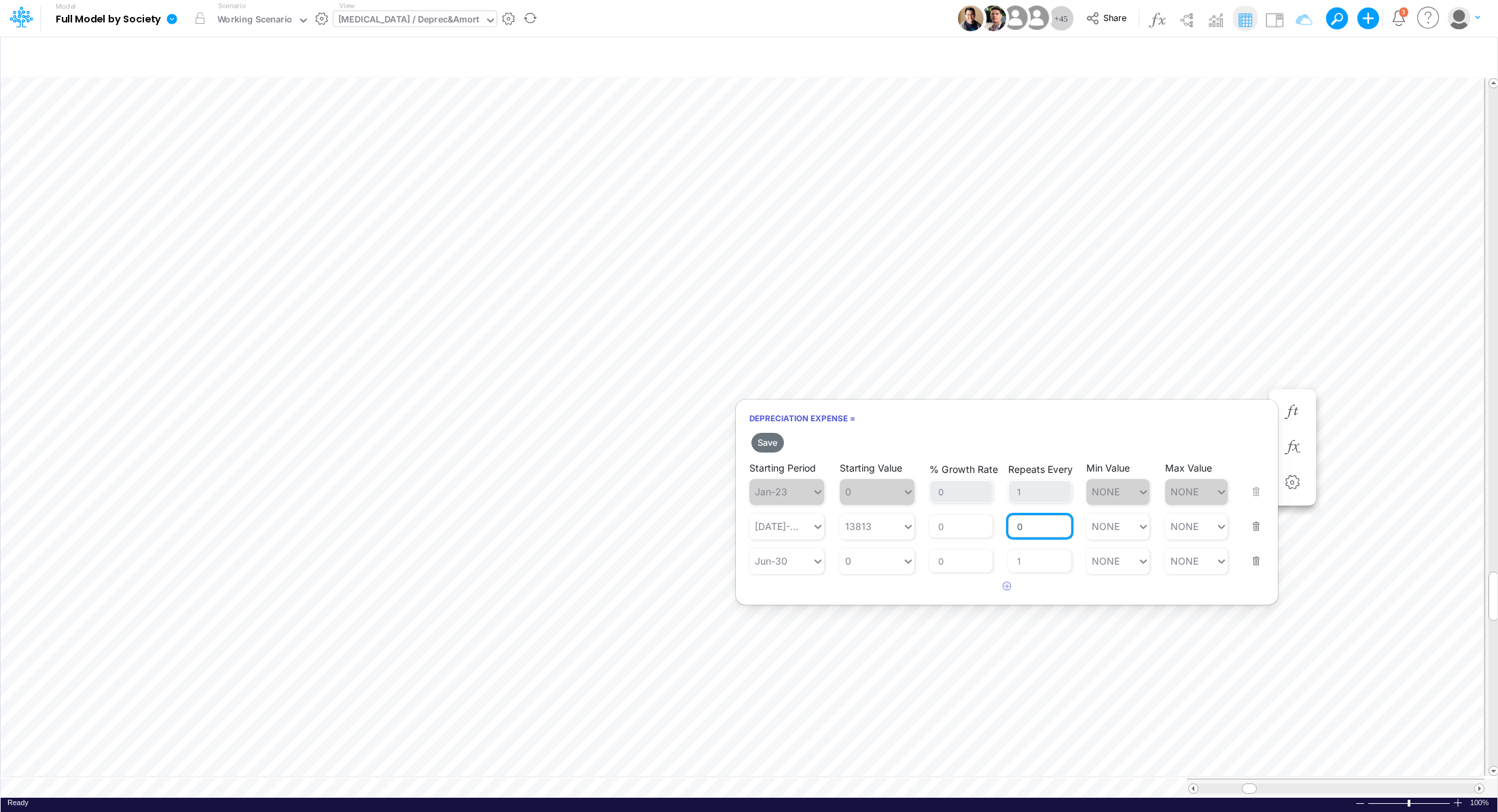
drag, startPoint x: 1032, startPoint y: 530, endPoint x: 1007, endPoint y: 527, distance: 25.2
click at [1008, 527] on input "0" at bounding box center [1040, 527] width 63 height 23
type input "1"
click at [777, 444] on button "Save" at bounding box center [767, 443] width 32 height 20
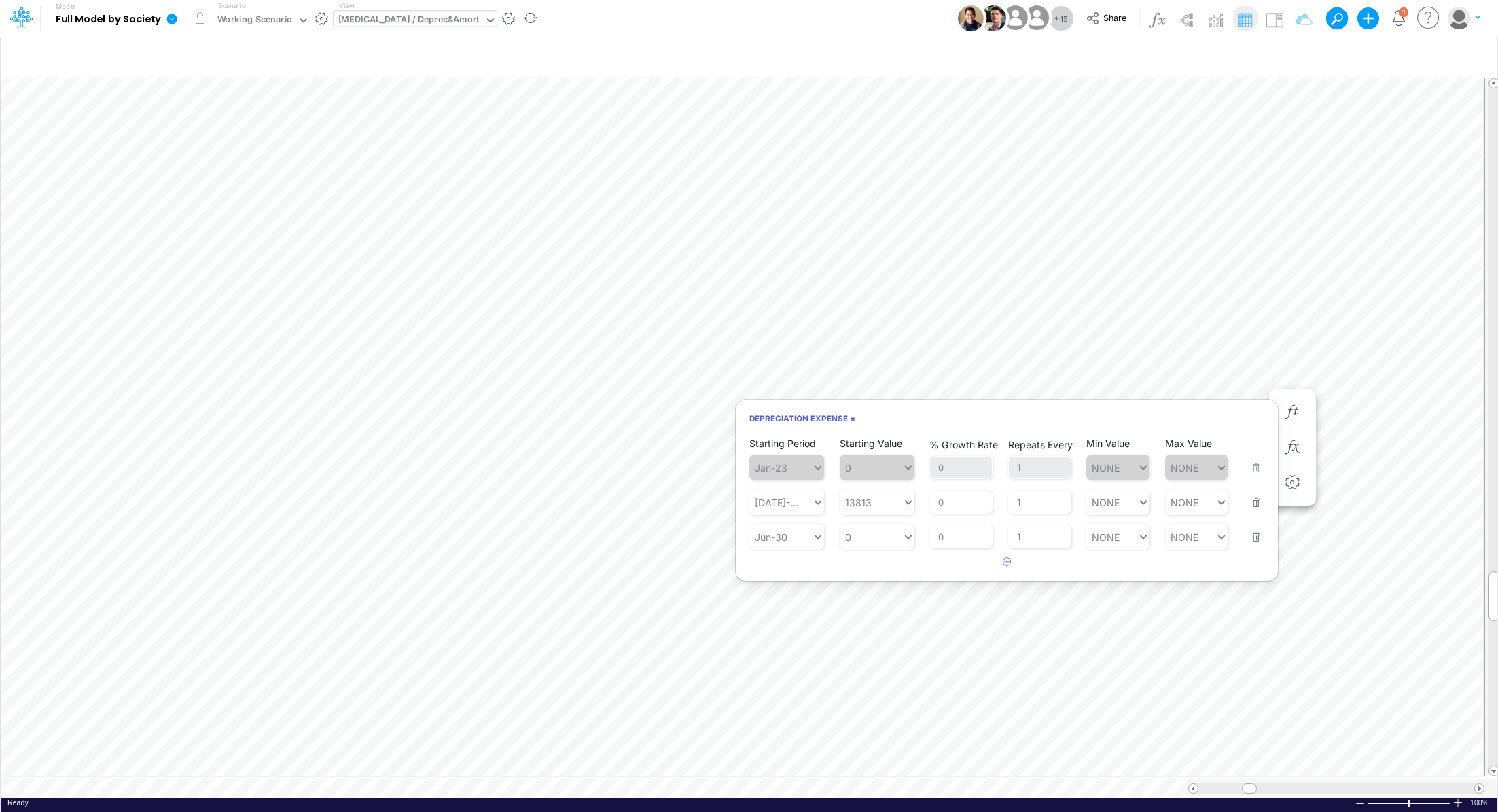
scroll to position [6, 2]
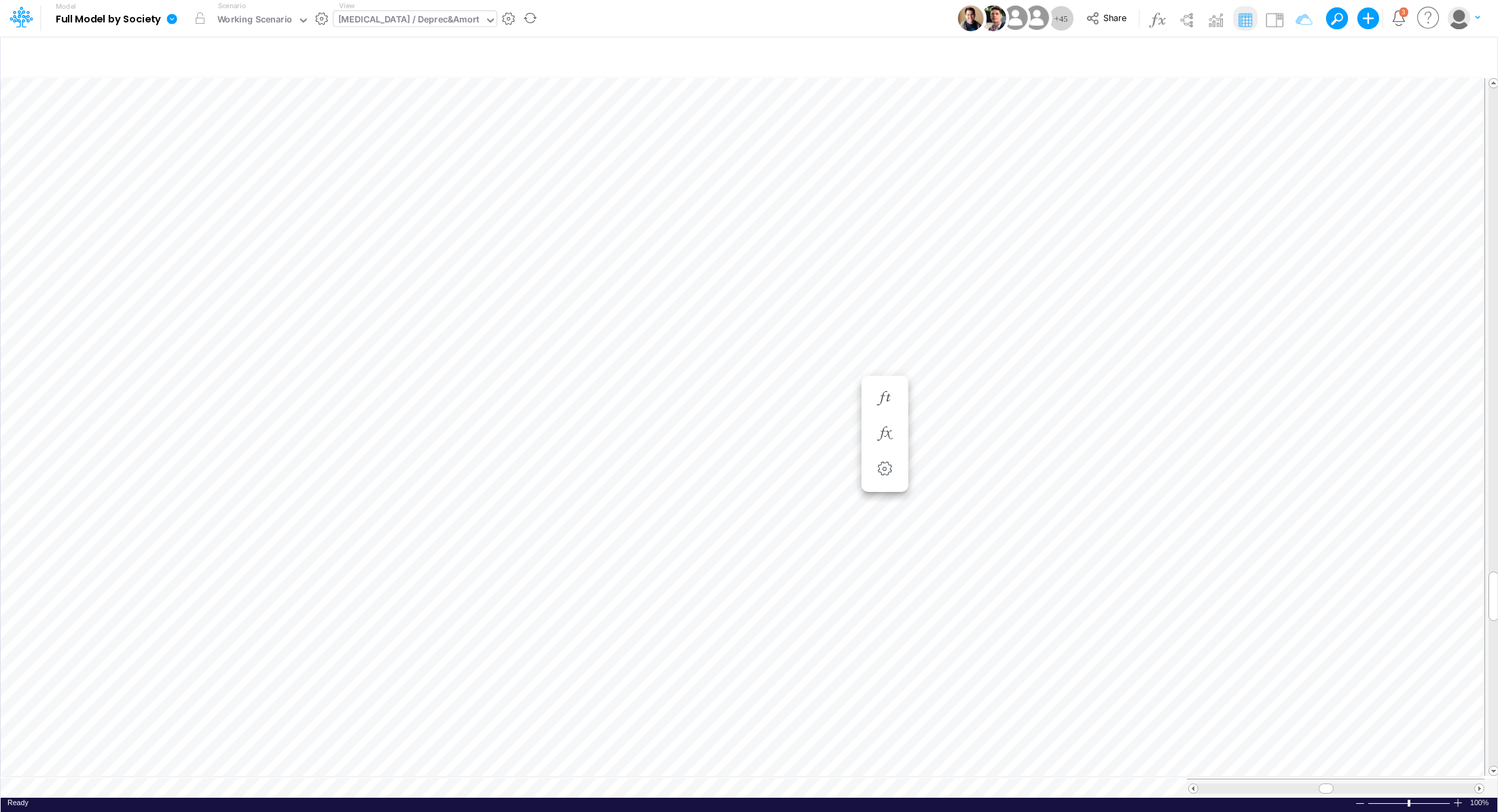
scroll to position [6, 2]
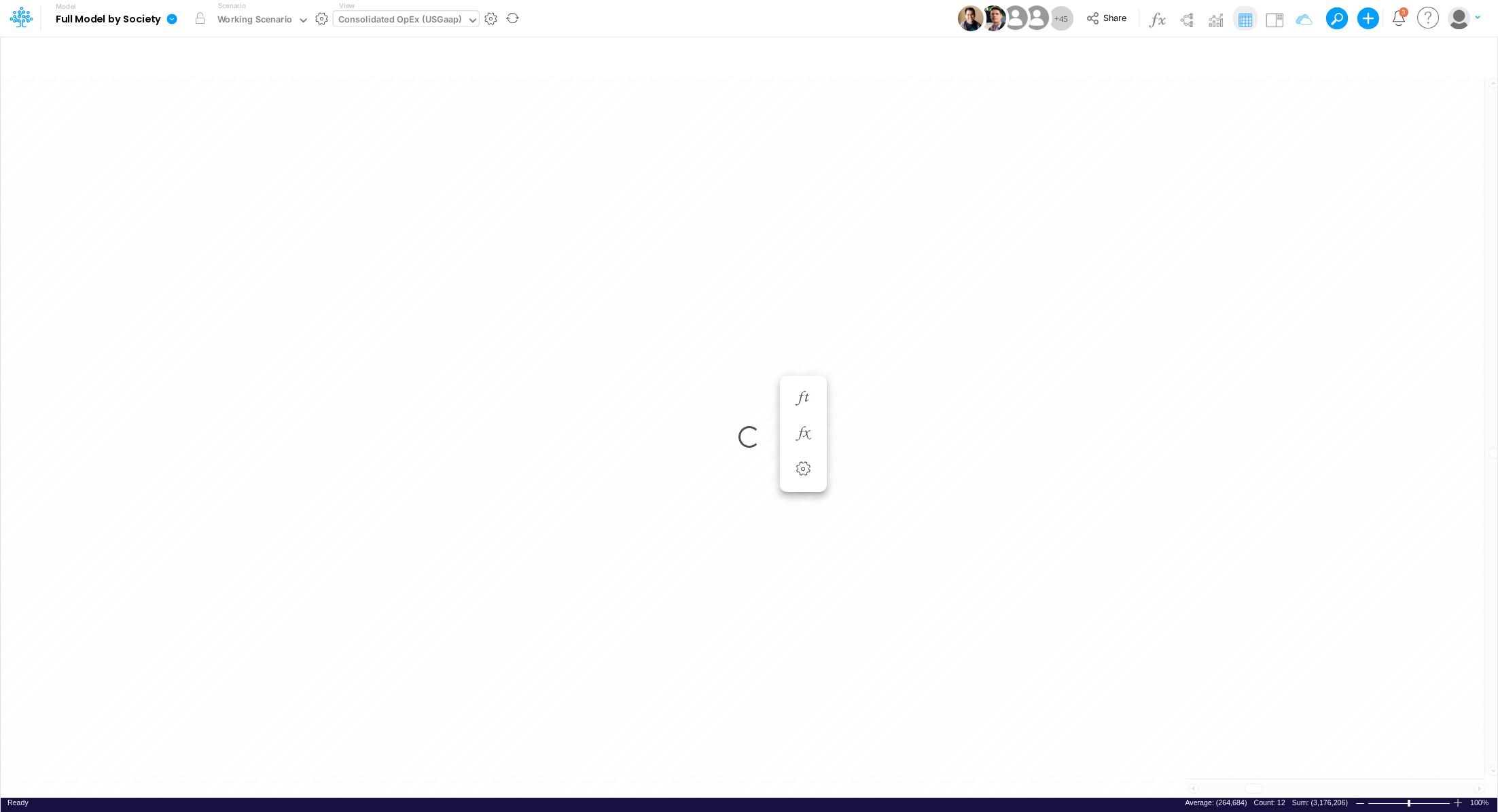
scroll to position [6, 2]
type input "Consolidated FS - USGAAP"
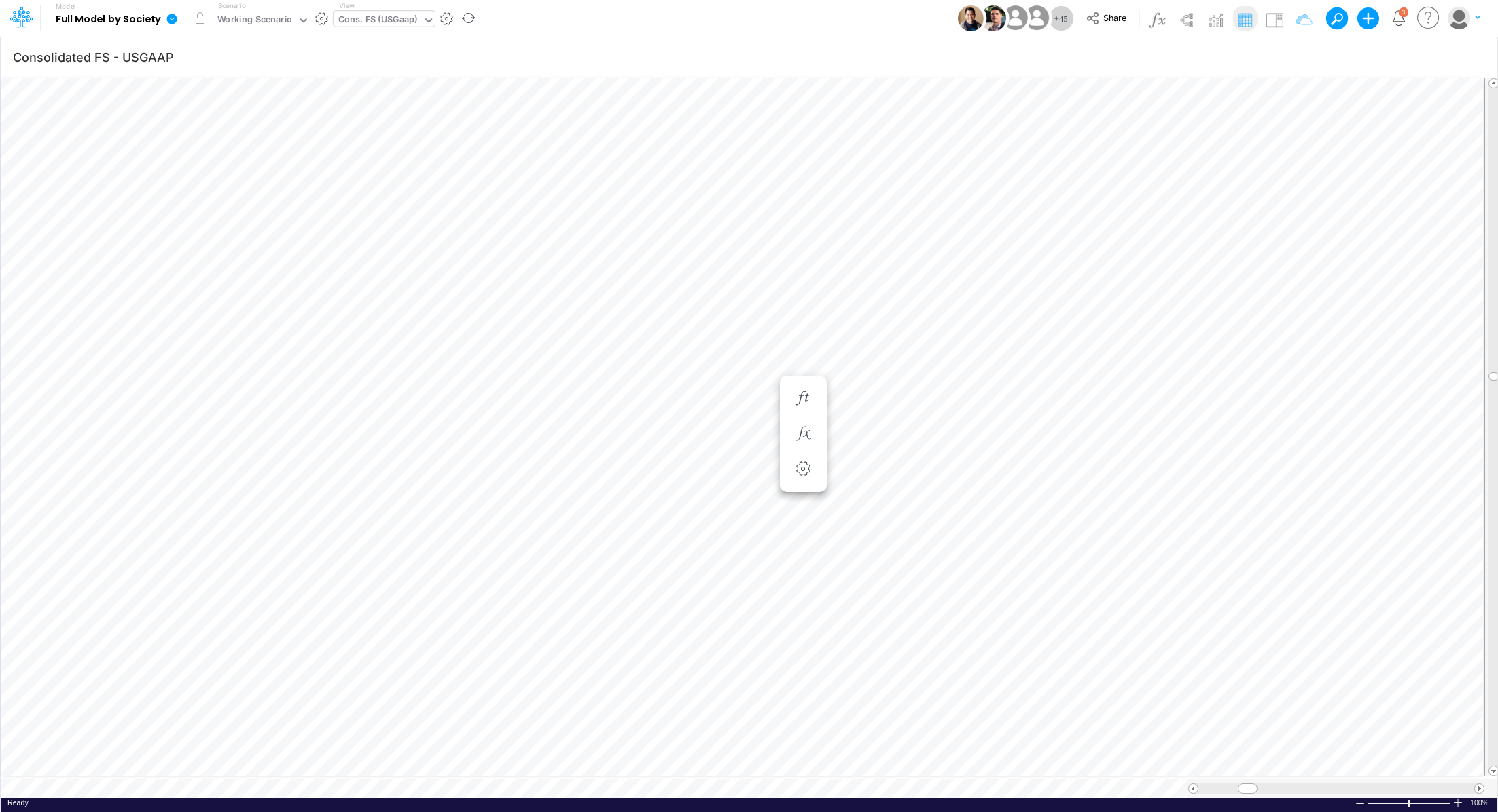
scroll to position [6, 2]
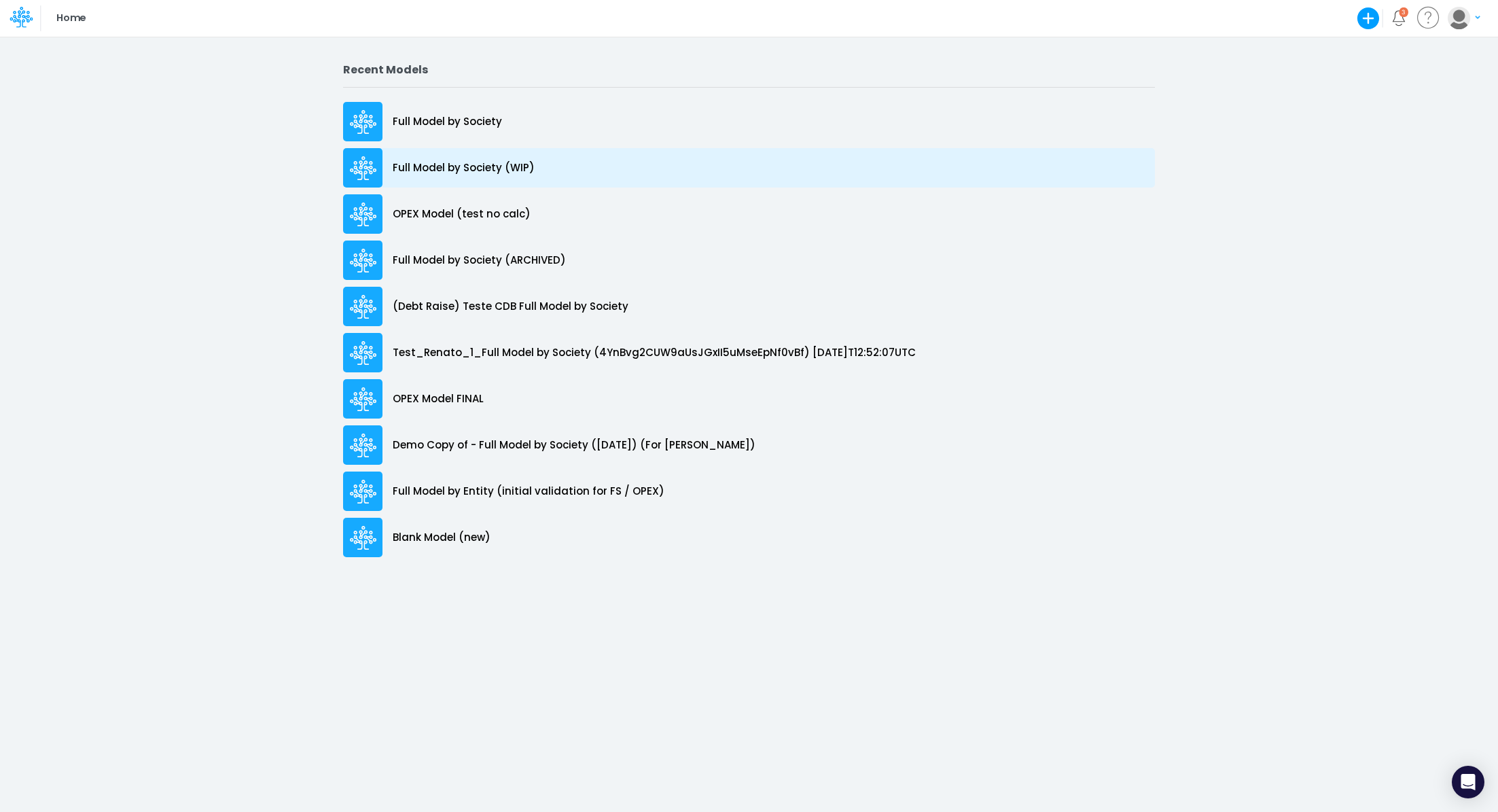
click at [494, 160] on p "Full Model by Society (WIP)" at bounding box center [464, 168] width 142 height 16
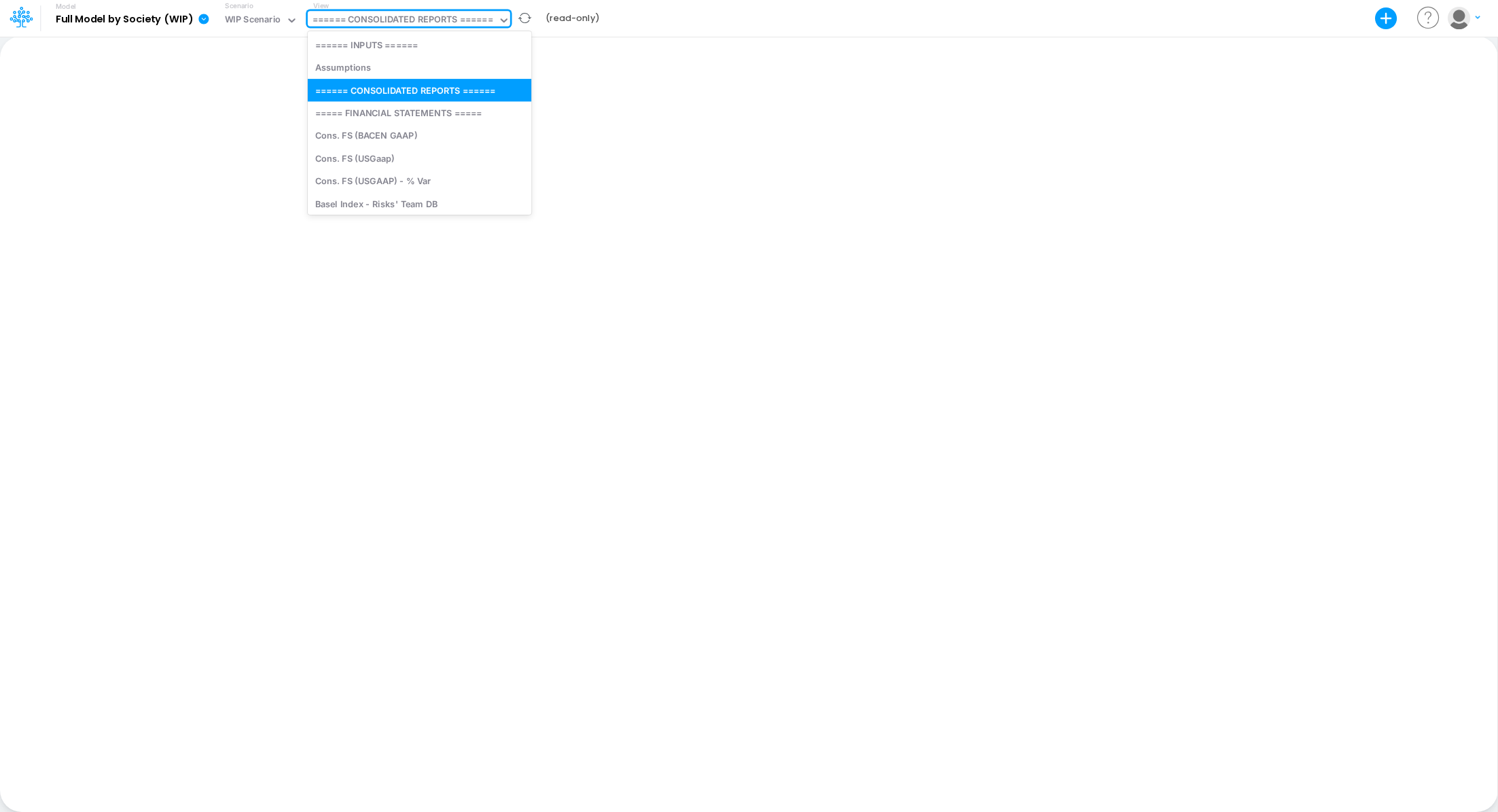
click at [397, 16] on div "====== CONSOLIDATED REPORTS ======" at bounding box center [402, 21] width 181 height 16
click at [374, 154] on div "Cons. FS (USGaap)" at bounding box center [419, 158] width 223 height 23
type input "Consolidated FS - USGAAP"
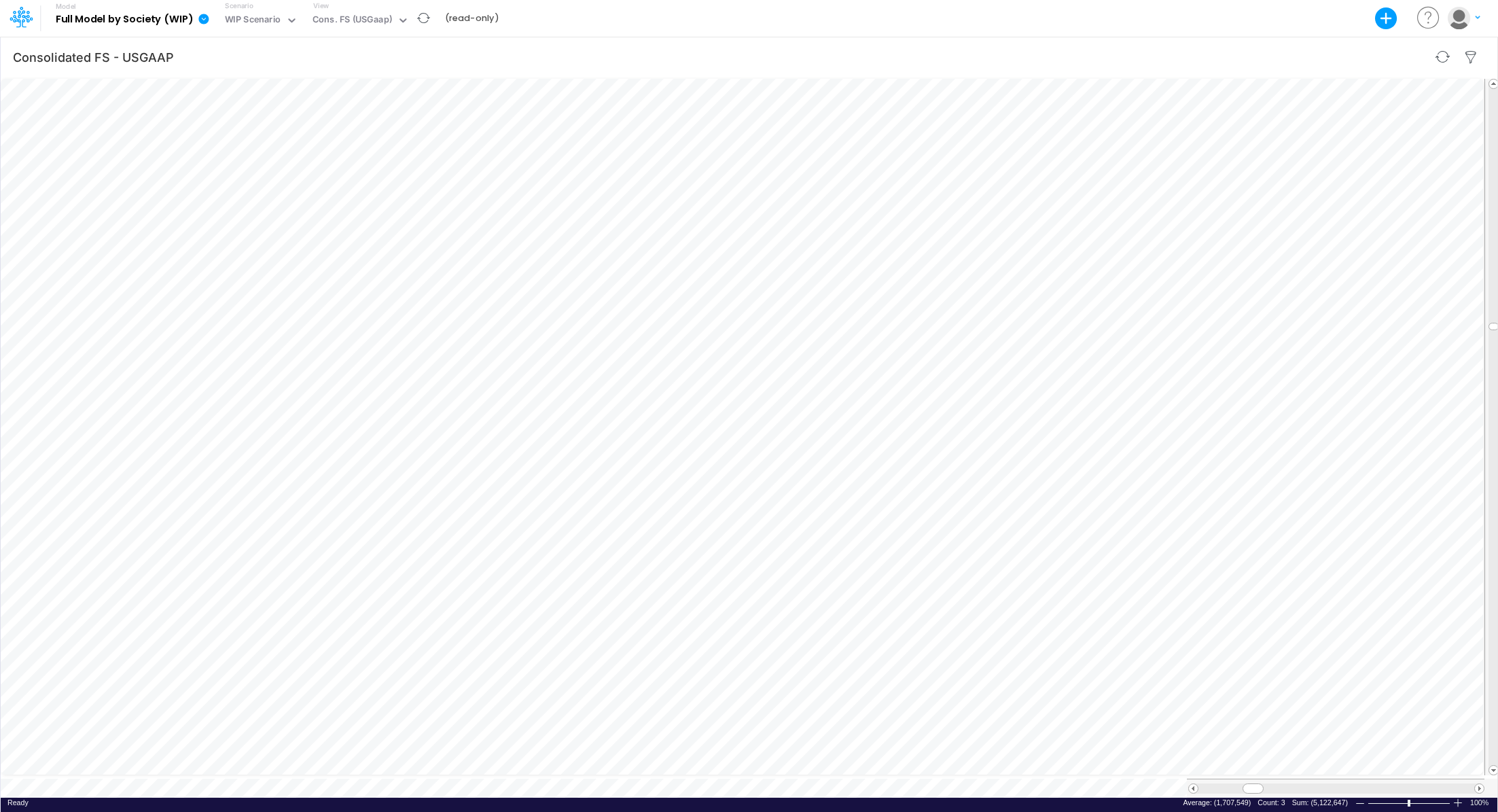
scroll to position [6, 2]
